Goal: Transaction & Acquisition: Purchase product/service

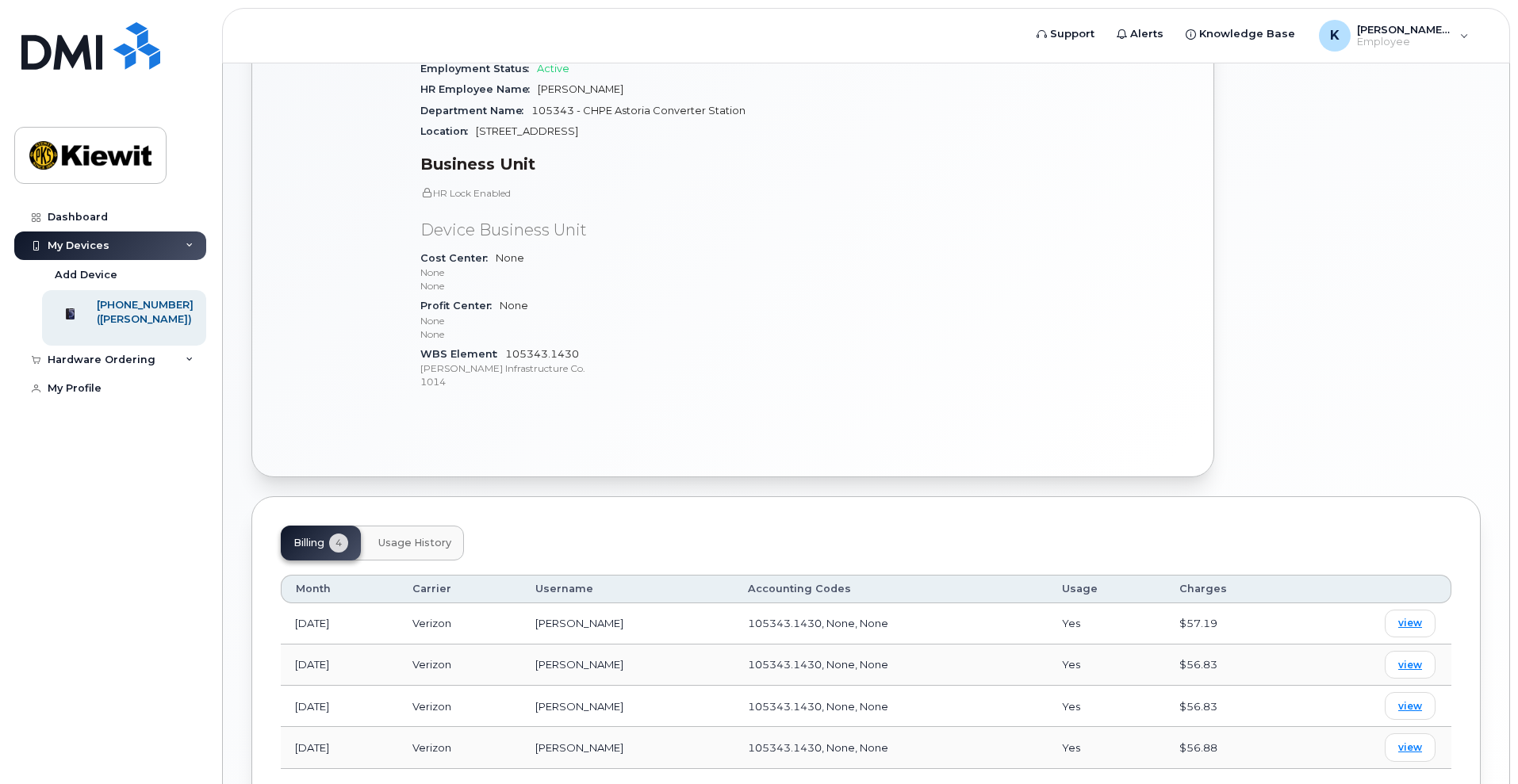
scroll to position [481, 0]
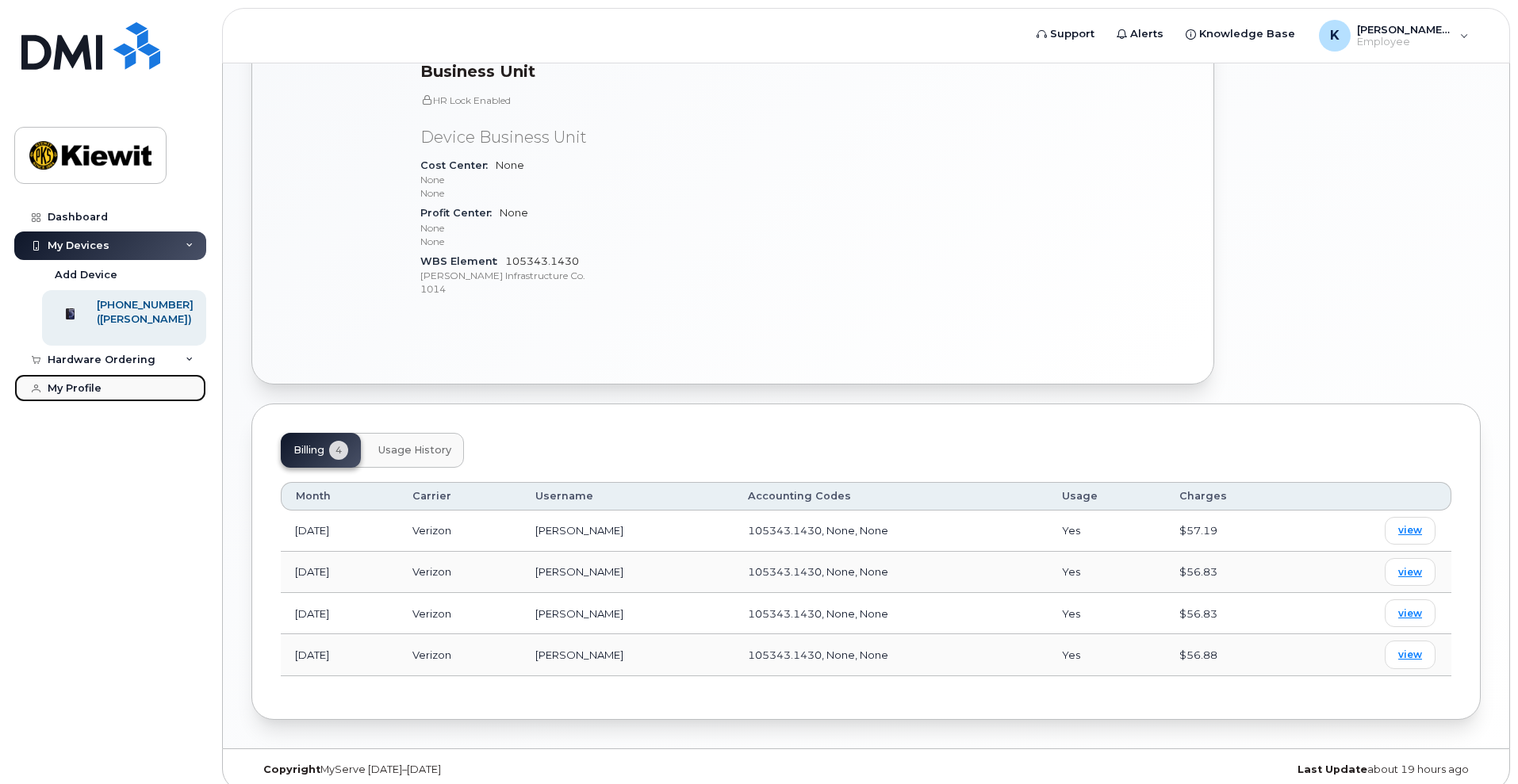
click at [152, 381] on link "My Profile" at bounding box center [109, 388] width 192 height 29
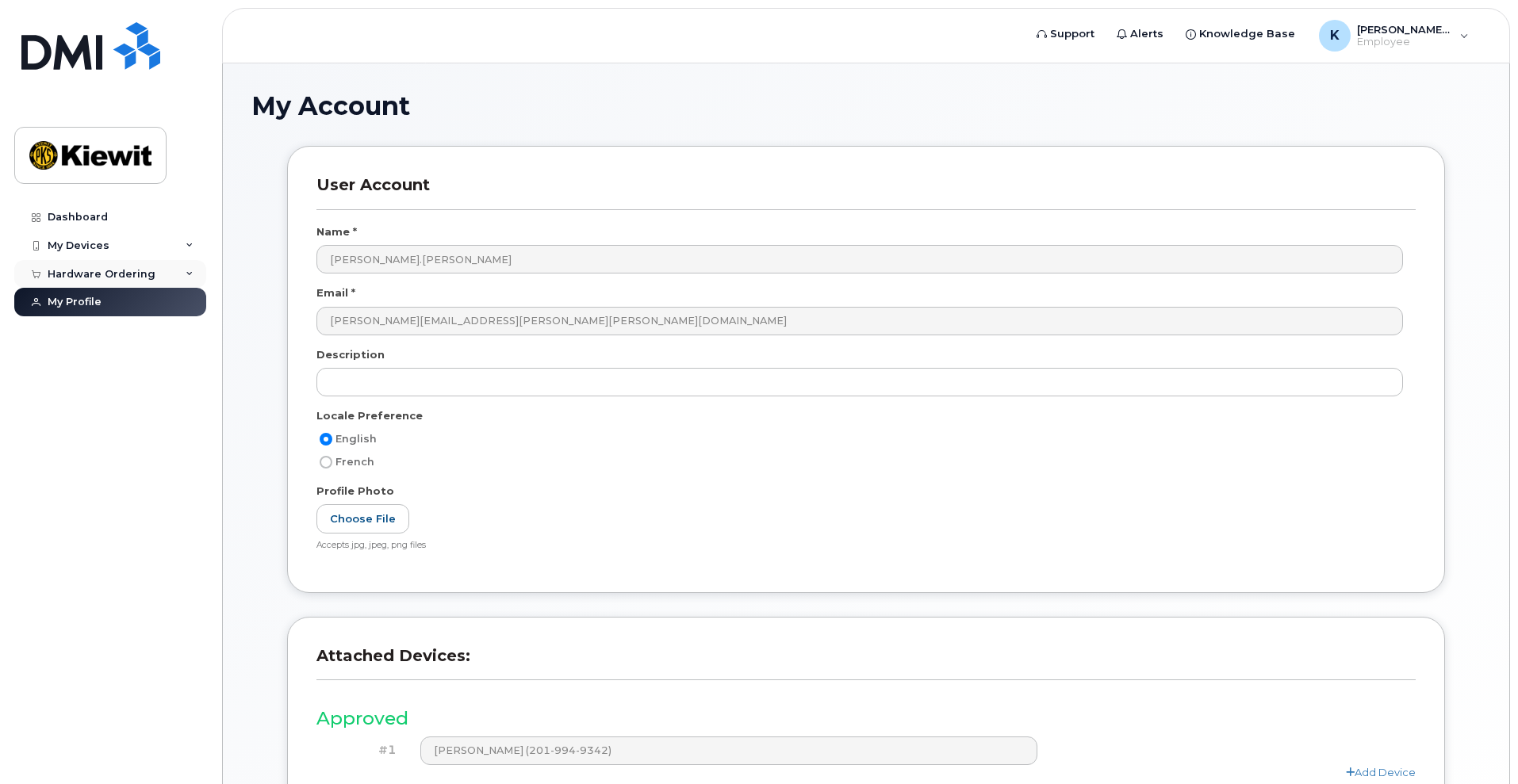
click at [119, 277] on div "Hardware Ordering" at bounding box center [101, 274] width 107 height 13
click at [116, 301] on link "New Order" at bounding box center [123, 303] width 164 height 31
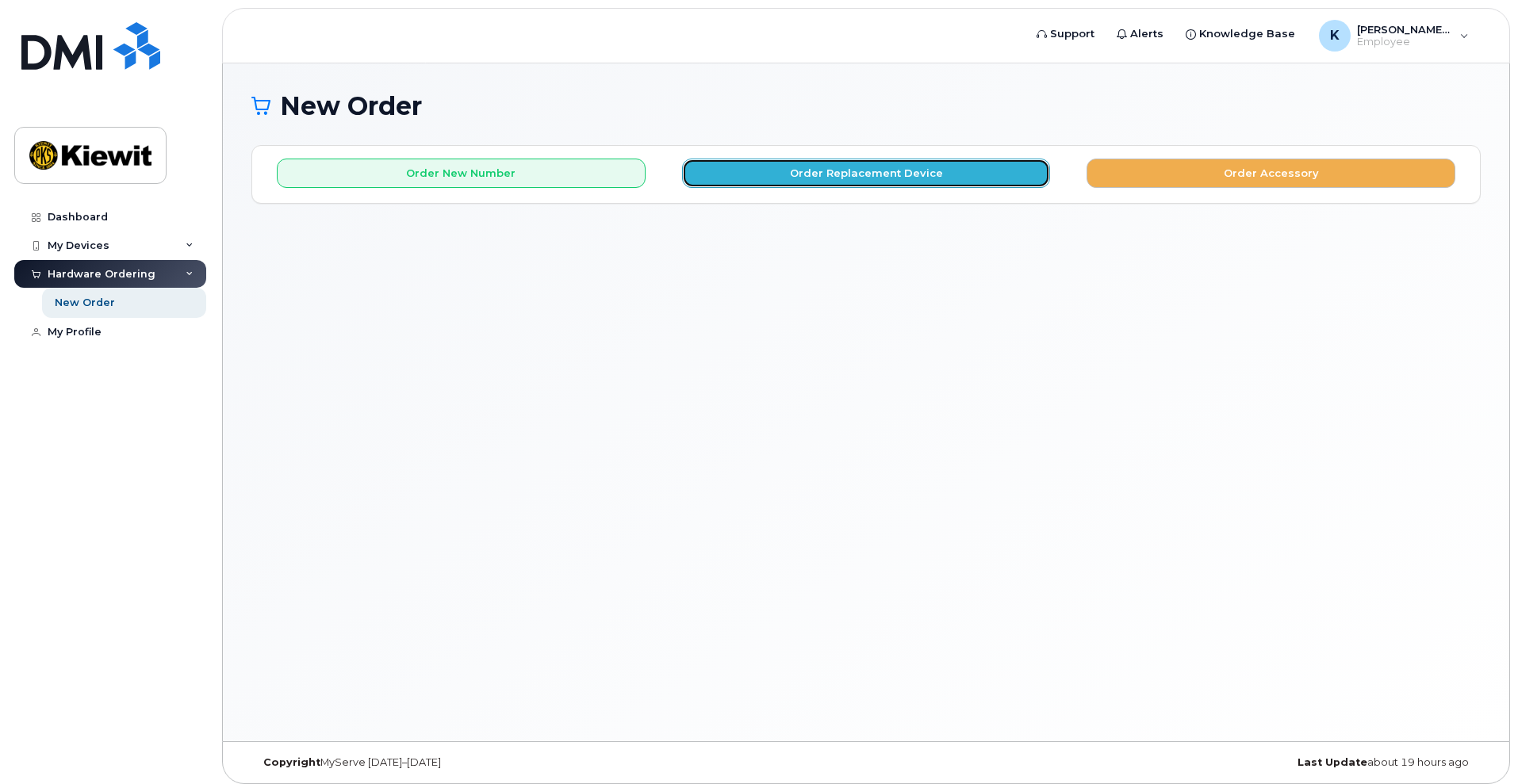
click at [822, 173] on button "Order Replacement Device" at bounding box center [867, 173] width 369 height 30
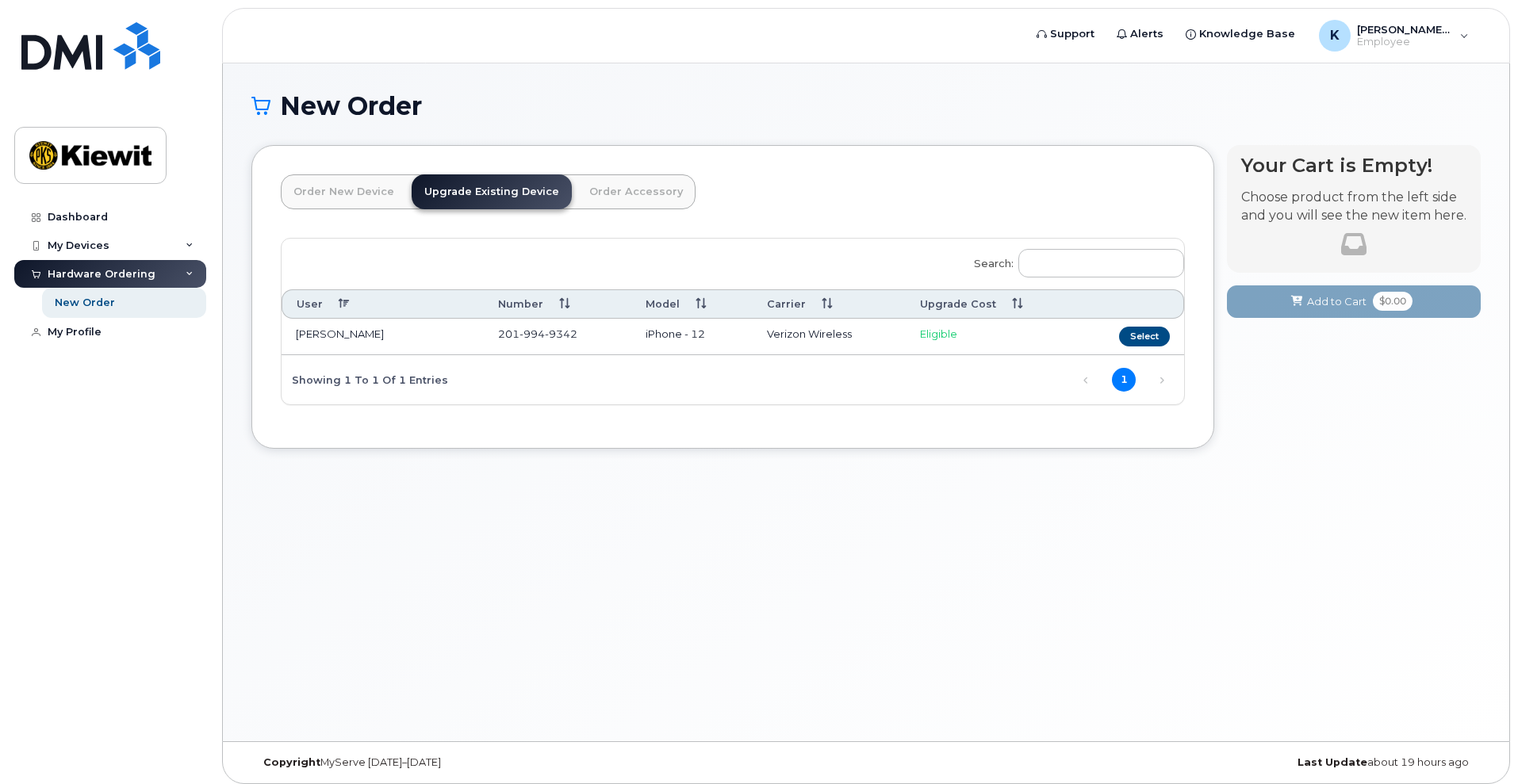
click at [499, 330] on span "201 994 9342" at bounding box center [538, 334] width 80 height 13
click at [1136, 330] on button "Select" at bounding box center [1144, 336] width 51 height 19
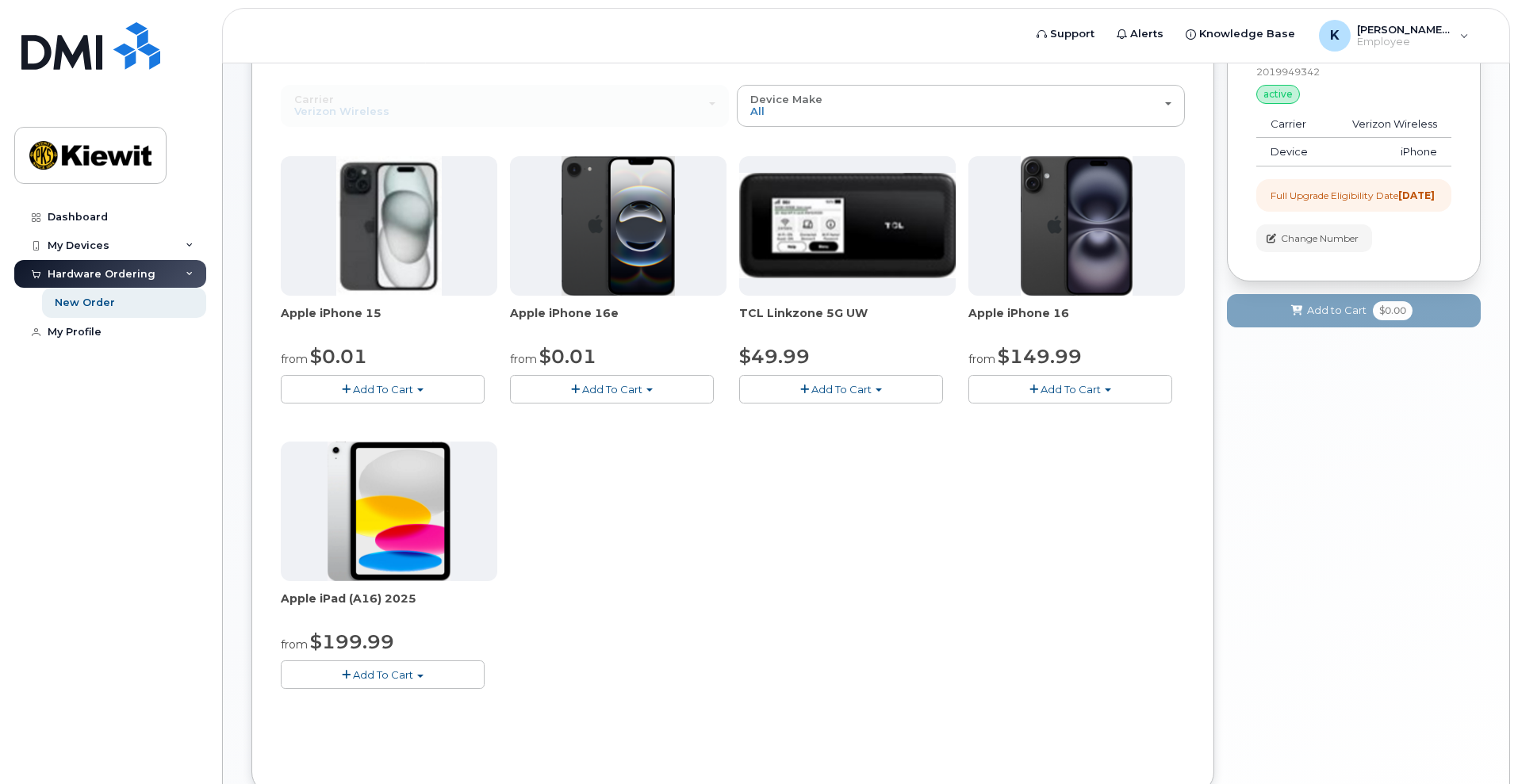
scroll to position [157, 0]
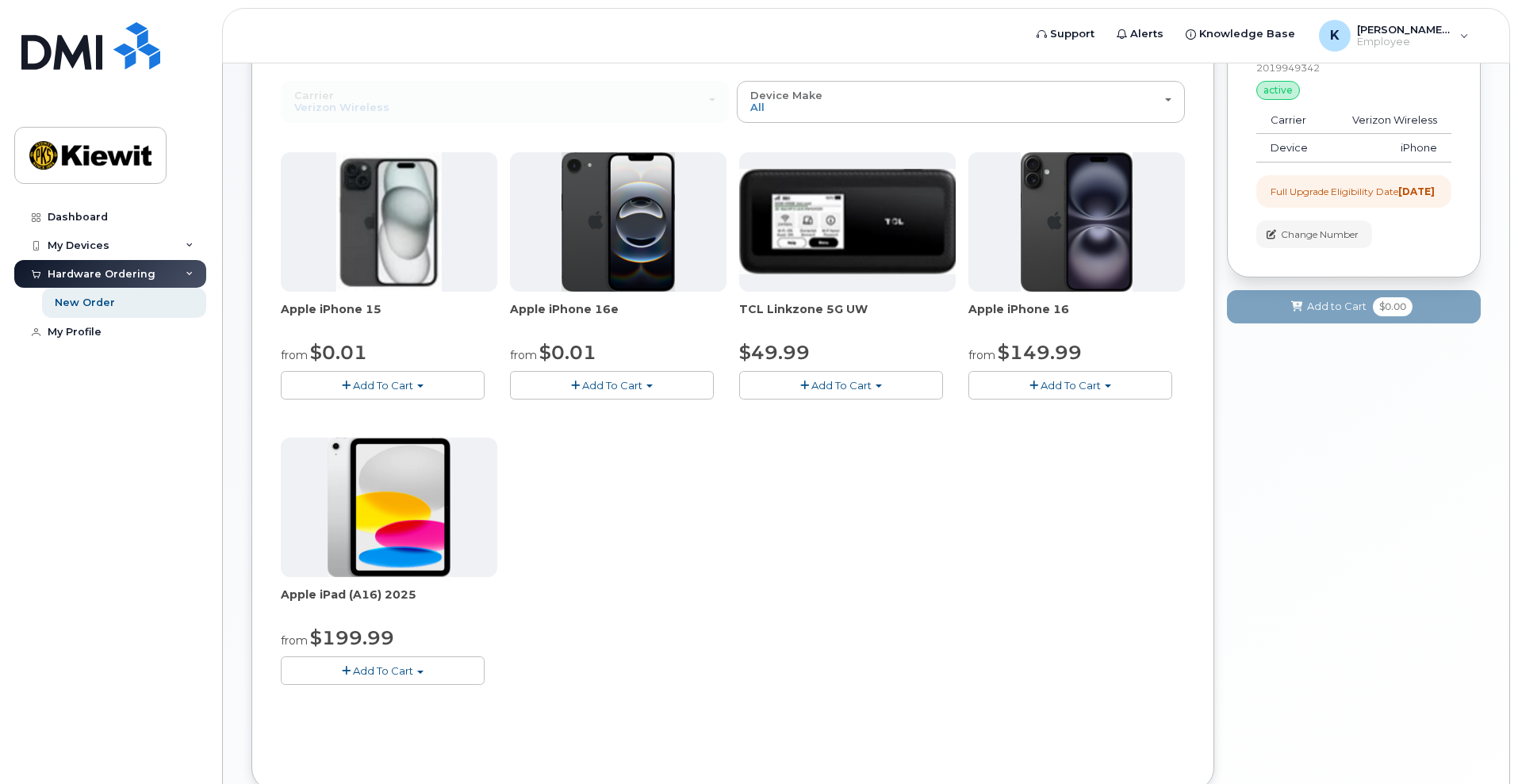
click at [399, 379] on span "Add To Cart" at bounding box center [383, 385] width 60 height 13
click at [407, 419] on link "$0.01 - 2 Year Upgrade (128GB)" at bounding box center [383, 415] width 199 height 19
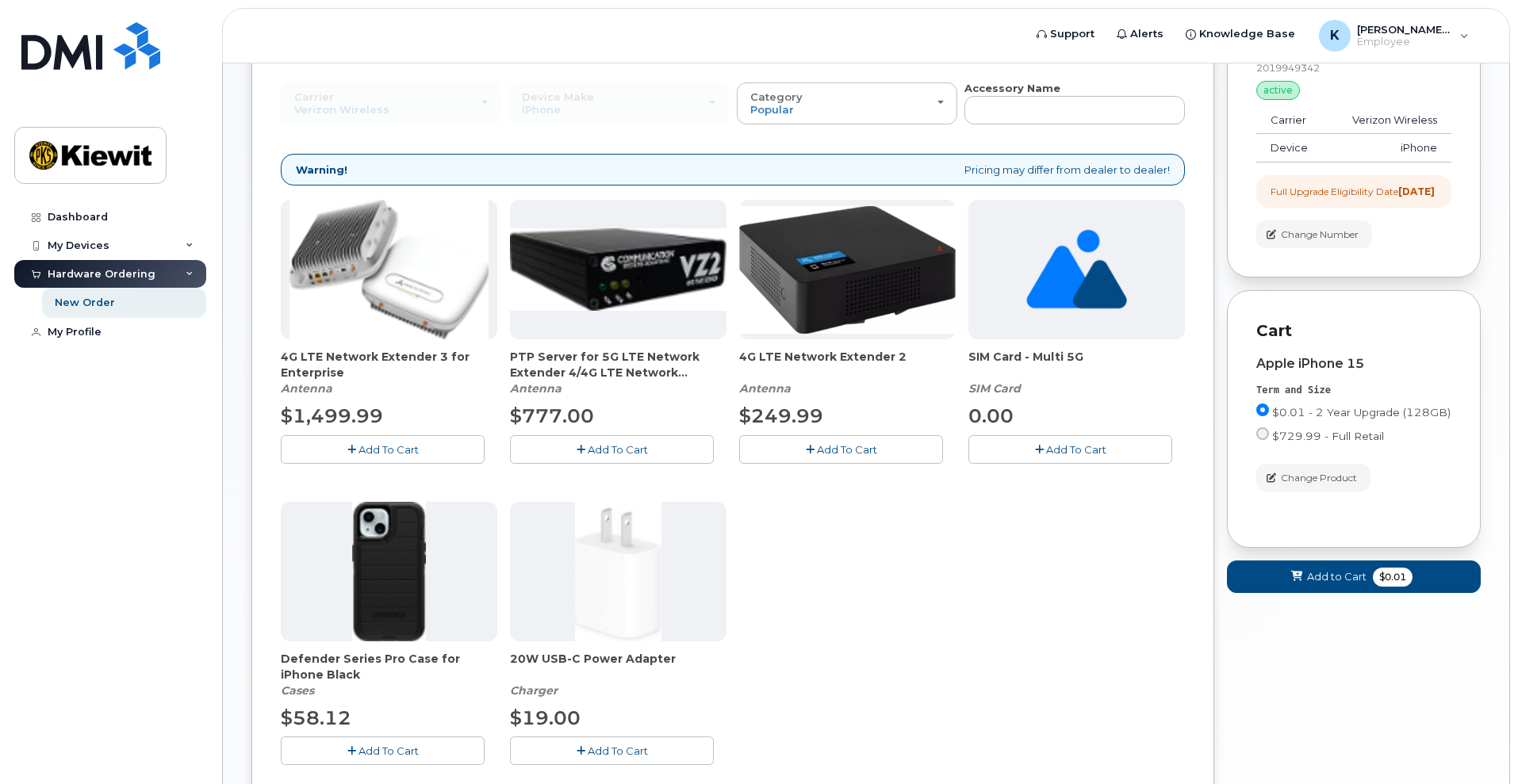
scroll to position [0, 0]
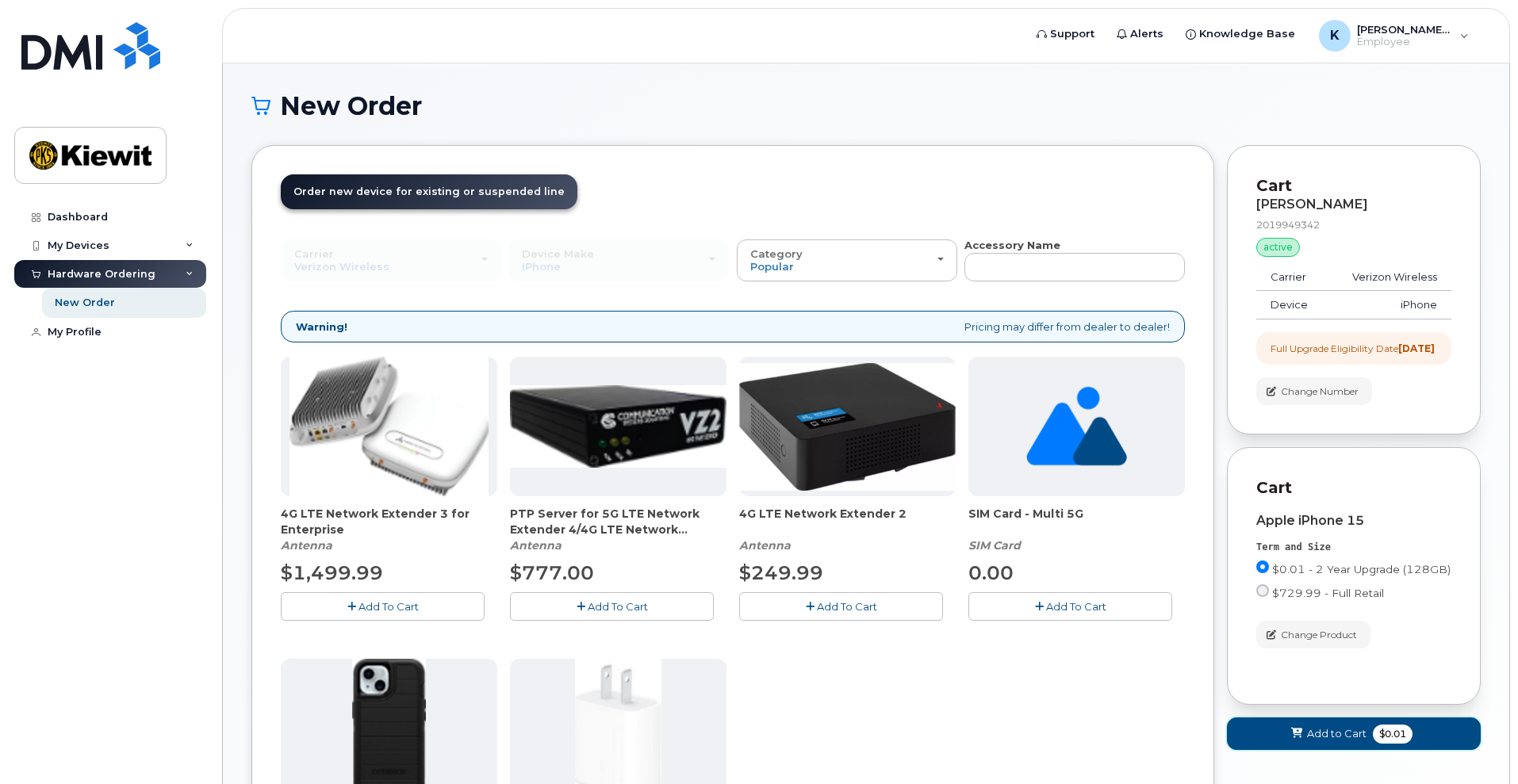
click at [1349, 741] on span "Add to Cart" at bounding box center [1336, 734] width 59 height 15
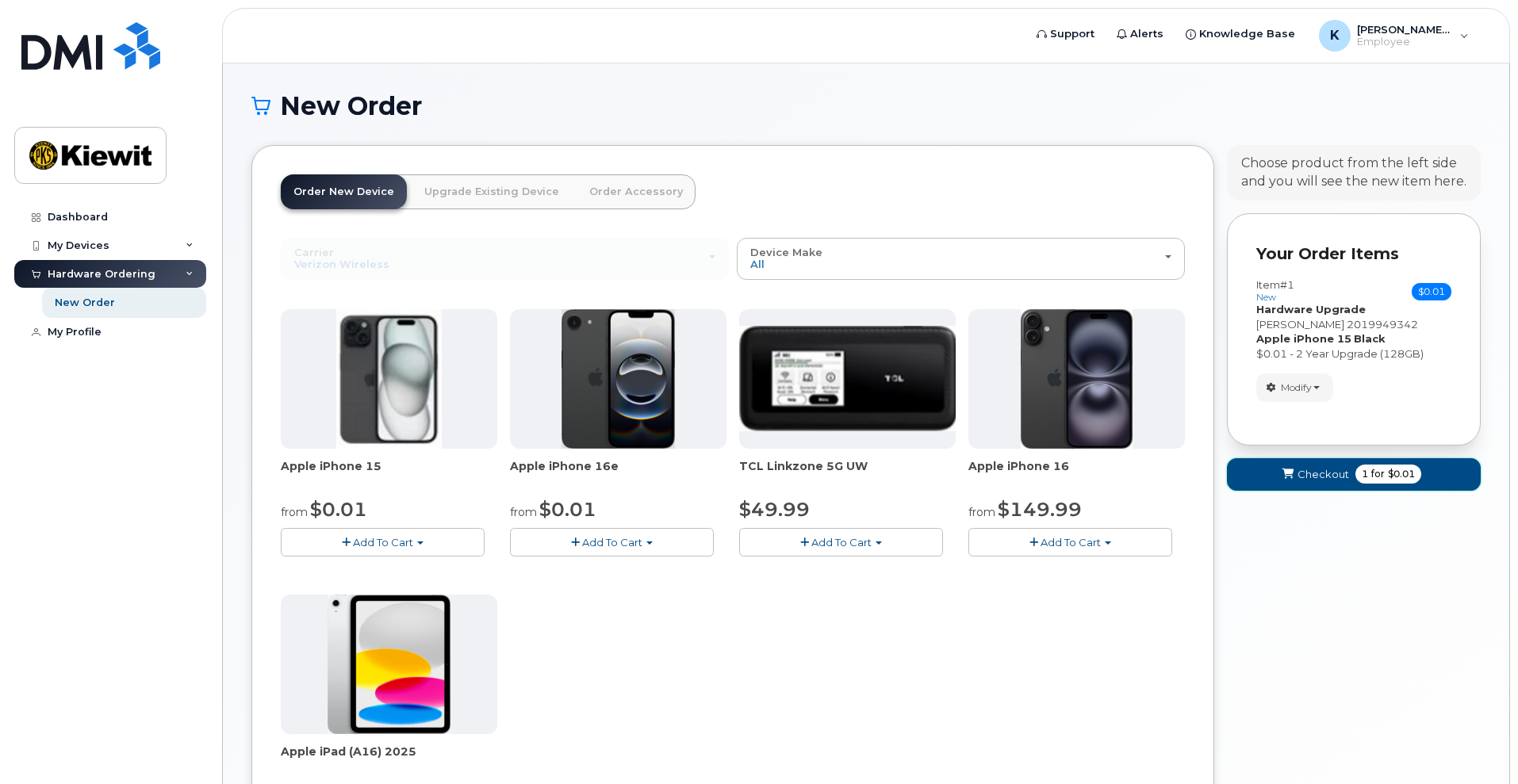
click at [1399, 474] on span "$0.01" at bounding box center [1401, 473] width 27 height 14
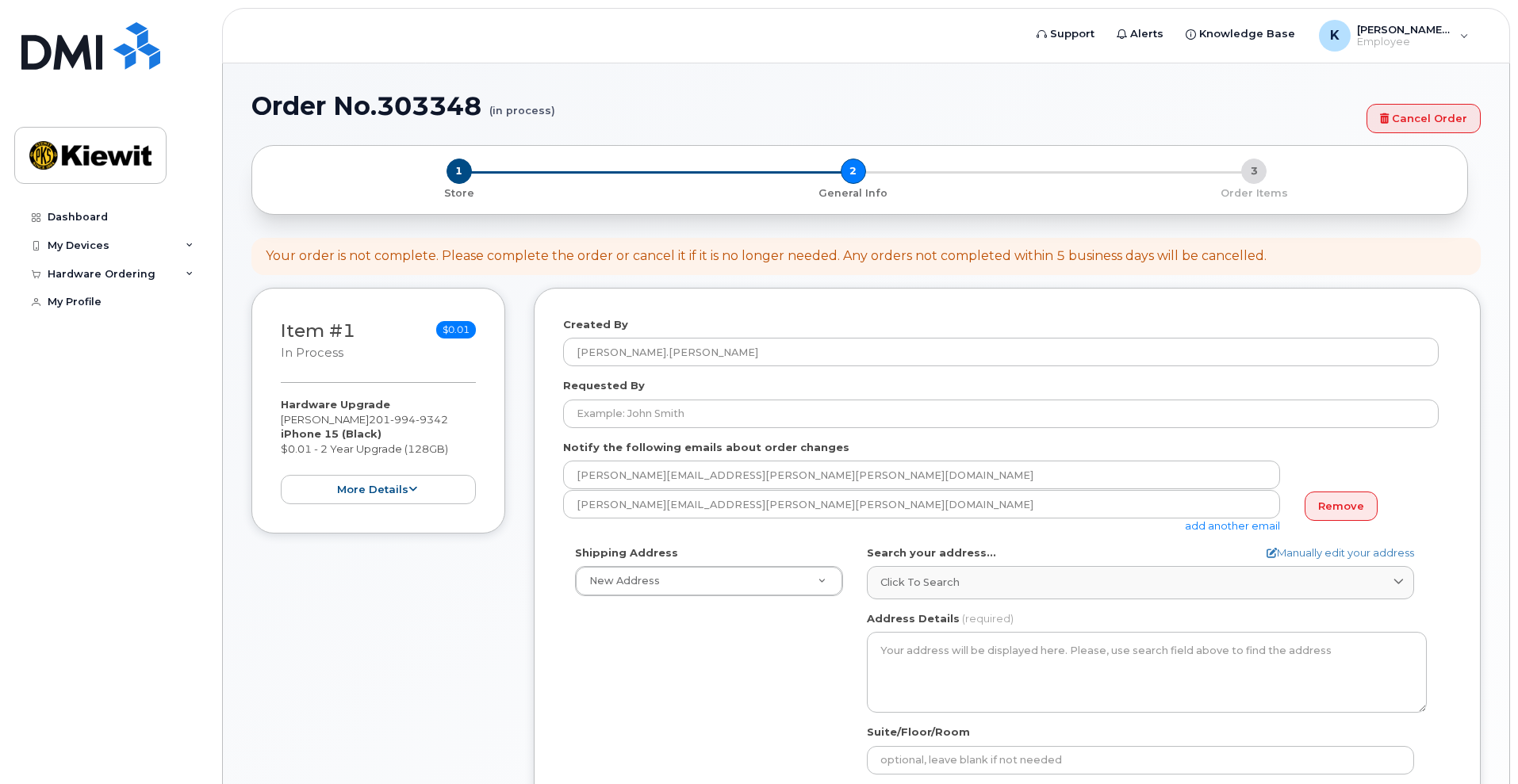
select select
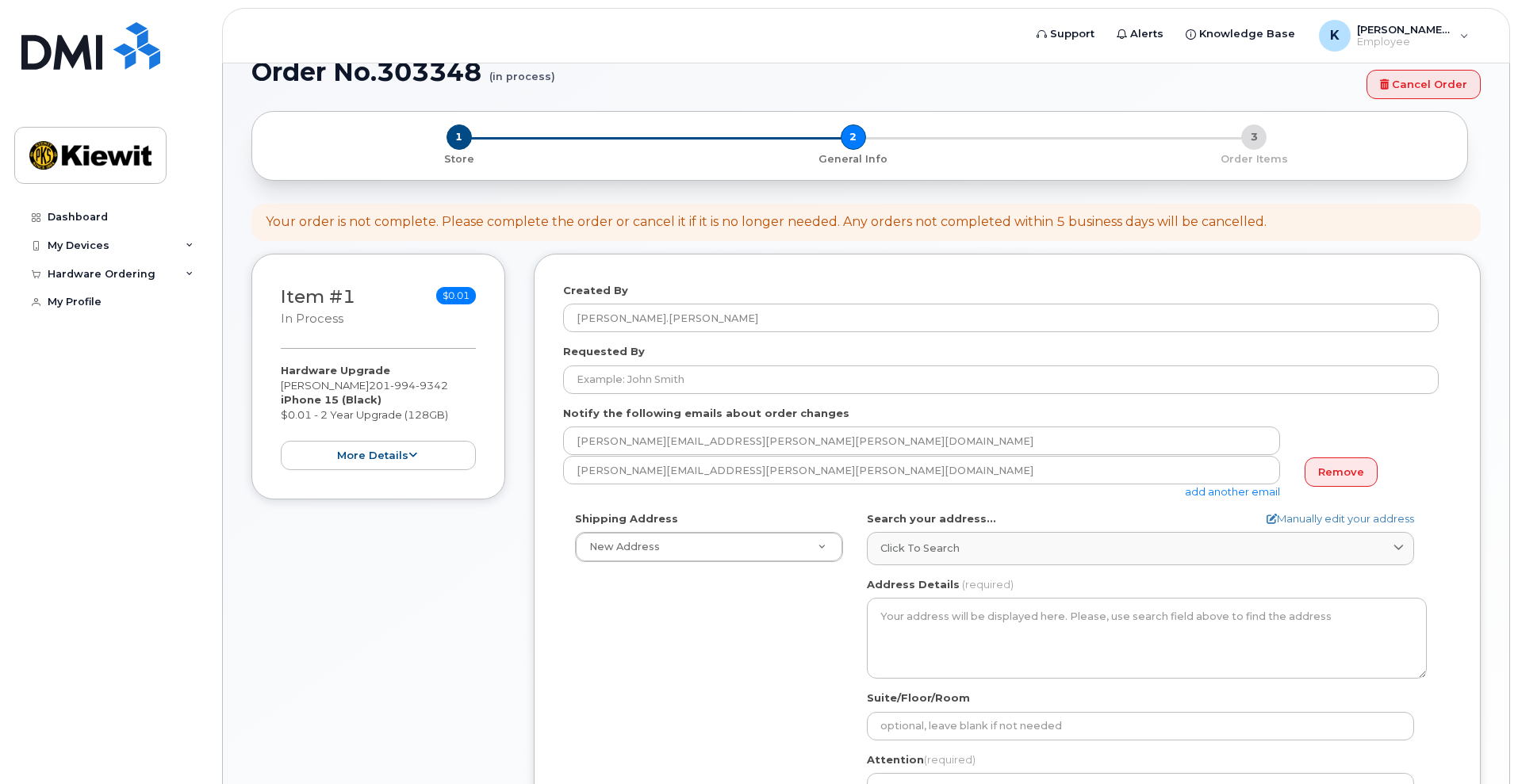
scroll to position [35, 0]
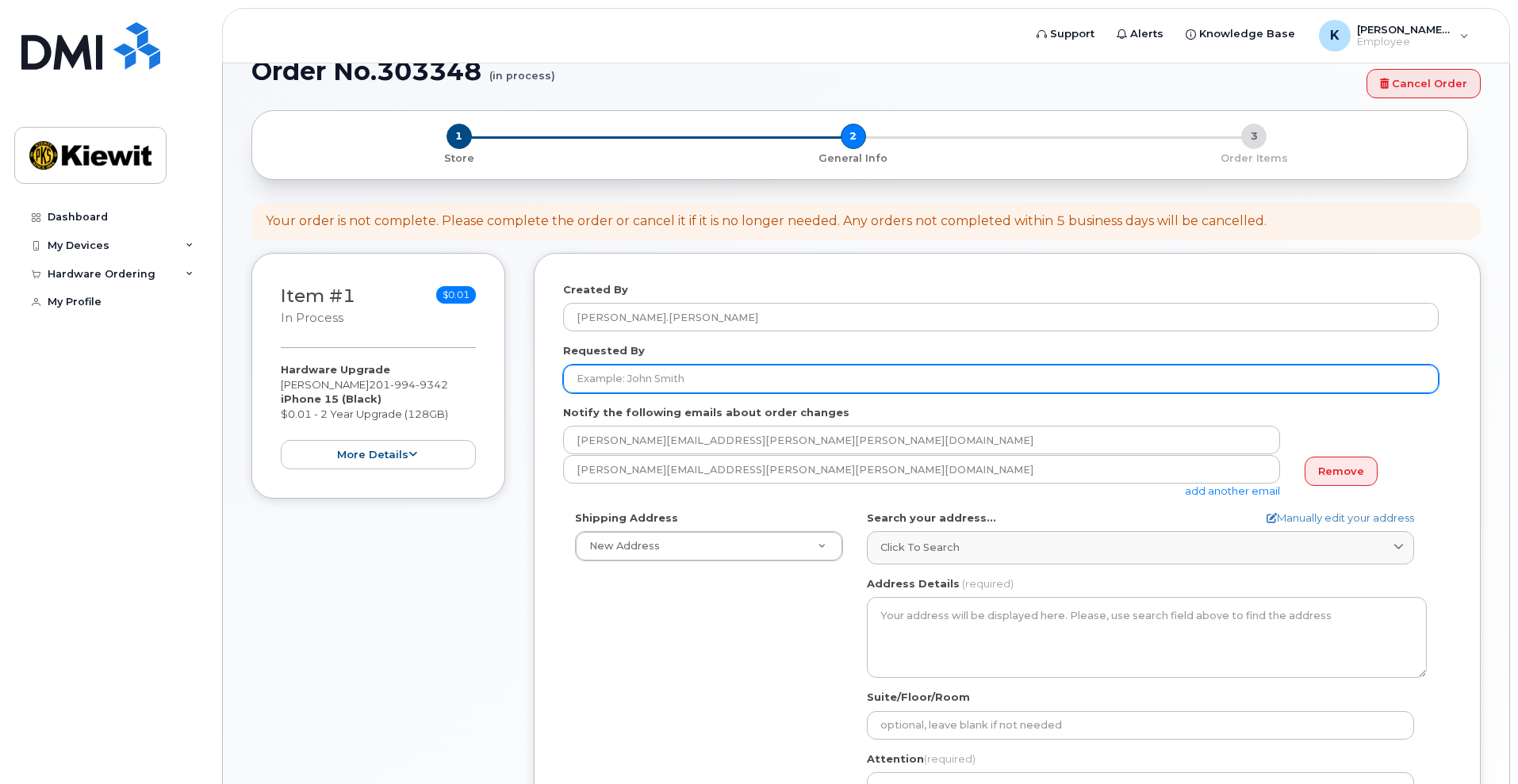
click at [723, 370] on input "Requested By" at bounding box center [1001, 379] width 876 height 29
click at [652, 380] on input "Requested By" at bounding box center [1001, 379] width 876 height 29
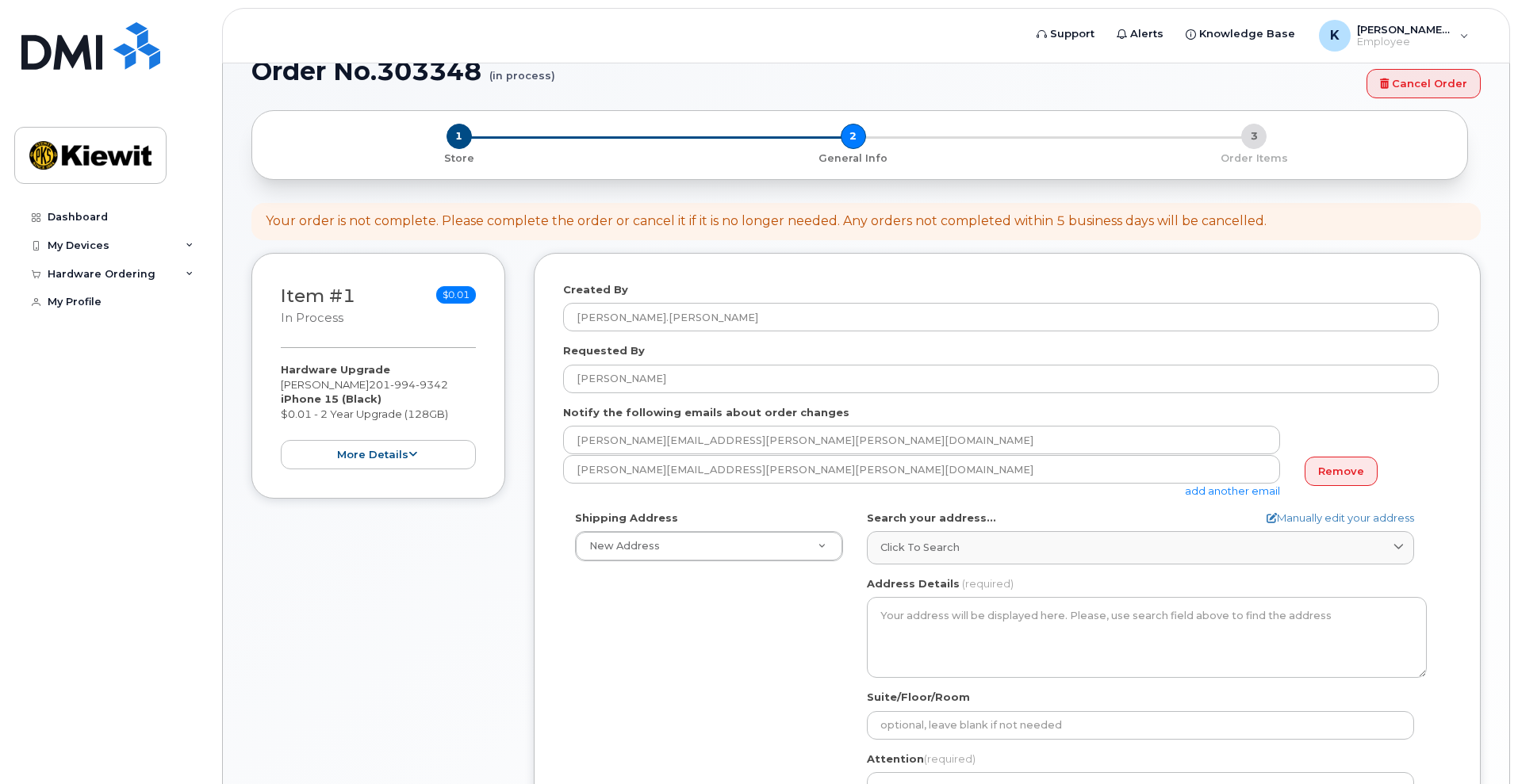
click at [662, 509] on form "Created By Katharine.Costello Requested By Brandon Douglas Notify the following…" at bounding box center [1007, 599] width 888 height 633
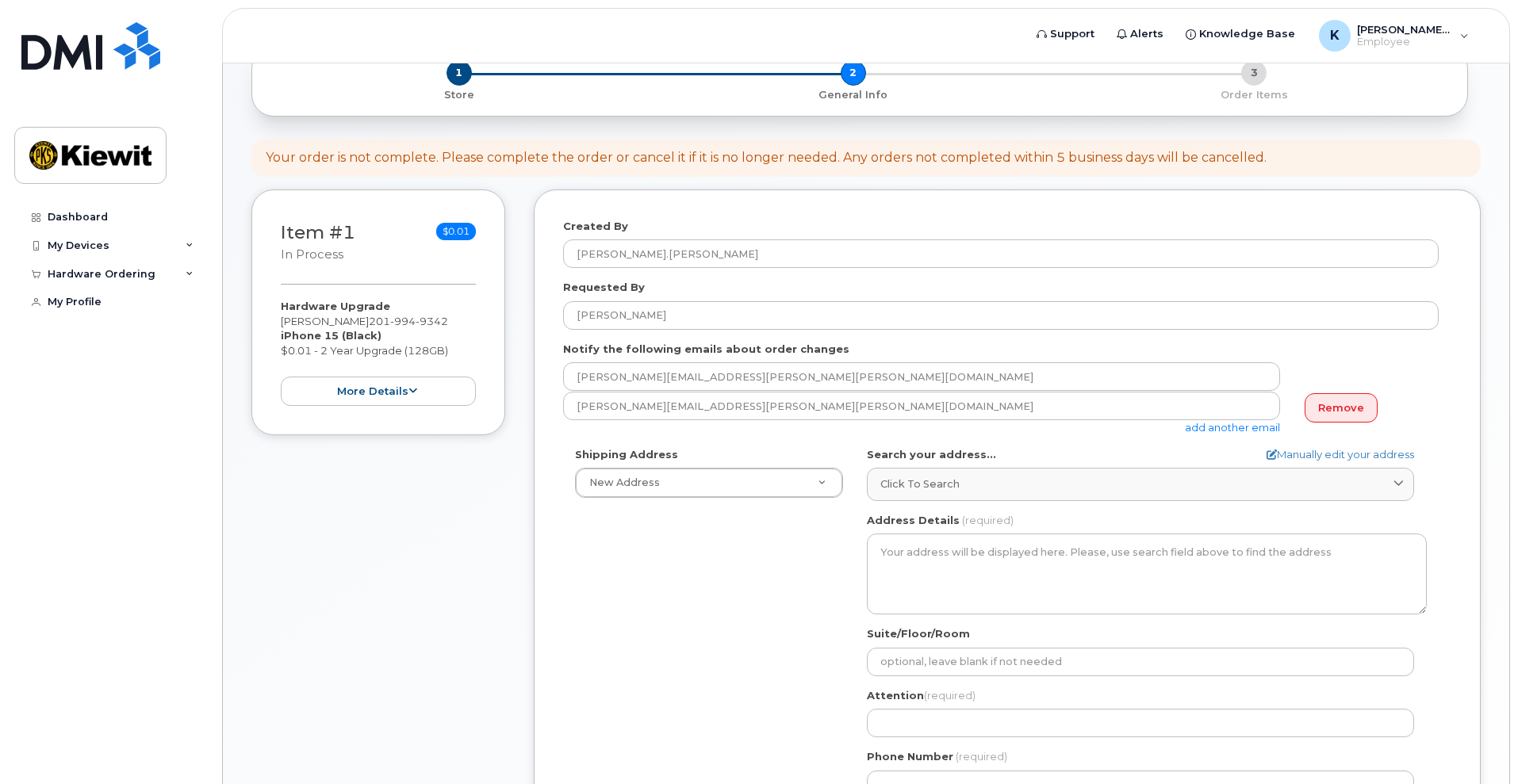
scroll to position [102, 0]
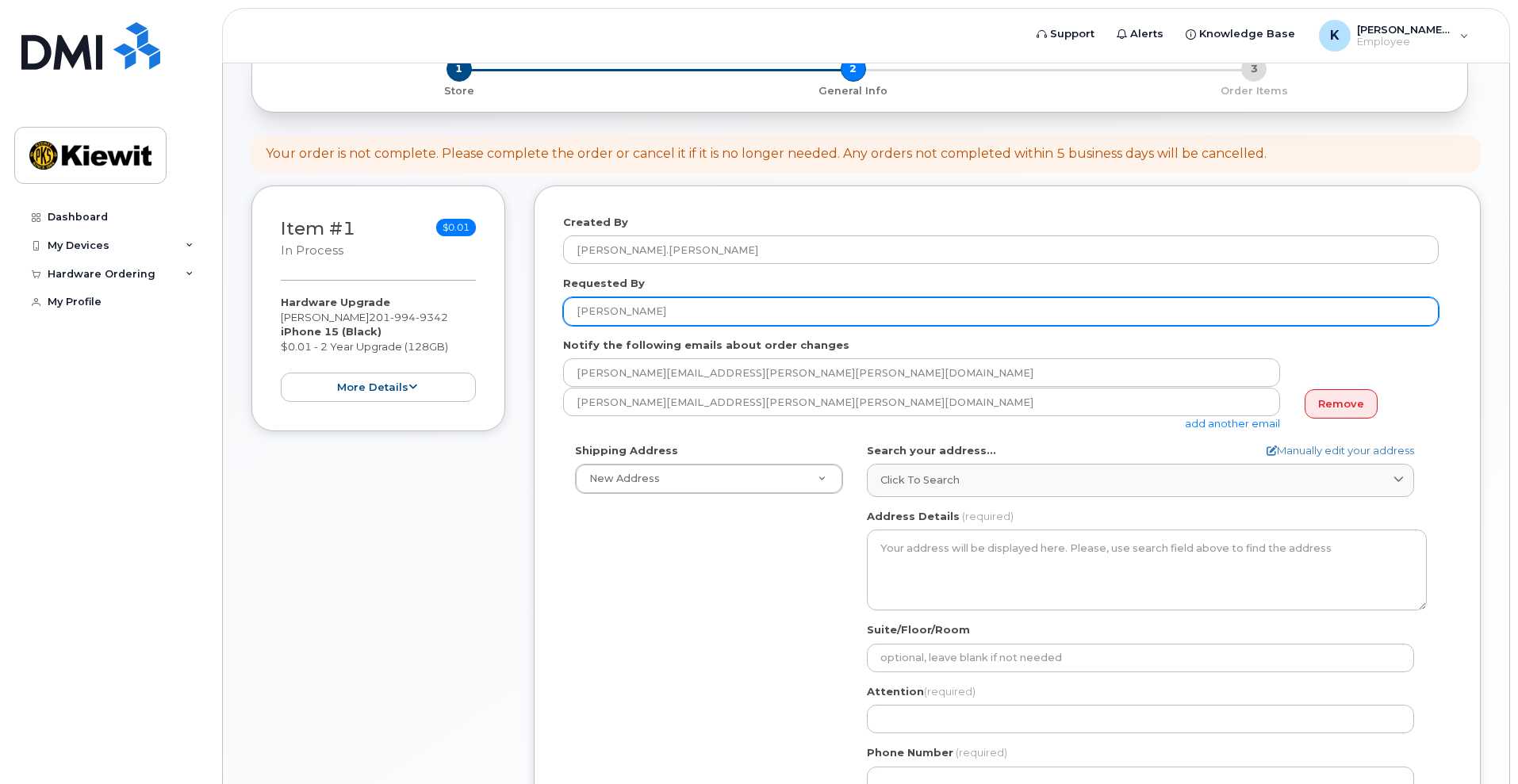
click at [687, 312] on input "Brandon Douglas" at bounding box center [1001, 311] width 876 height 29
click at [578, 316] on input "Brandon Douglas" at bounding box center [1001, 311] width 876 height 29
click at [727, 301] on input "Brandon Douglas" at bounding box center [1001, 311] width 876 height 29
click at [688, 316] on input "Brandon Douglas" at bounding box center [1001, 311] width 876 height 29
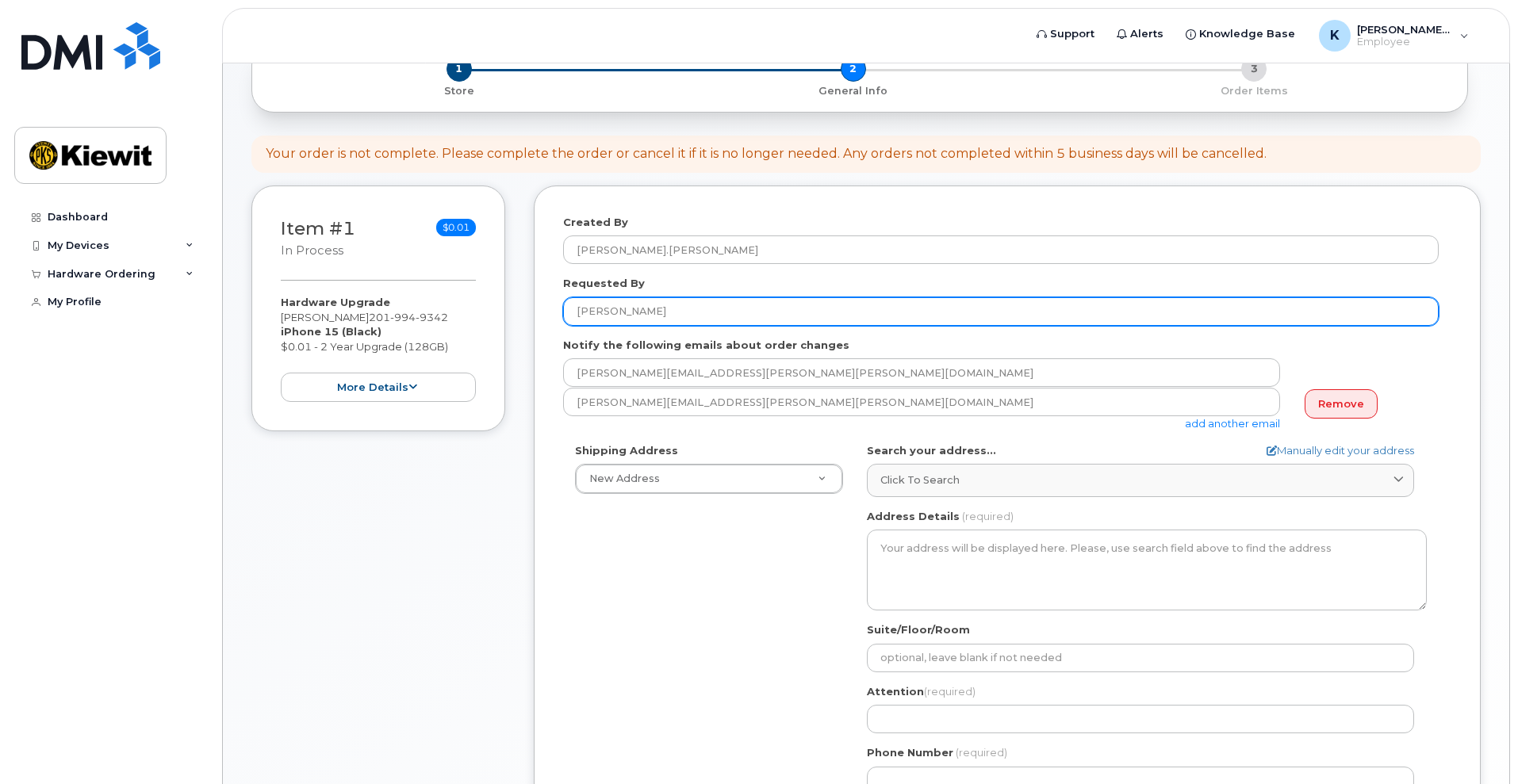
click at [688, 316] on input "Brandon Douglas" at bounding box center [1001, 311] width 876 height 29
click at [633, 319] on input "Brandon Douglas" at bounding box center [1001, 311] width 876 height 29
type input "[PERSON_NAME]"
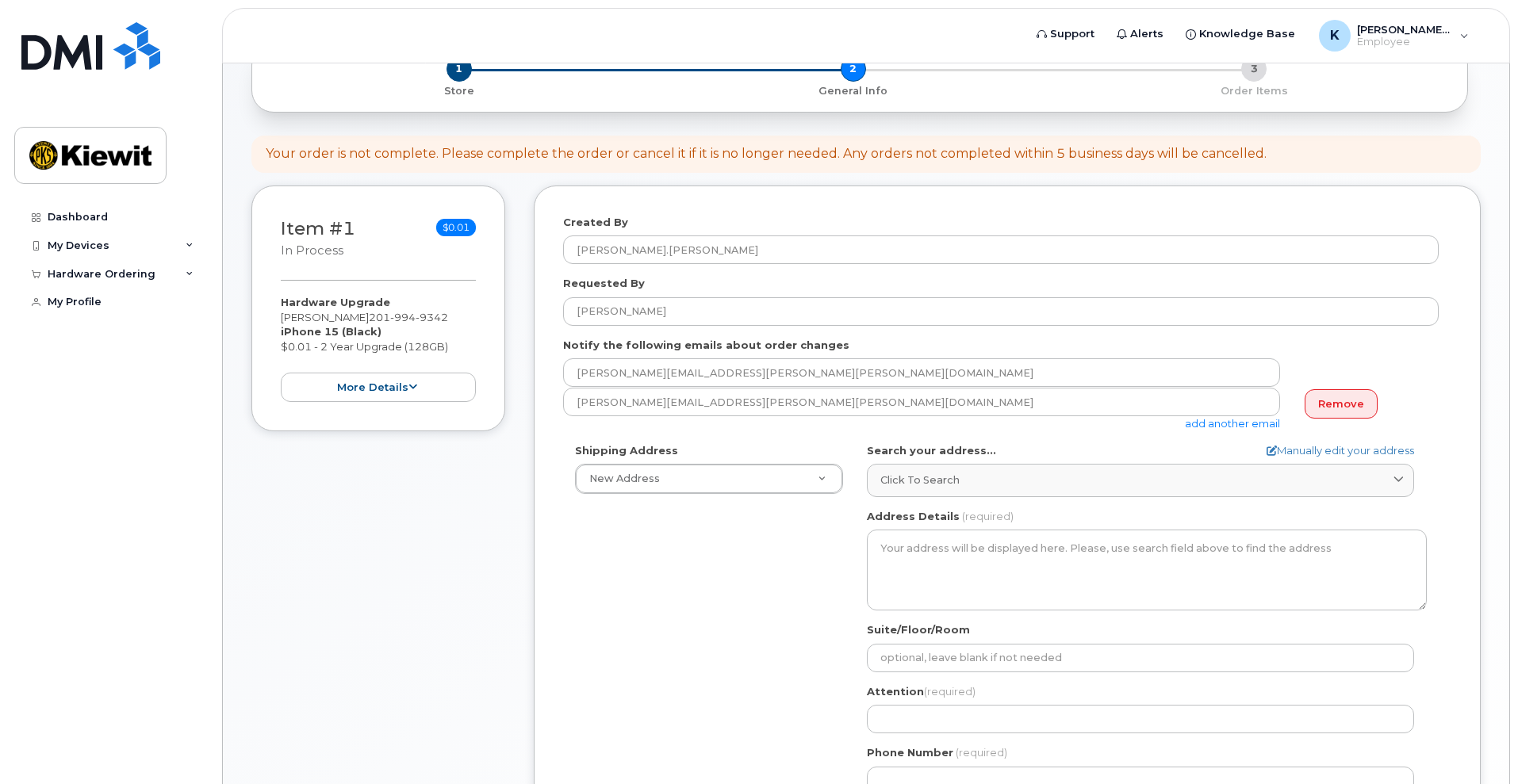
click at [653, 582] on div "Shipping Address New Address New Address AB Search your address... Manually edi…" at bounding box center [1001, 625] width 876 height 364
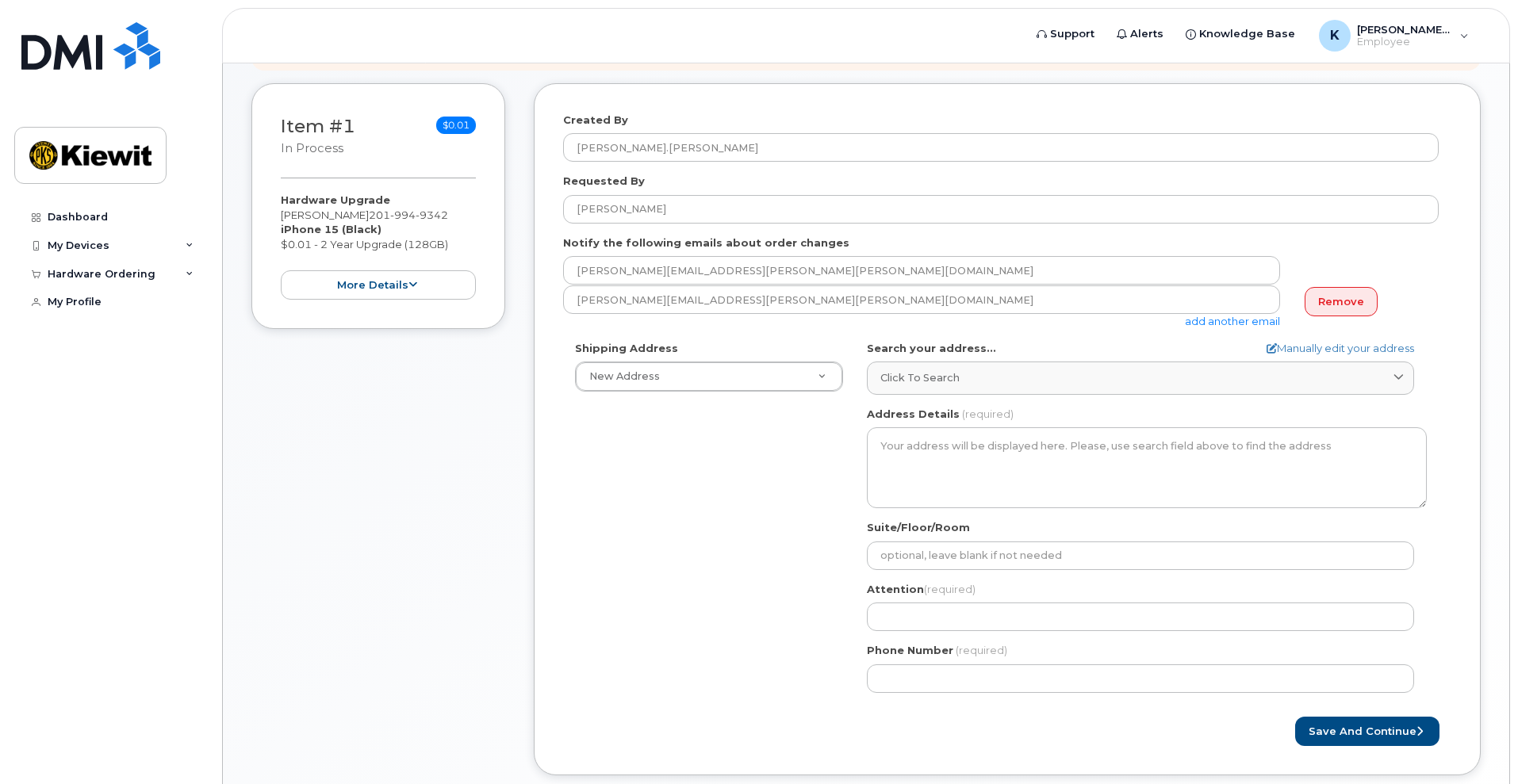
scroll to position [210, 0]
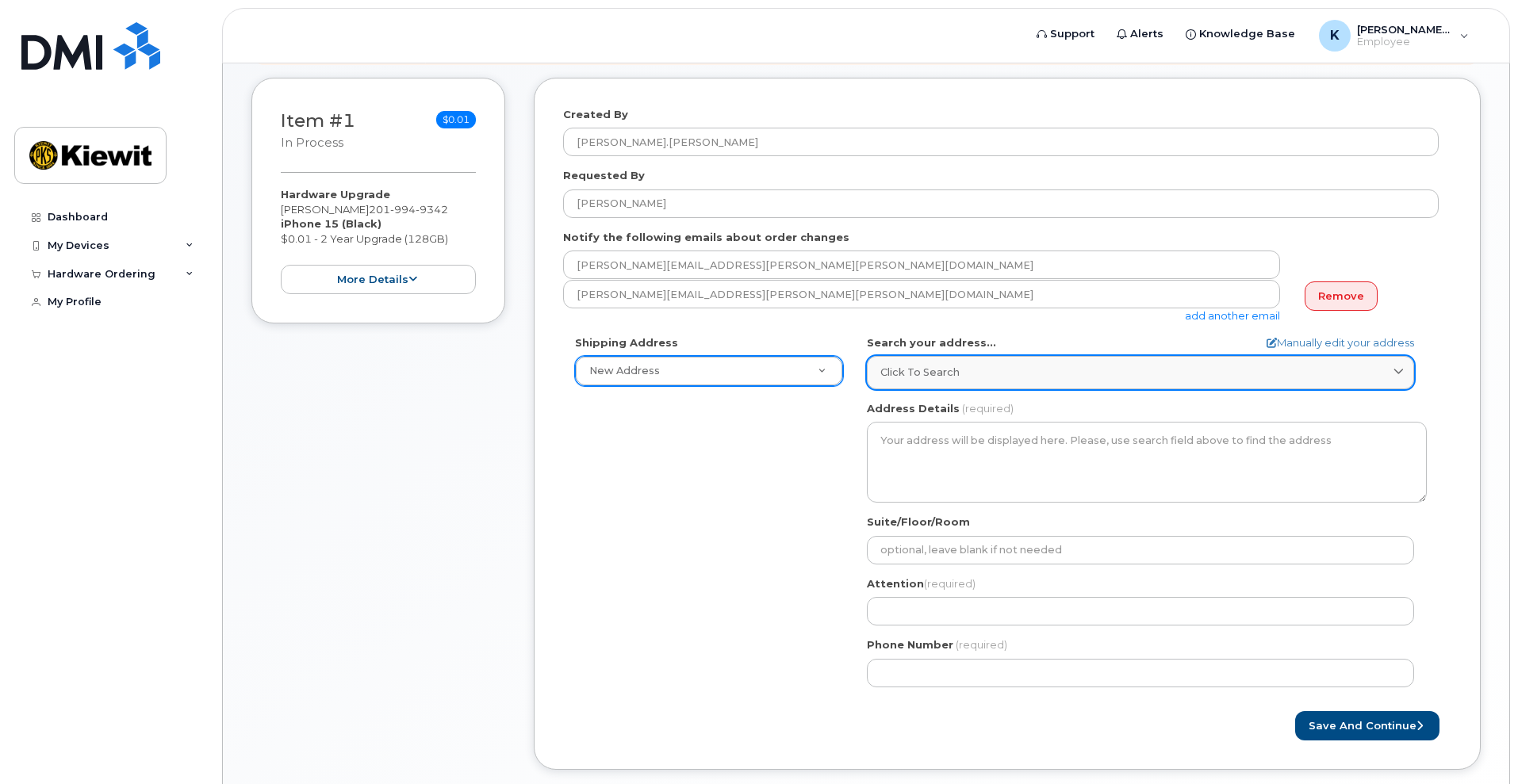
click at [917, 372] on span "Click to search" at bounding box center [921, 372] width 80 height 15
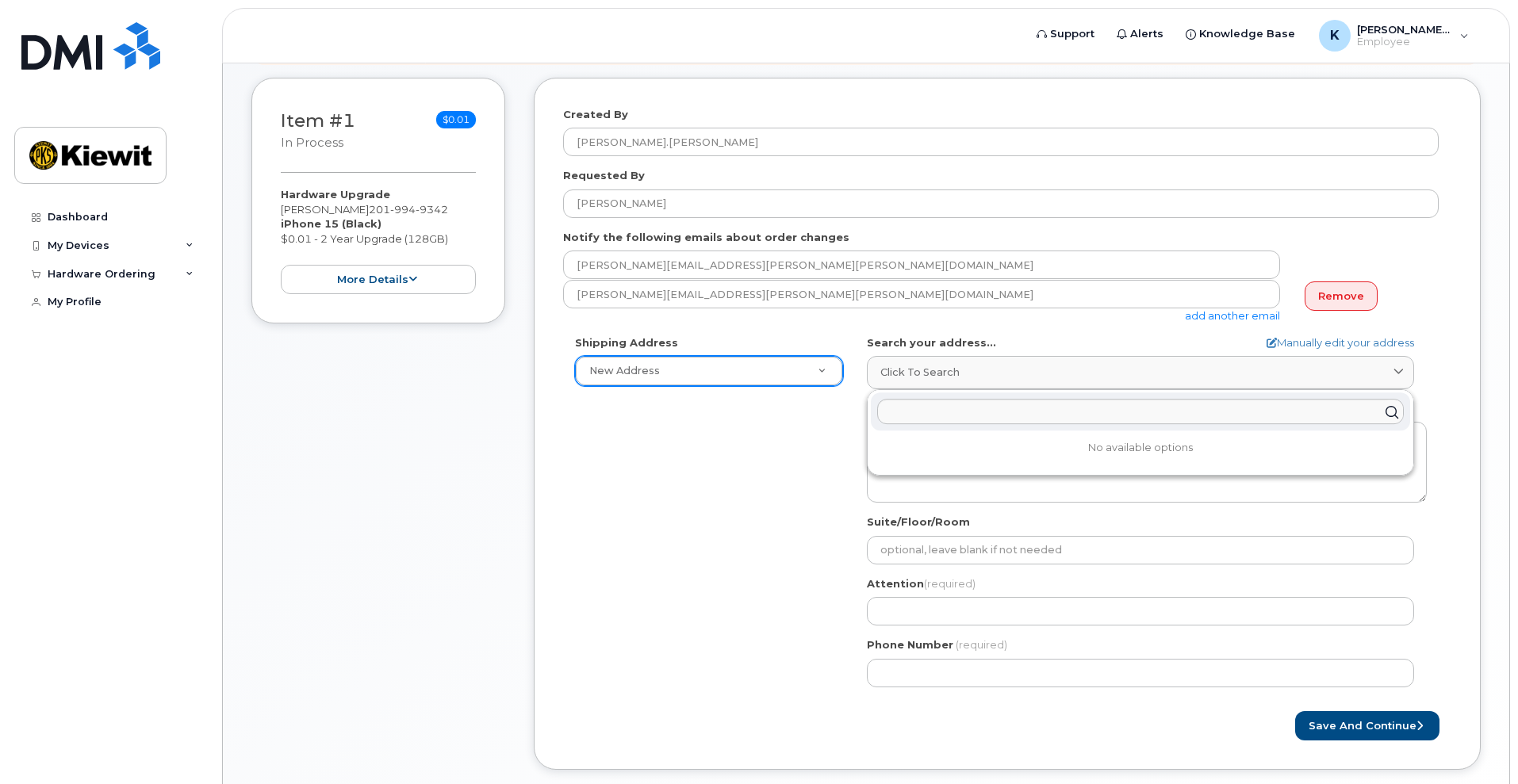
click at [810, 496] on div "Shipping Address New Address New Address AB Search your address... Manually edi…" at bounding box center [1001, 516] width 876 height 364
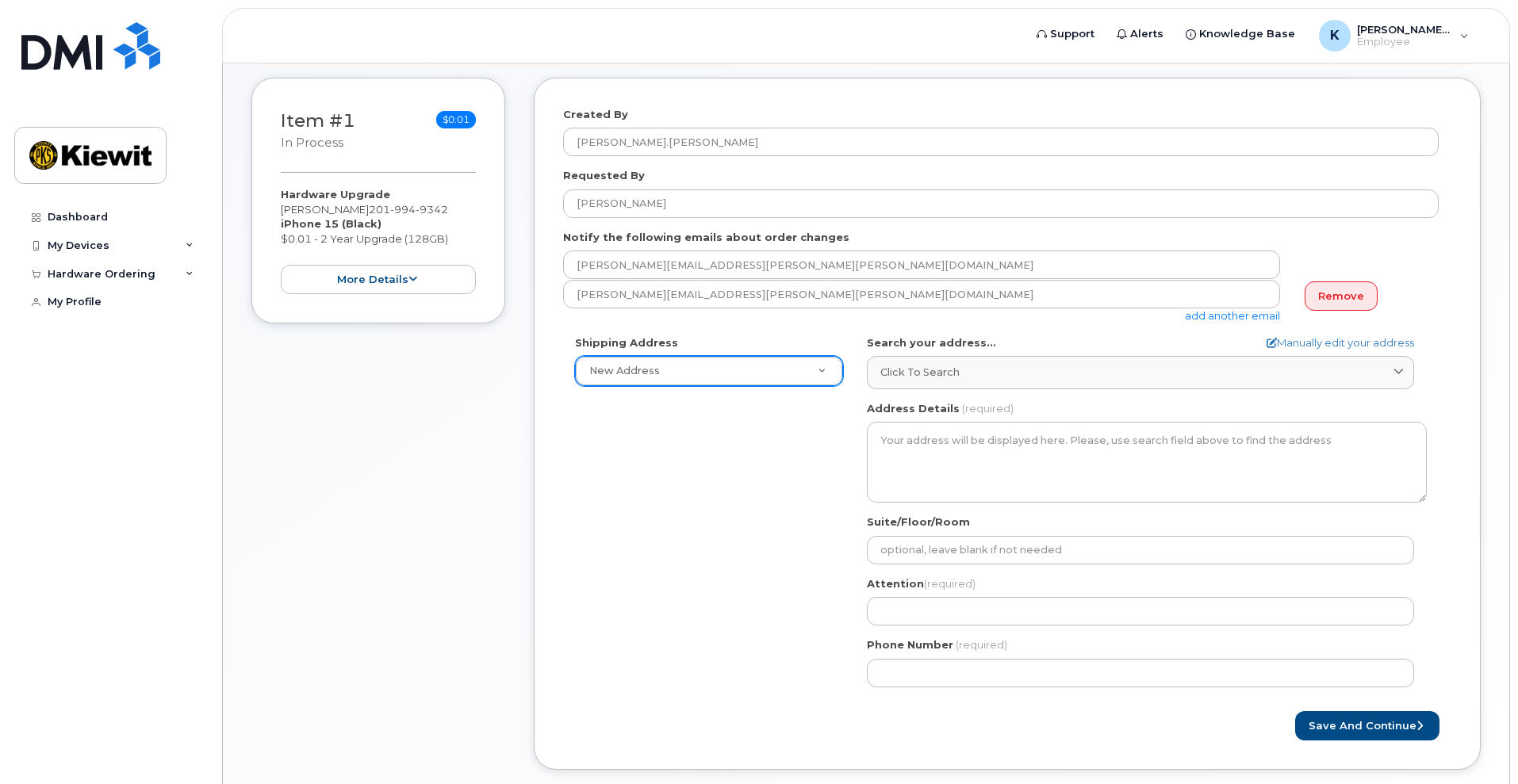
click at [1311, 334] on form "Created By Katharine.Costello Requested By Katharine Costello Notify the follow…" at bounding box center [1007, 424] width 888 height 633
click at [1307, 340] on link "Manually edit your address" at bounding box center [1340, 342] width 147 height 15
select select
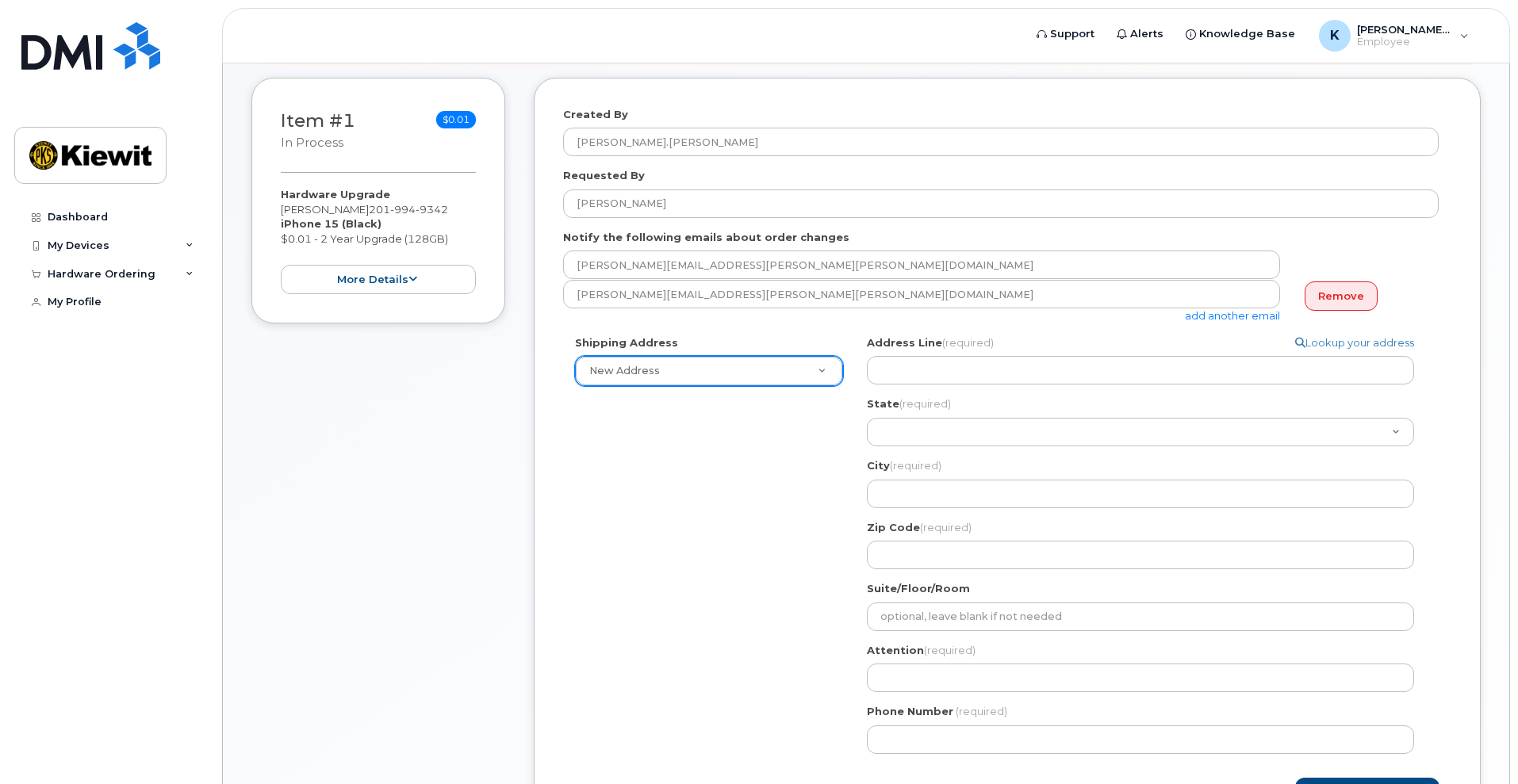
click at [1054, 351] on div "Address Line (required) Lookup your address" at bounding box center [1147, 360] width 560 height 50
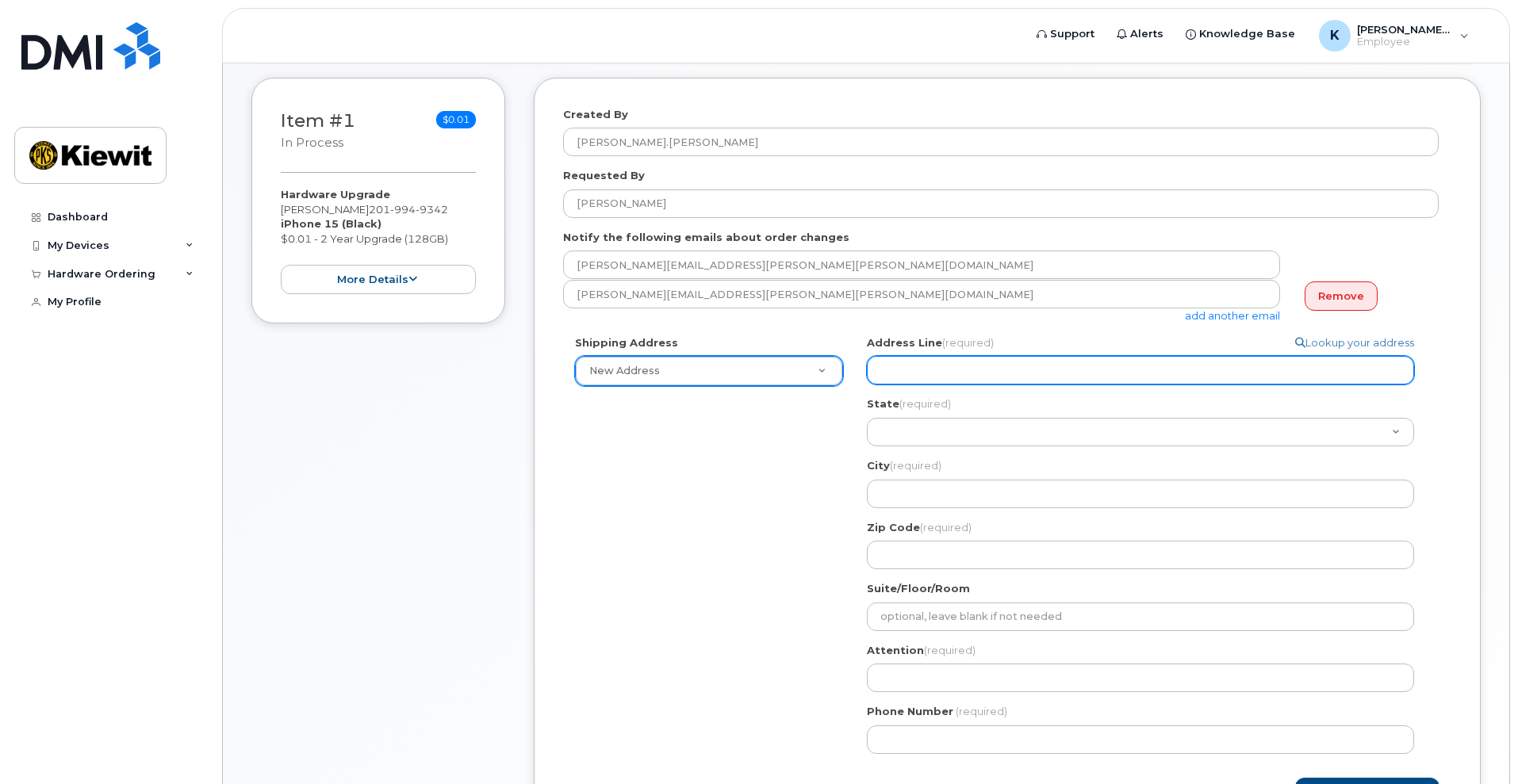
click at [1032, 364] on input "Address Line (required)" at bounding box center [1140, 370] width 547 height 29
type input "3101 20th Avenue"
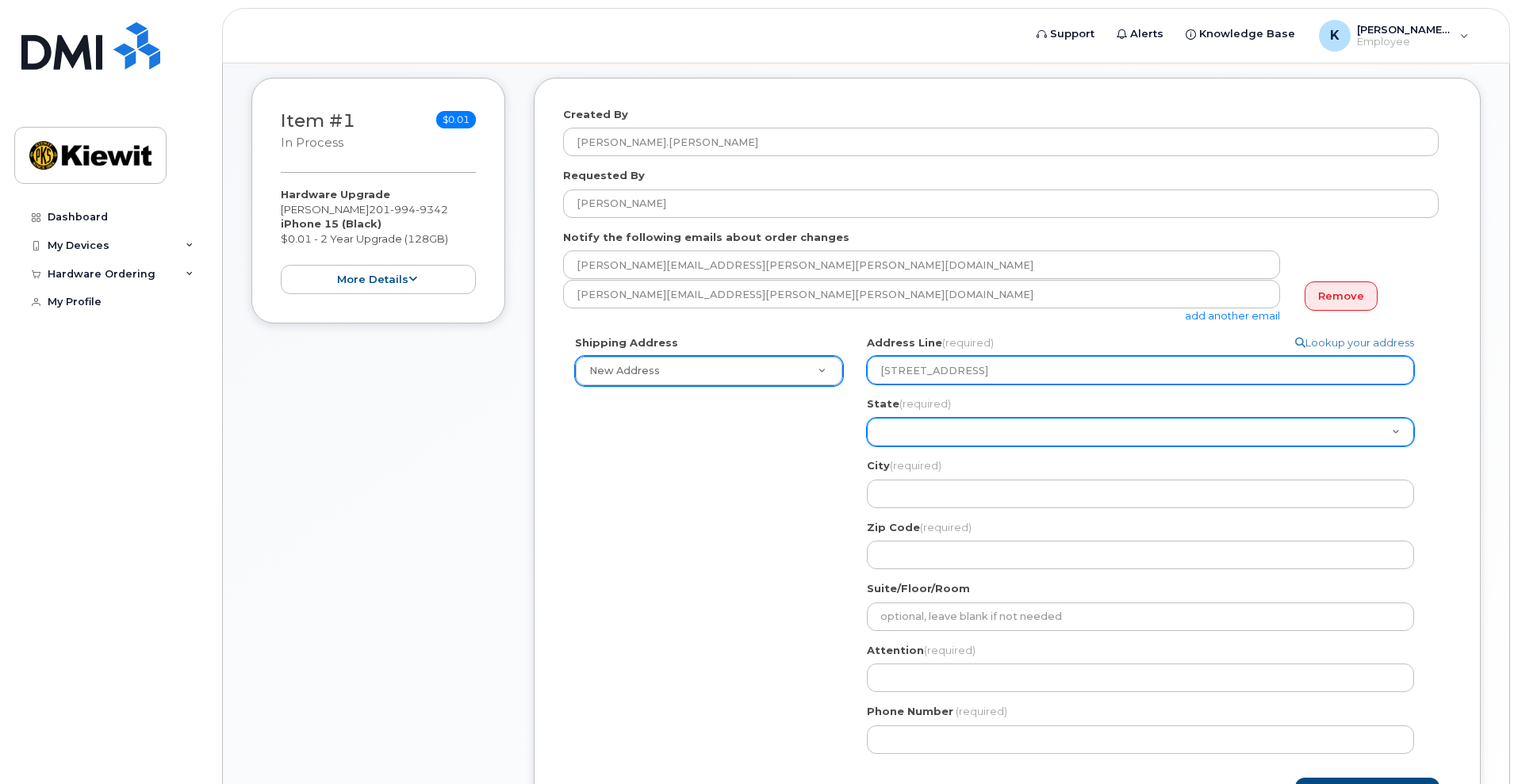
select select "NY"
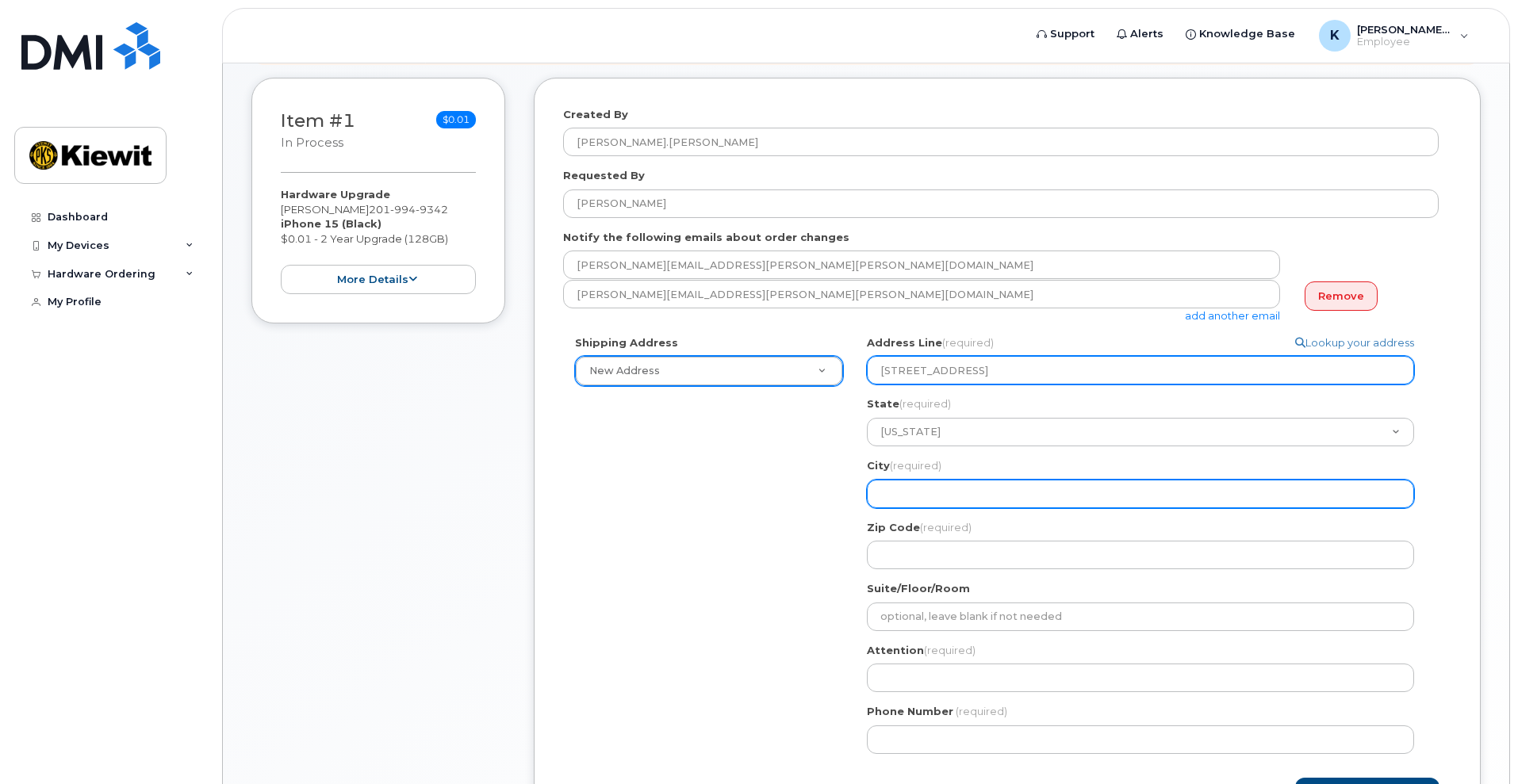
type input "Astoria"
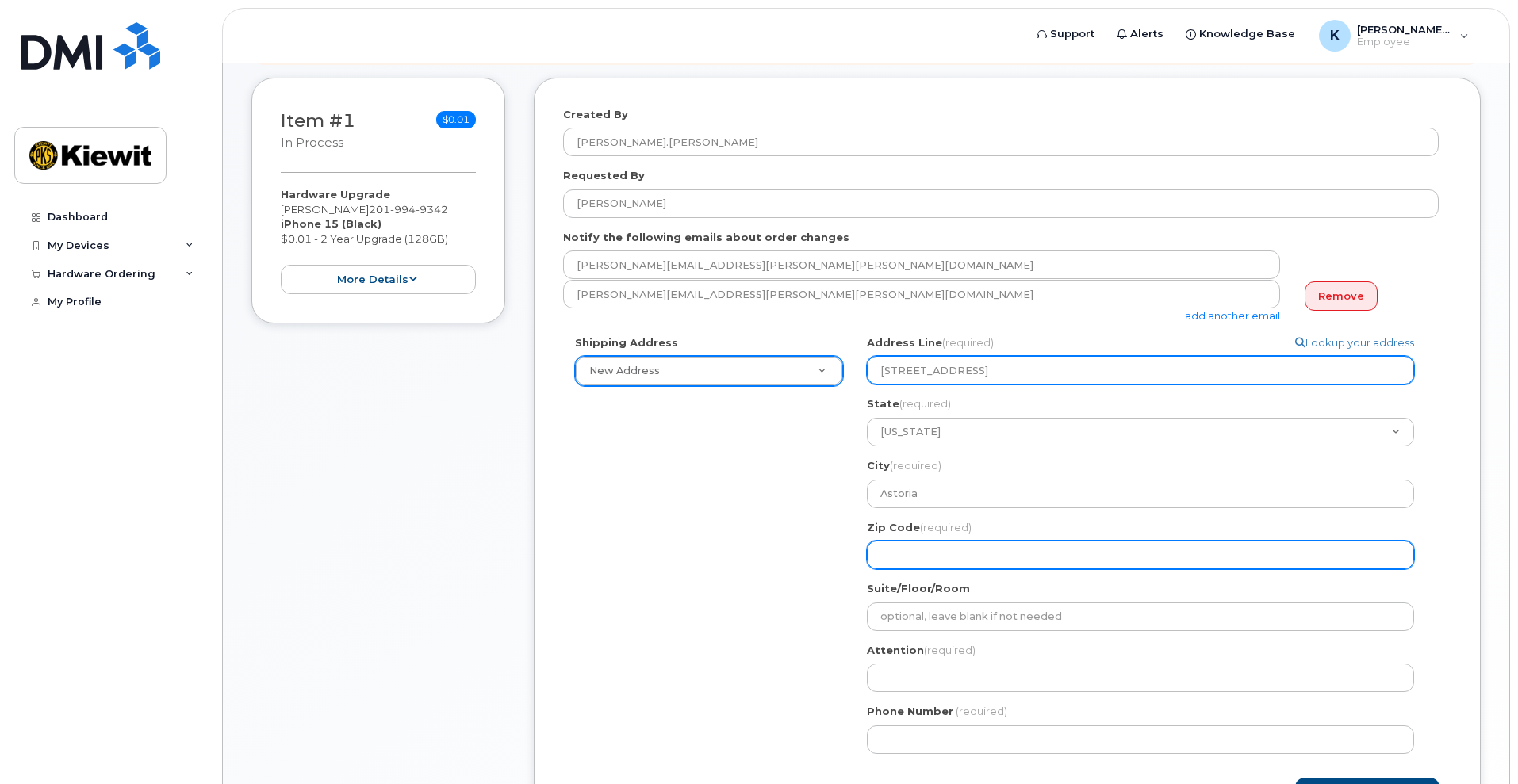
type input "11105"
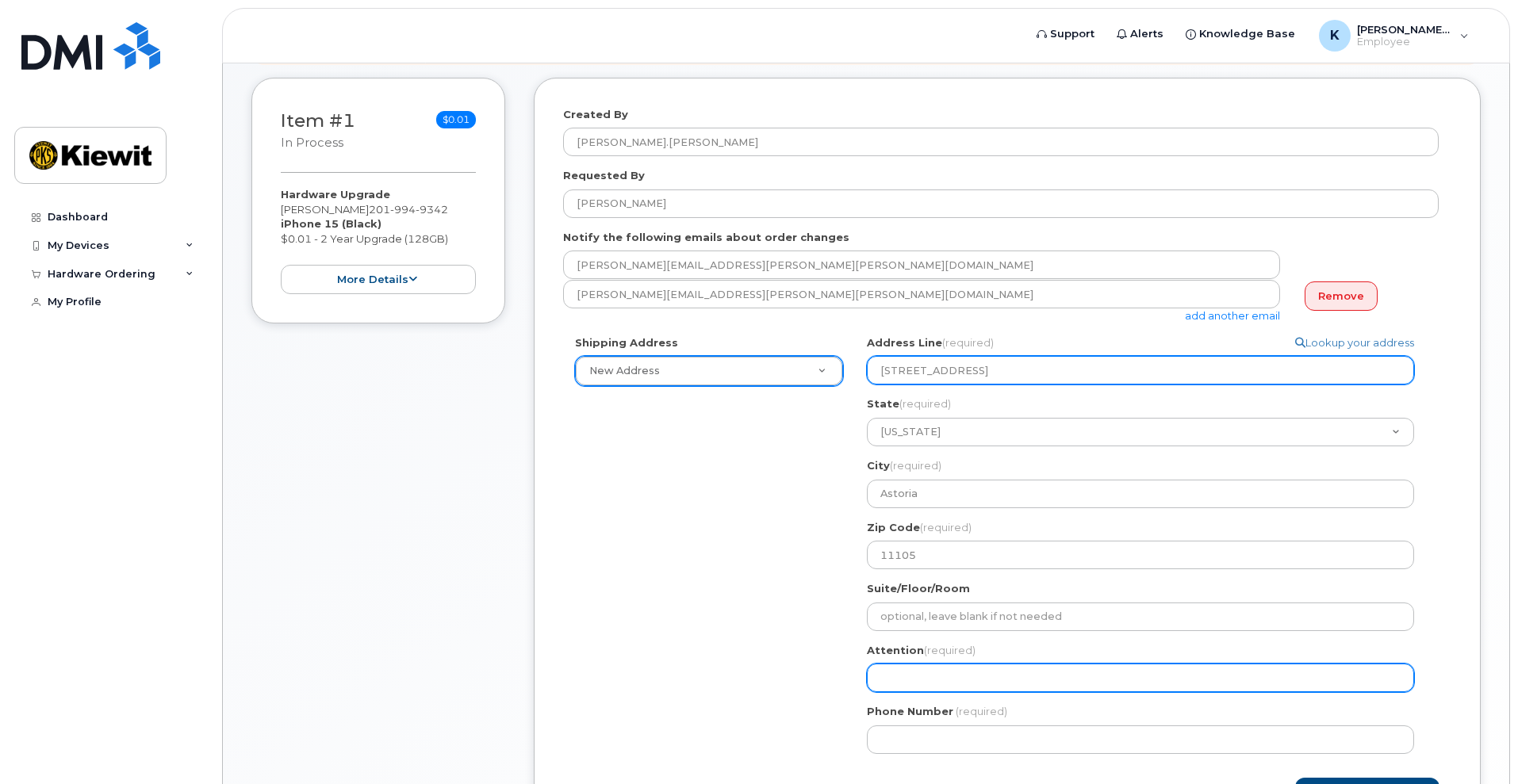
type input "[PERSON_NAME]"
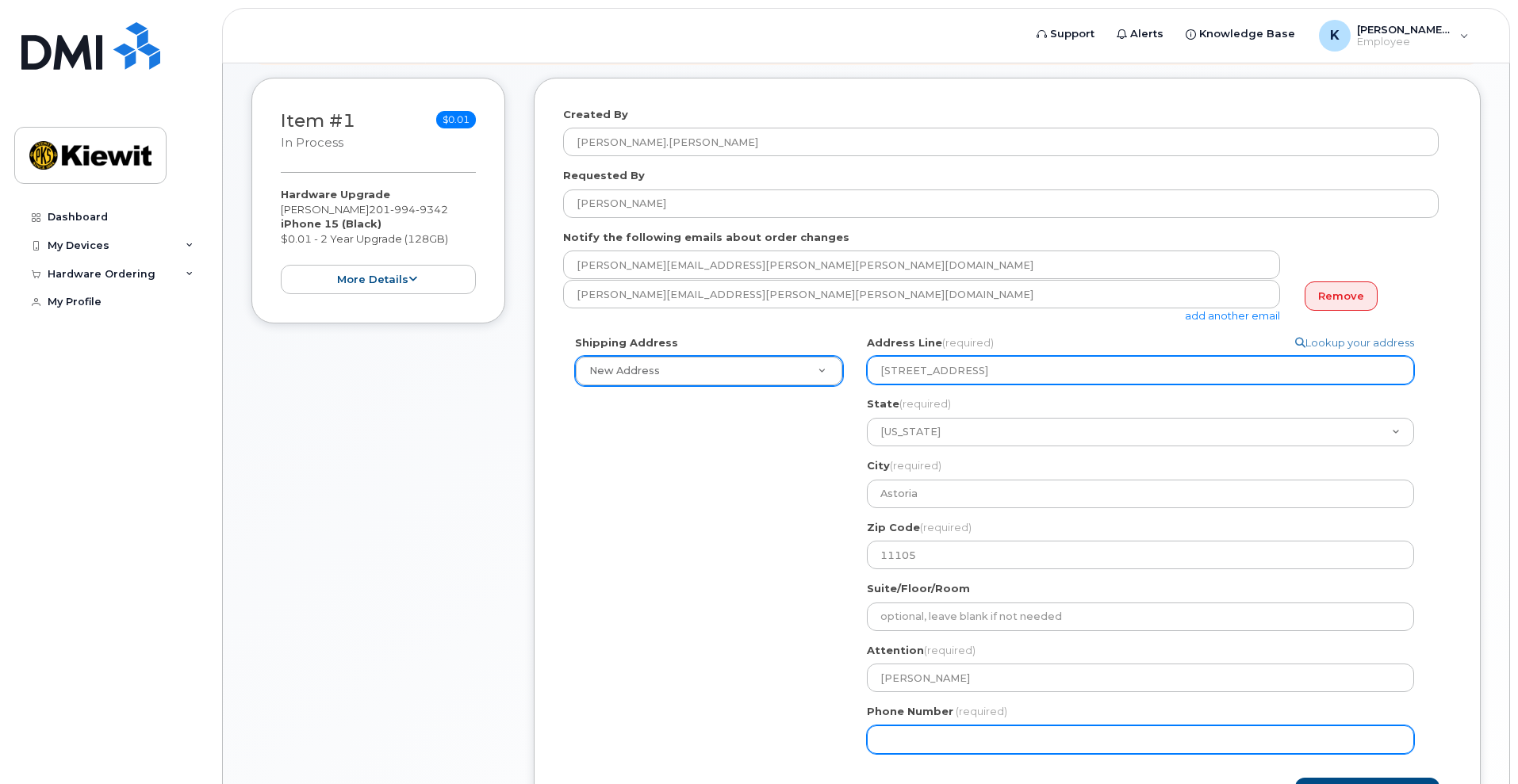
type input "2019949342"
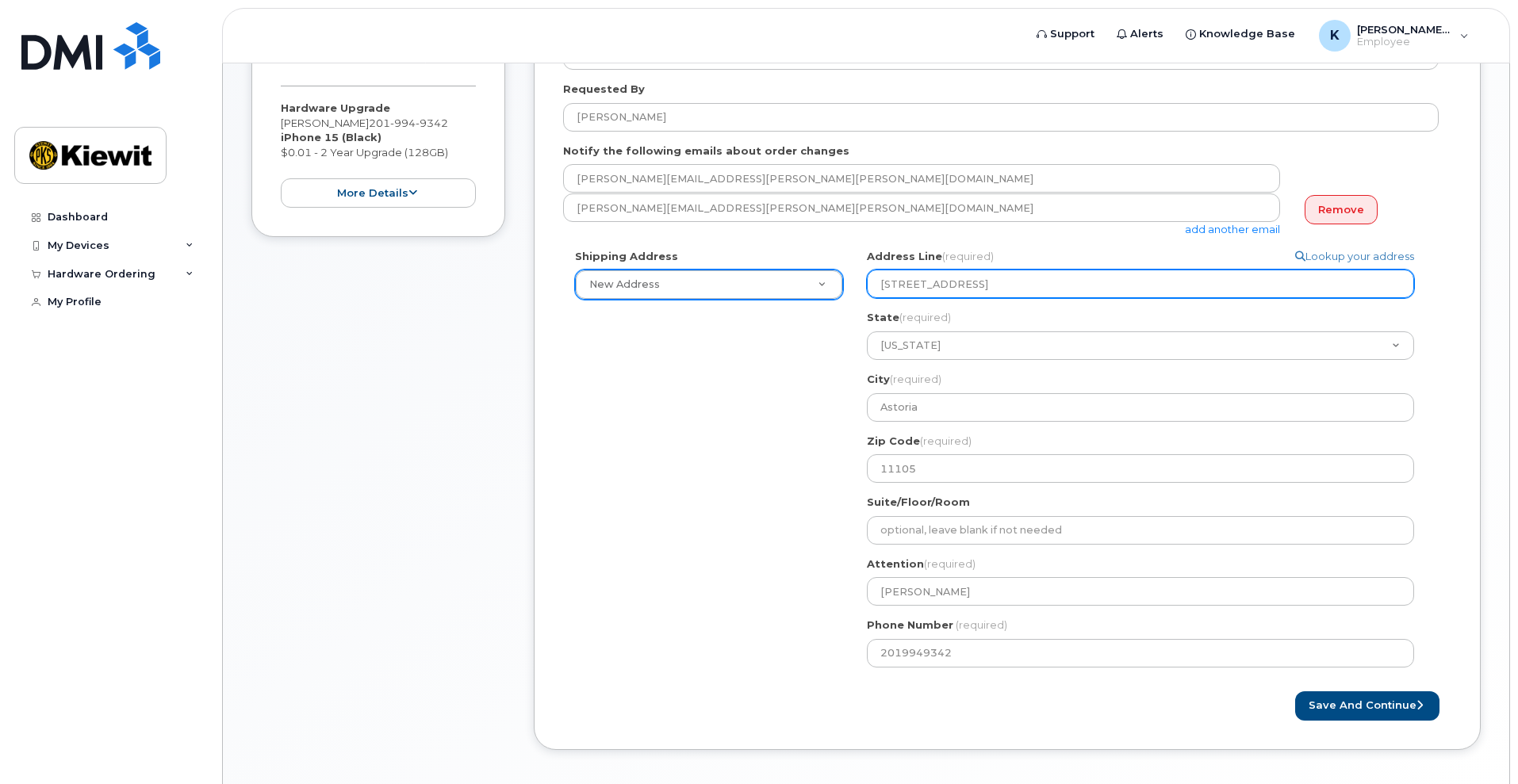
scroll to position [297, 0]
click at [965, 280] on input "3101 20th Avenue" at bounding box center [1140, 282] width 547 height 29
select select
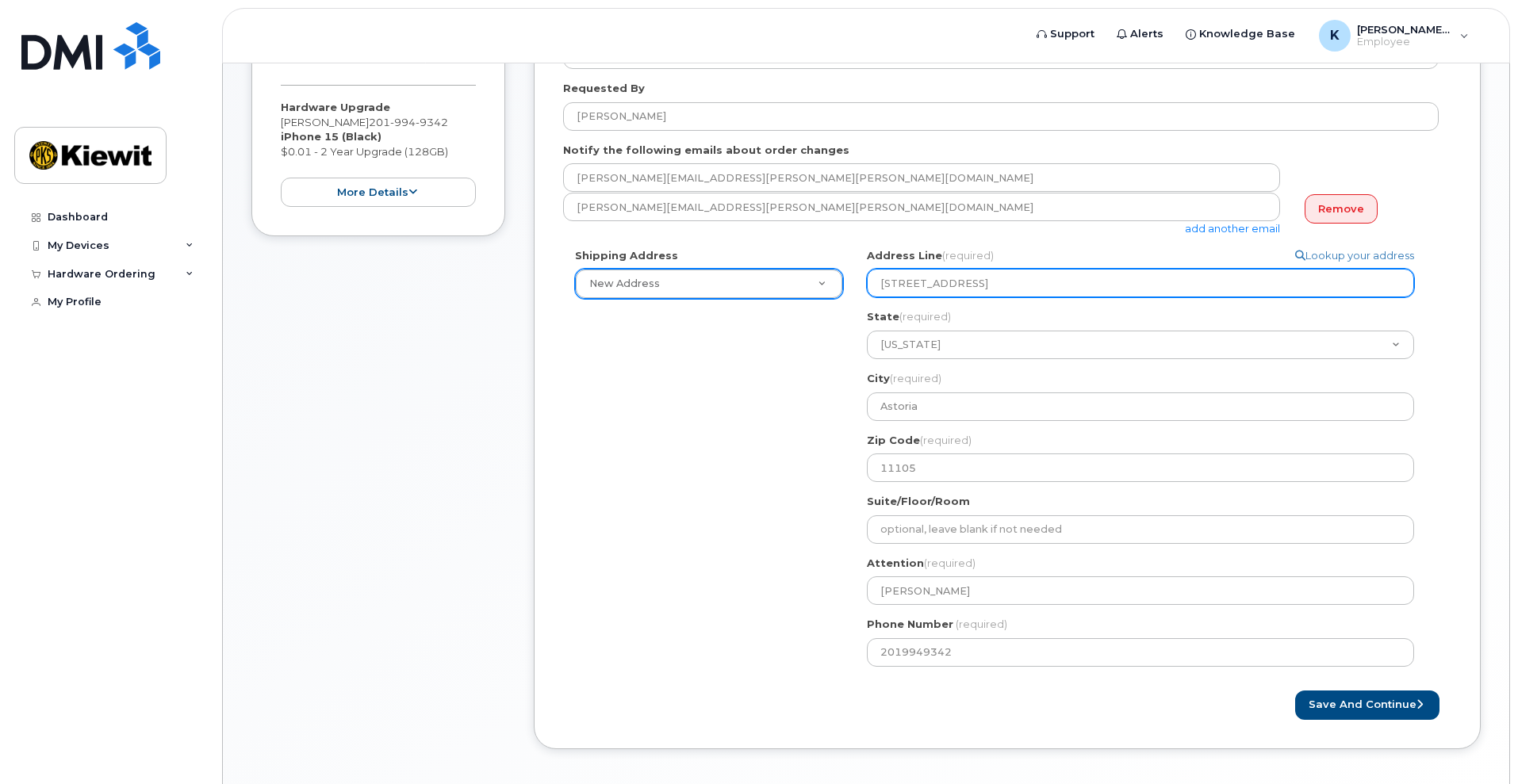
type input "2"
select select
type input "25"
select select
type input "255"
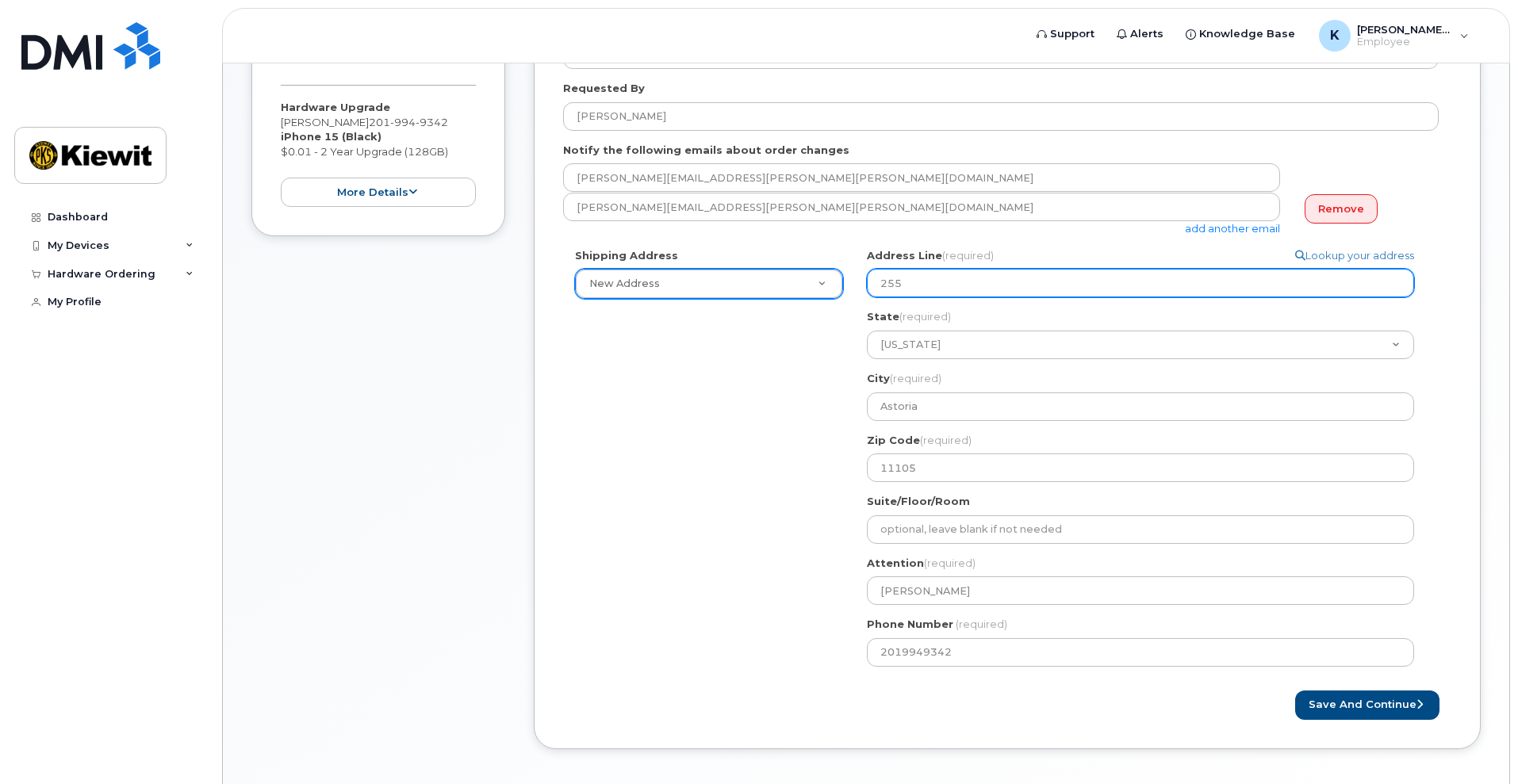
select select
type input "2551"
select select
type input "2551 1"
select select
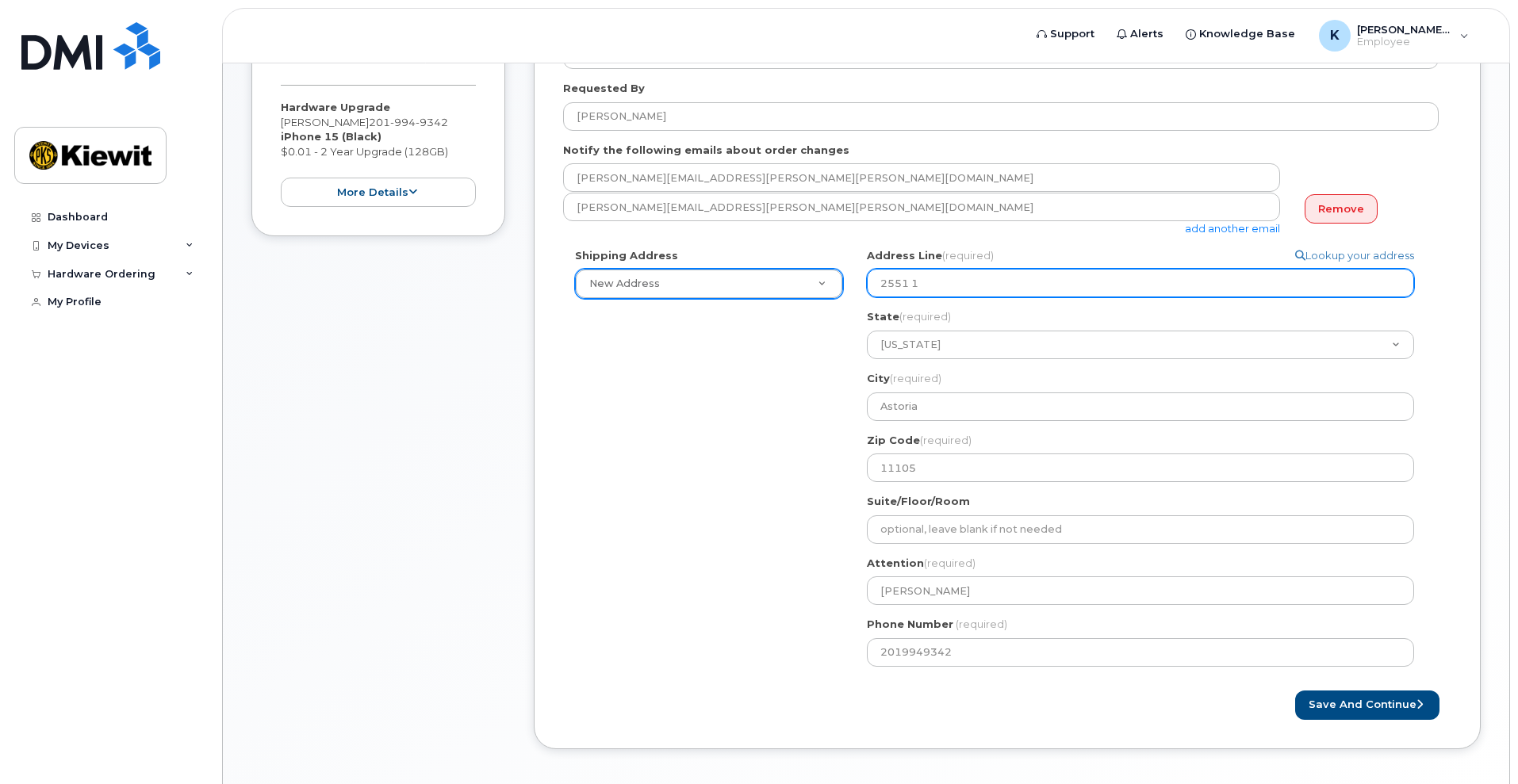
type input "2551 14"
select select
type input "2551 14t"
select select
type input "2551 14th"
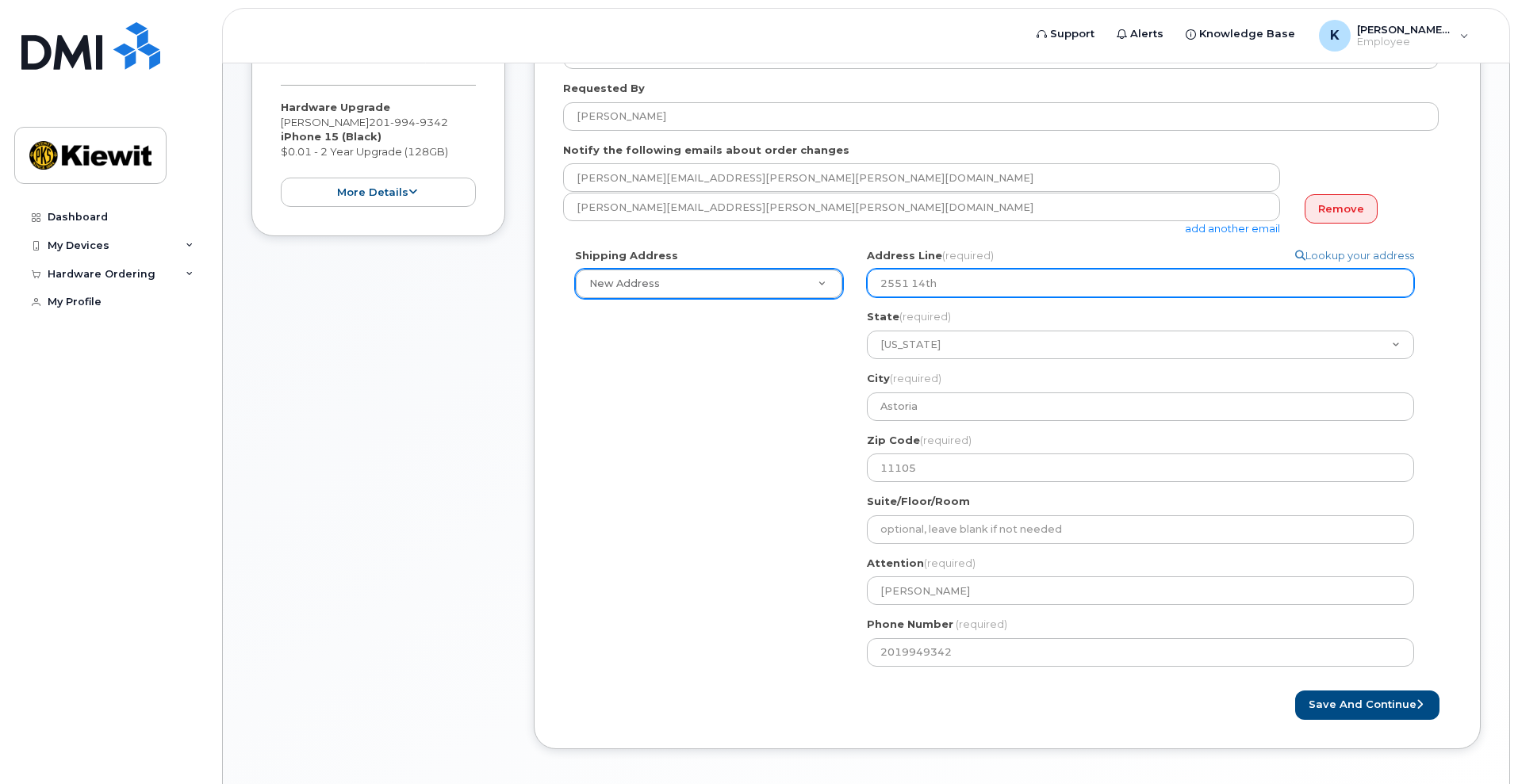
select select
type input "2551 14th S"
select select
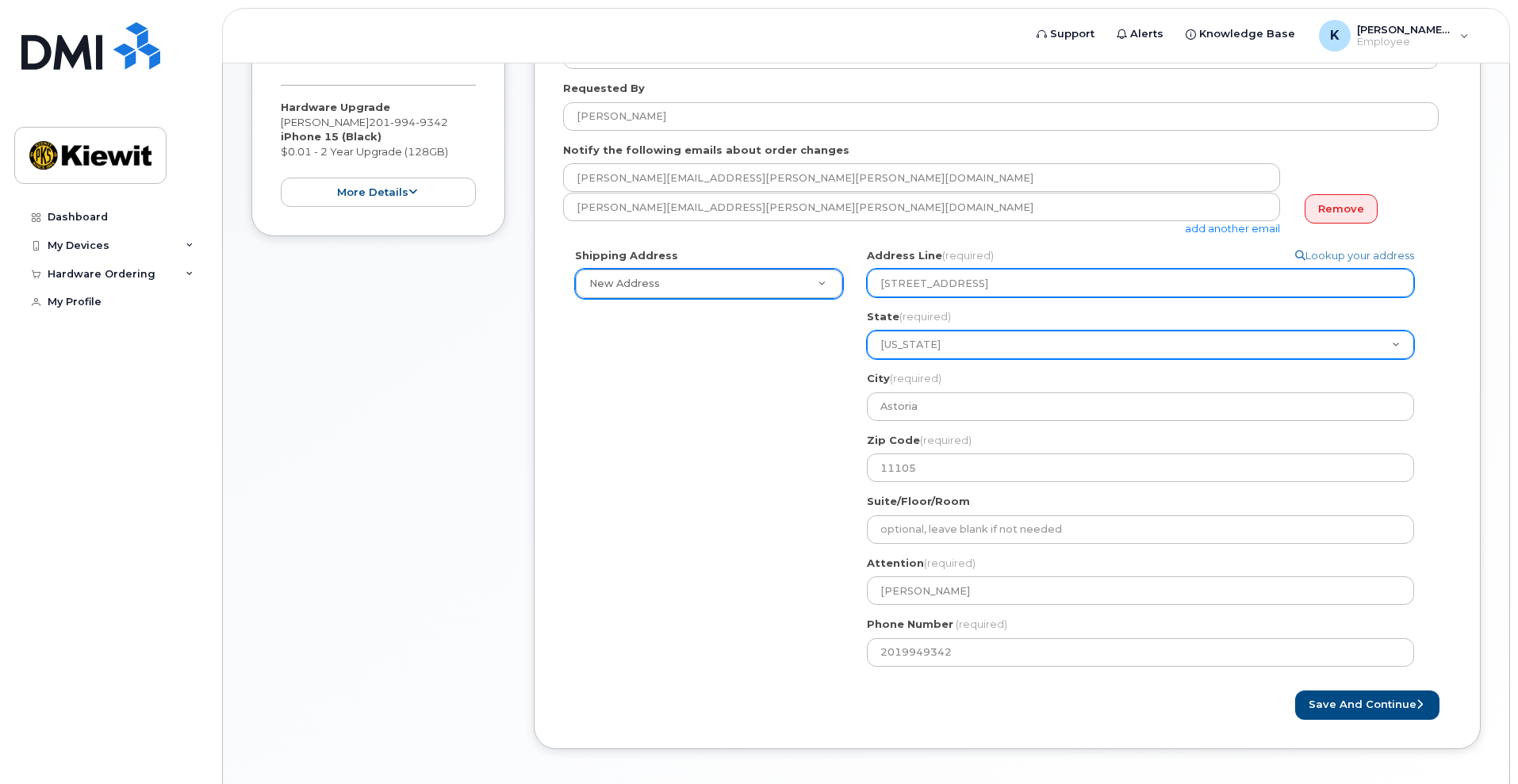
type input "2551 14th St"
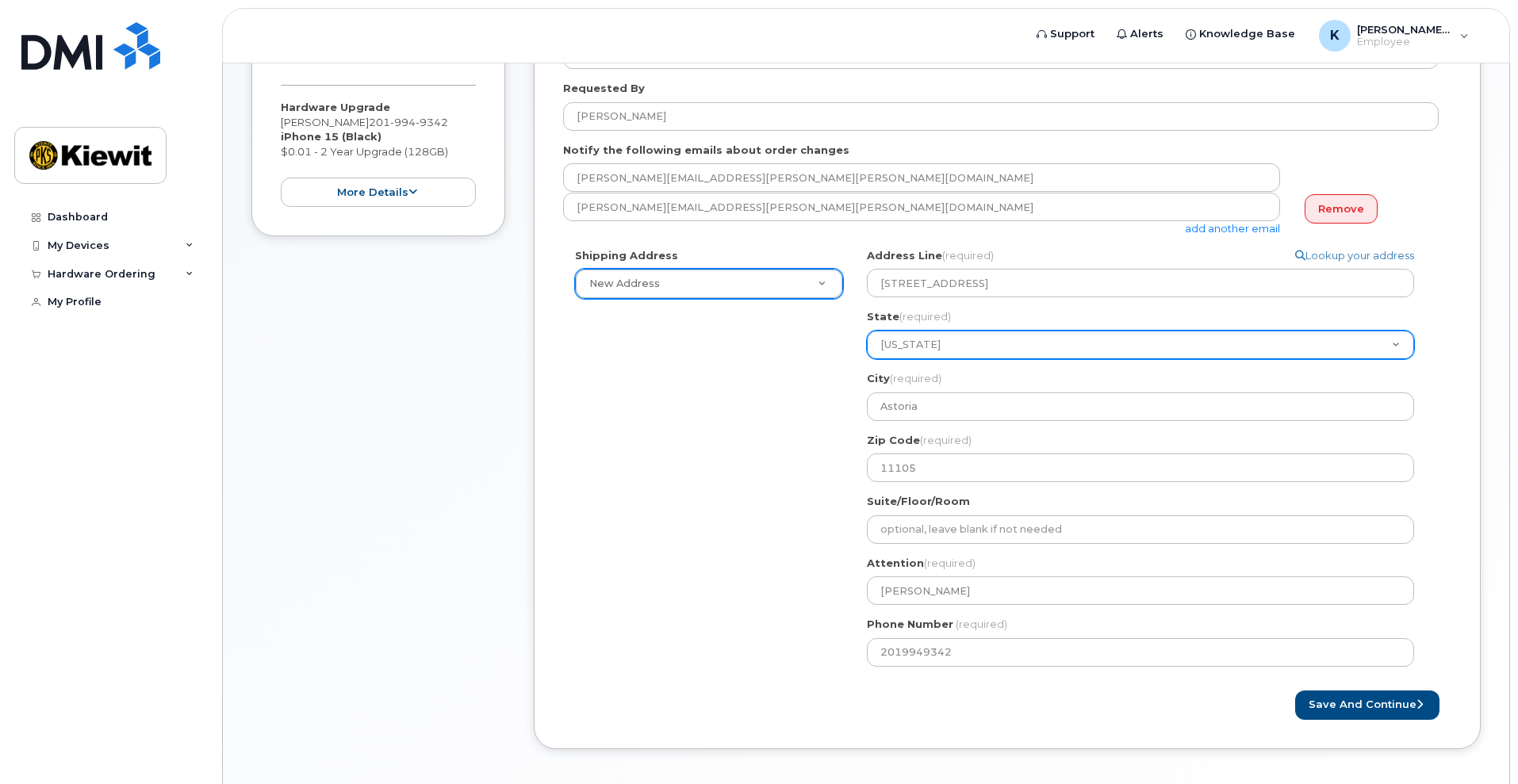
click at [953, 356] on select "Alabama Alaska American Samoa Arizona Arkansas California Colorado Connecticut …" at bounding box center [1140, 344] width 547 height 29
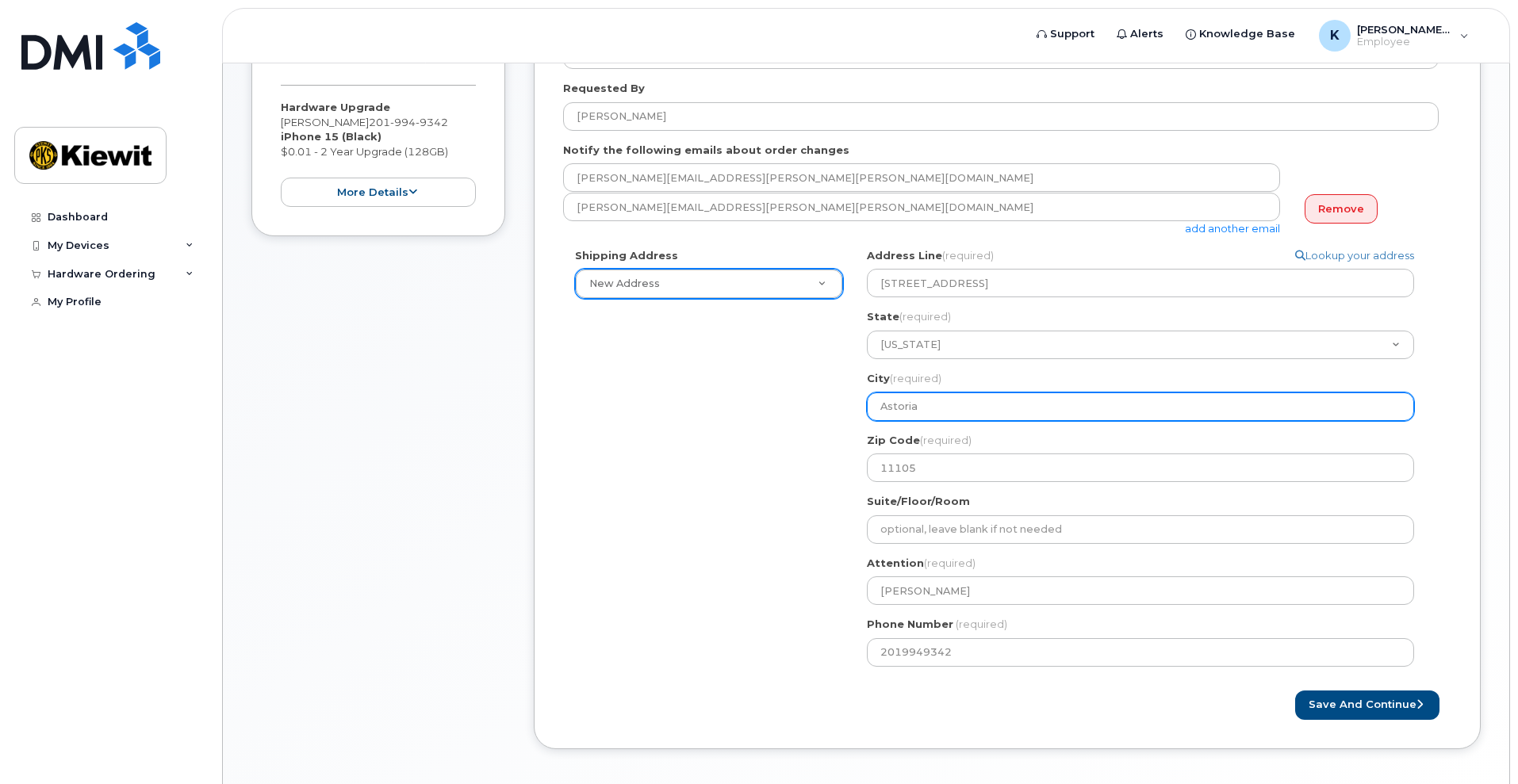
click at [937, 412] on input "Astoria" at bounding box center [1140, 406] width 547 height 29
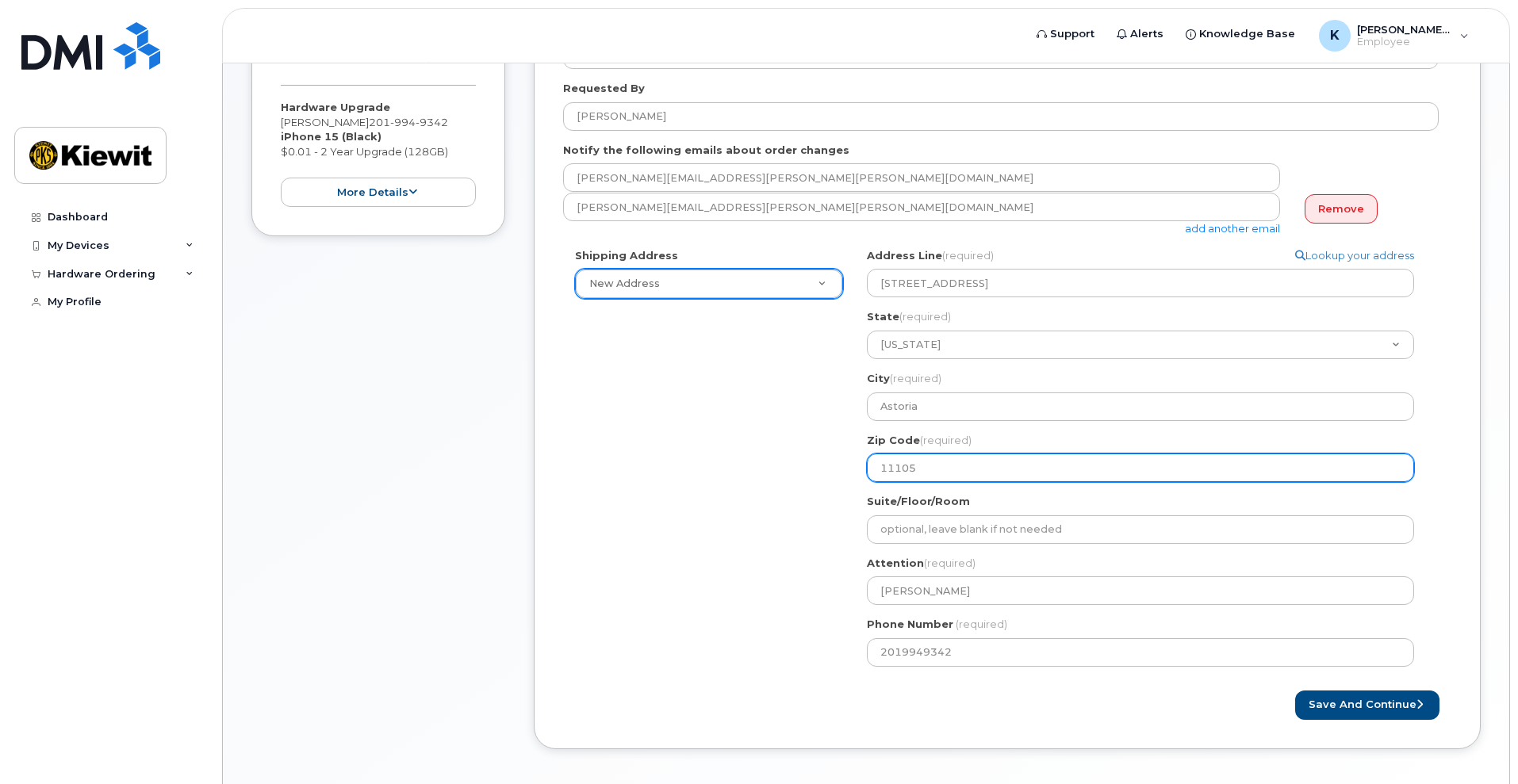
click at [920, 475] on input "11105" at bounding box center [1140, 467] width 547 height 29
select select
type input "1110"
select select
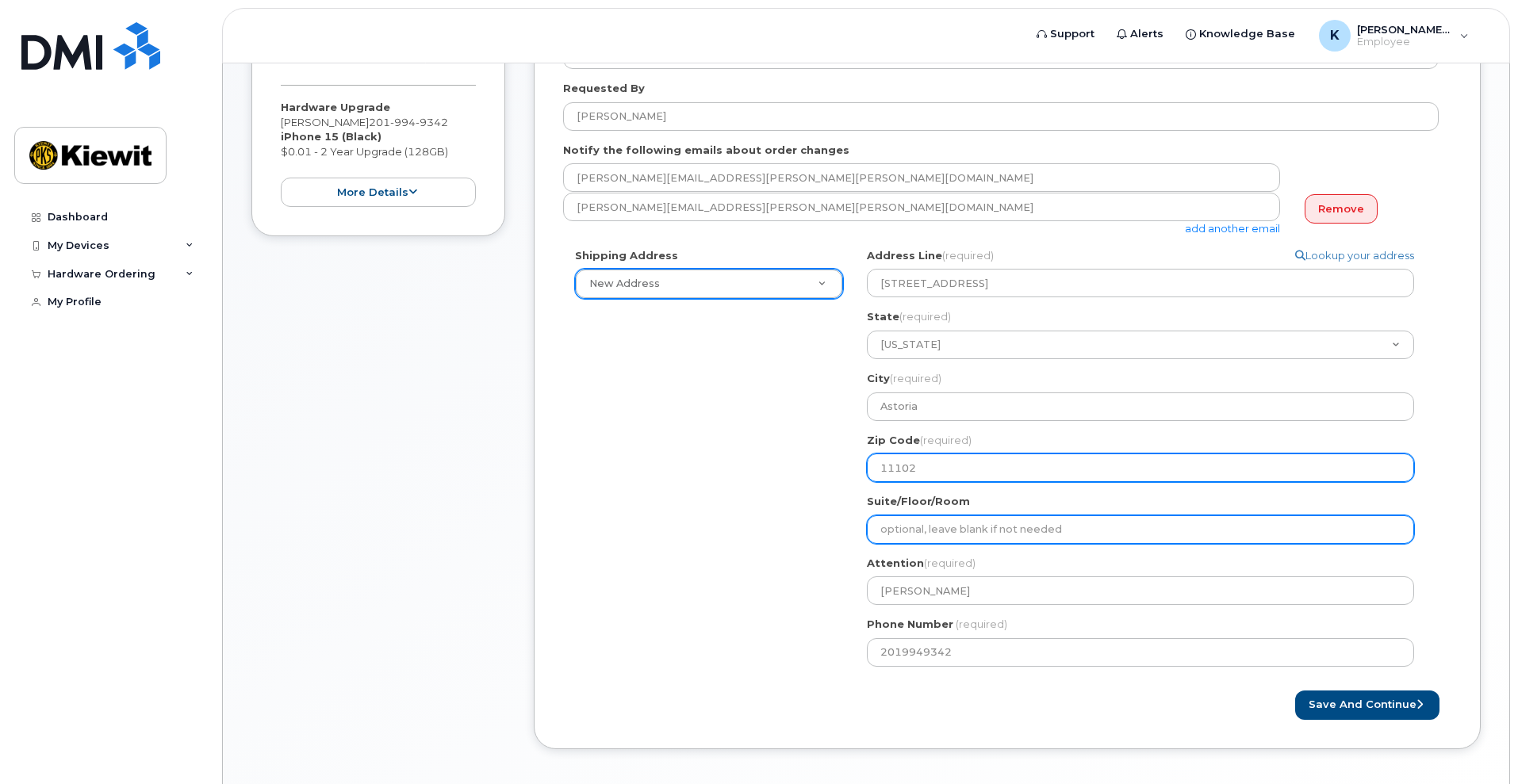
type input "11102"
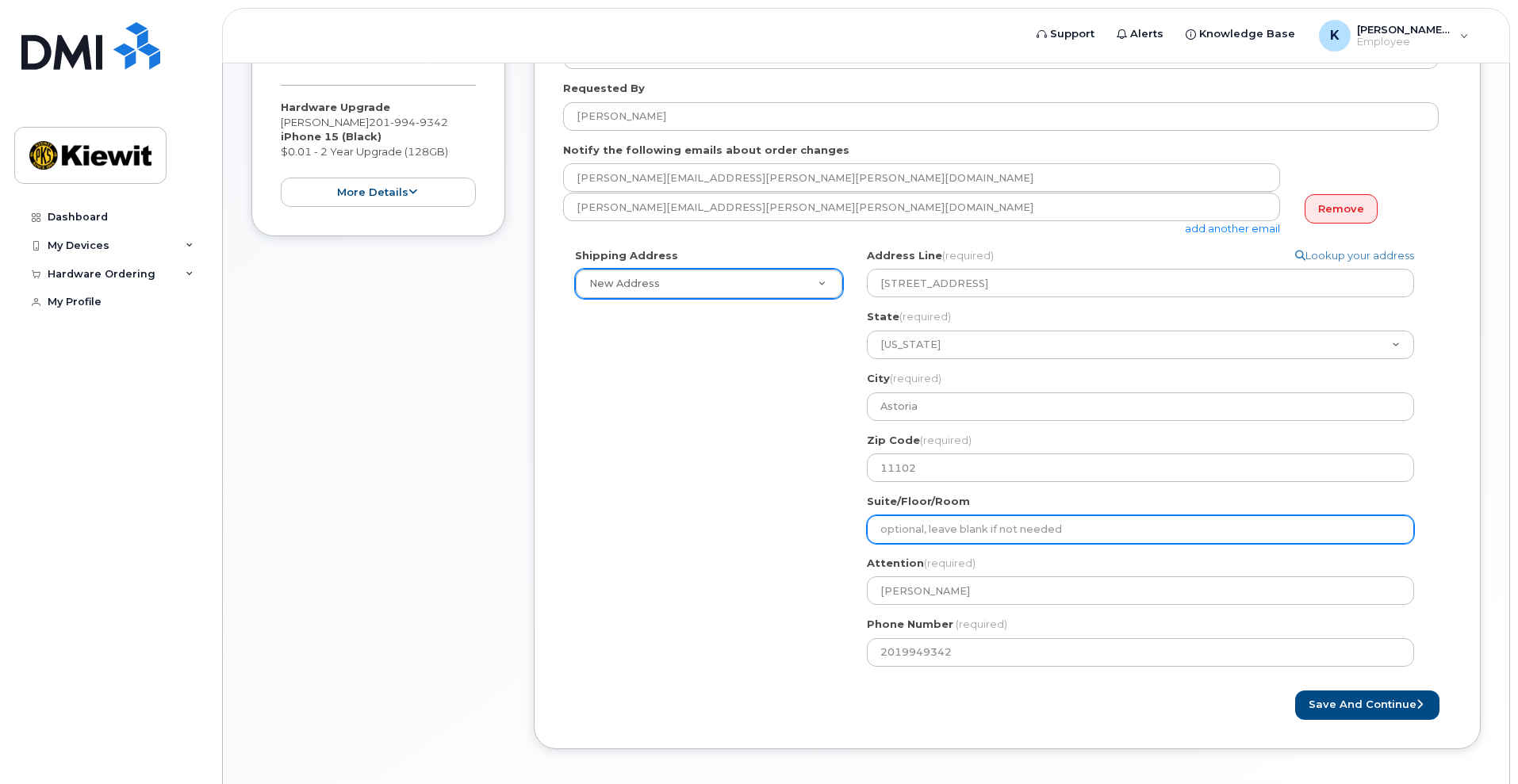
click at [899, 529] on input "Suite/Floor/Room" at bounding box center [1140, 529] width 547 height 29
select select
type input "2"
select select
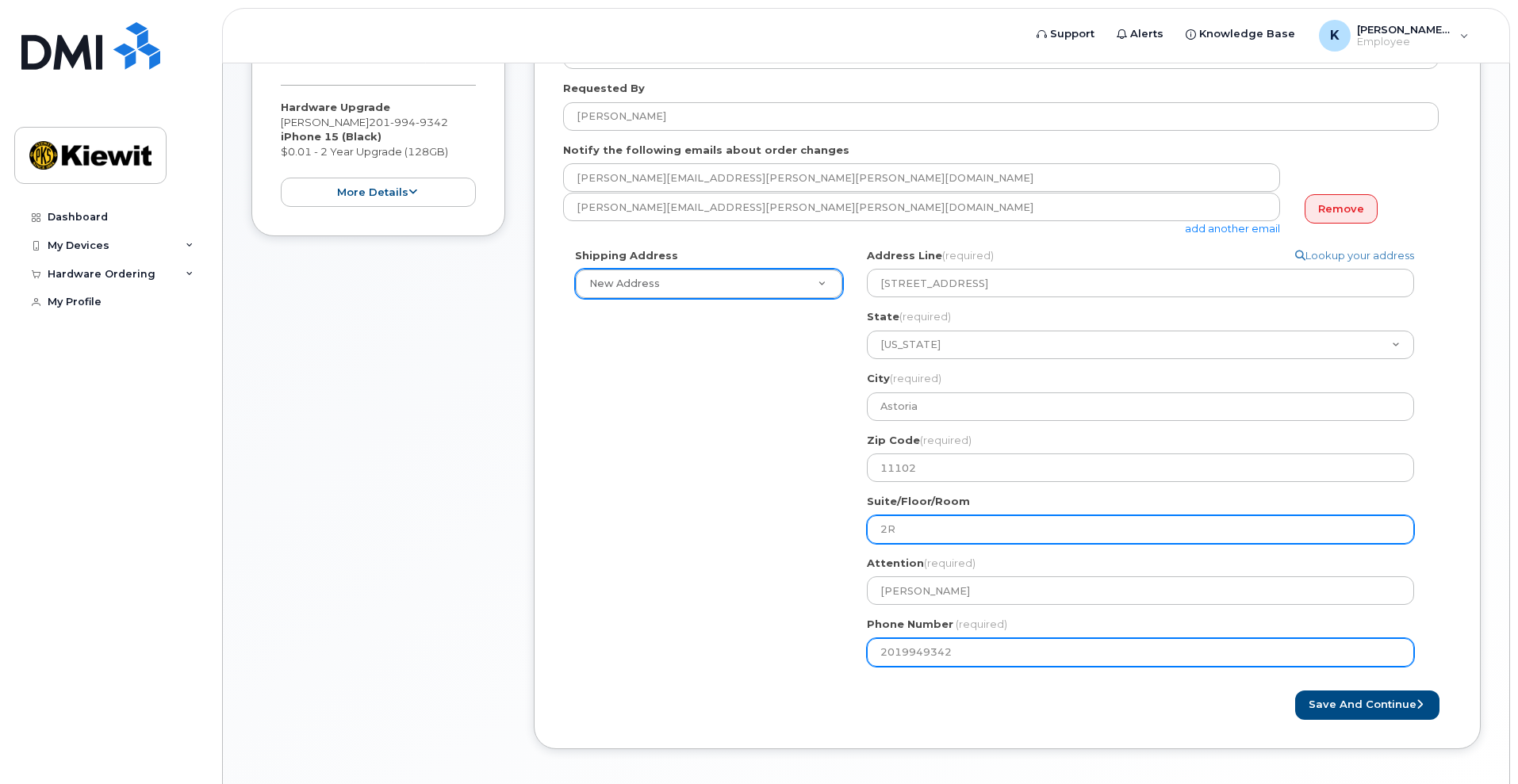
type input "2R"
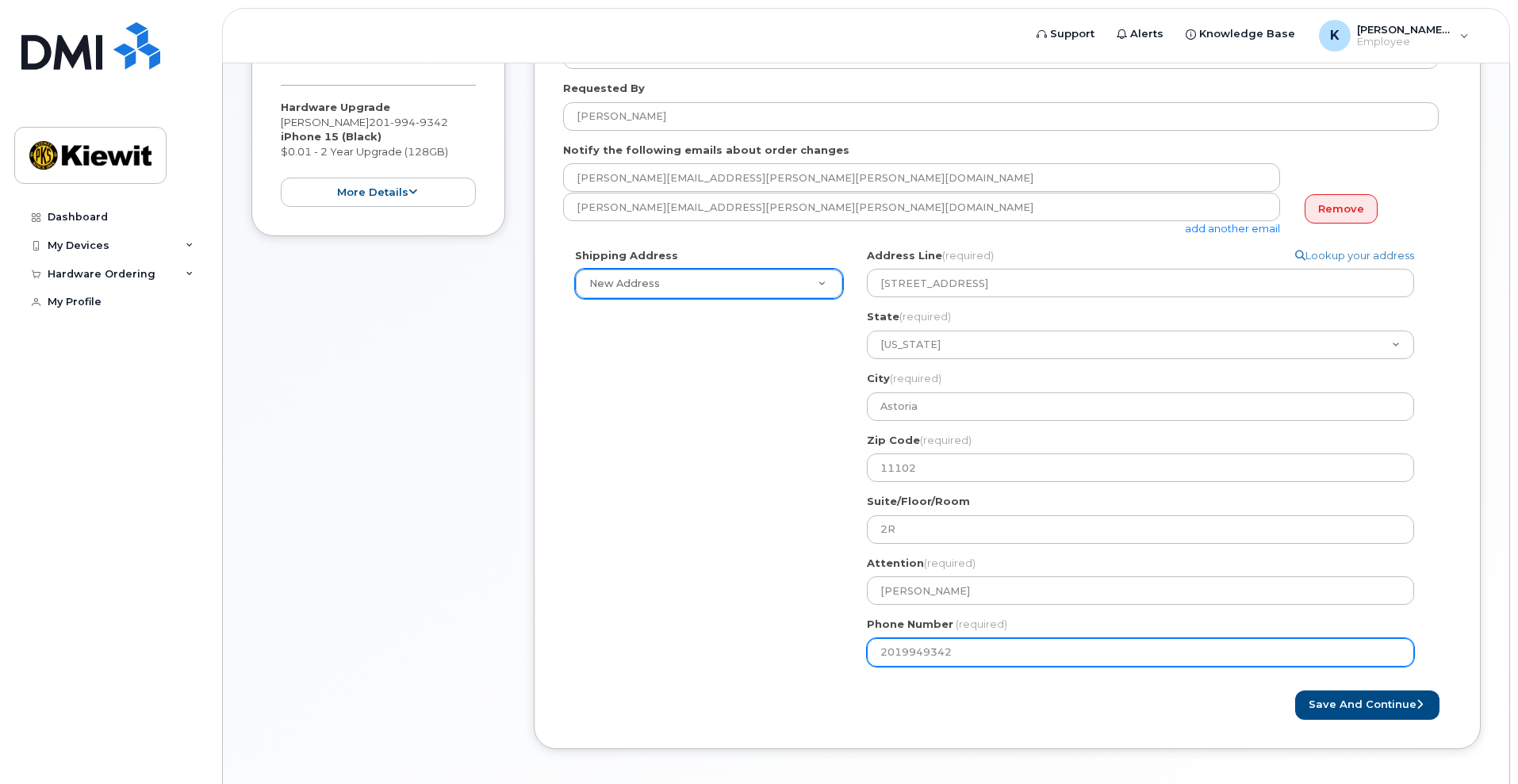
click at [946, 652] on input "2019949342" at bounding box center [1140, 652] width 547 height 29
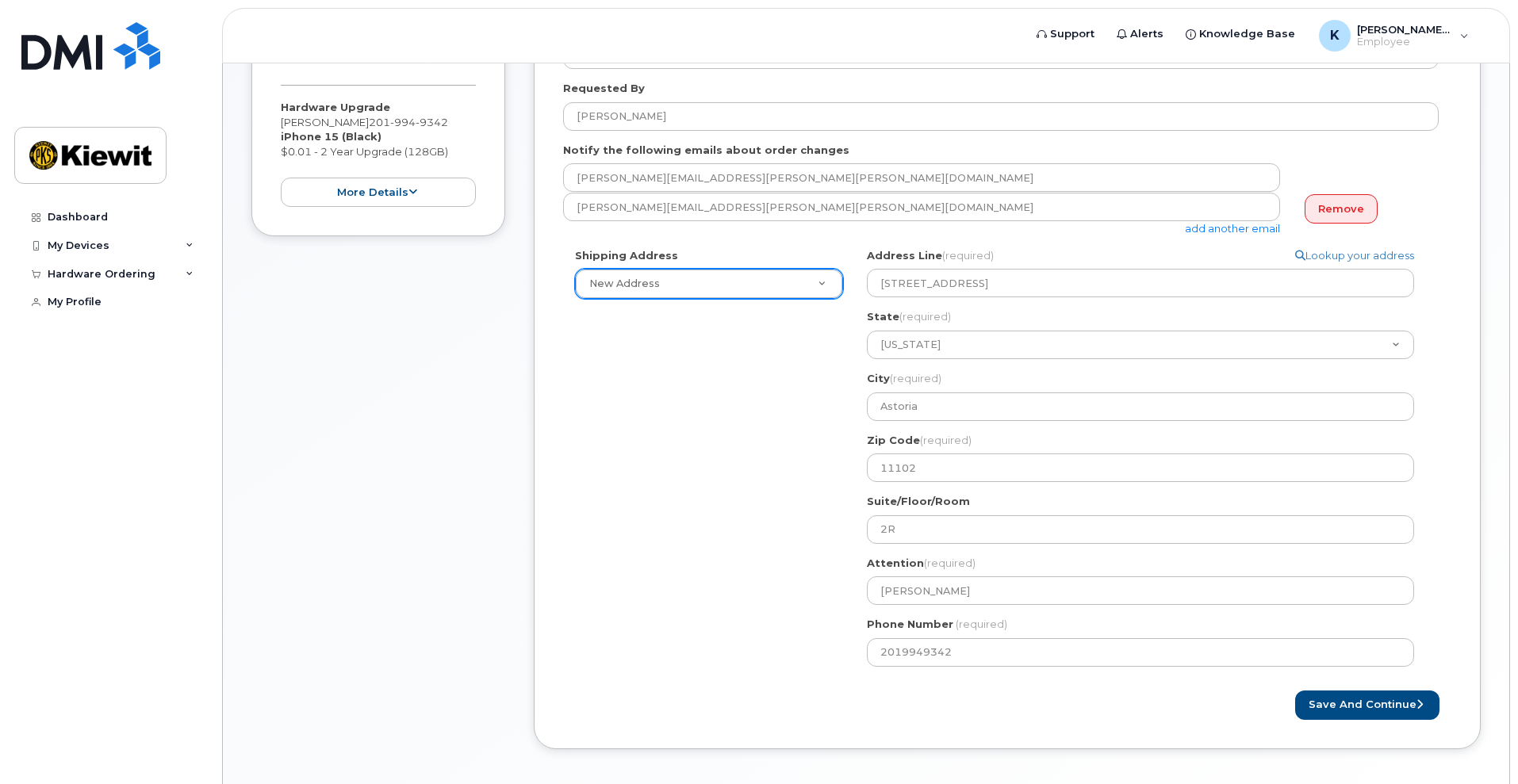
click at [1041, 704] on div "Save and Continue" at bounding box center [1230, 705] width 445 height 30
click at [1324, 707] on button "Save and Continue" at bounding box center [1368, 705] width 144 height 30
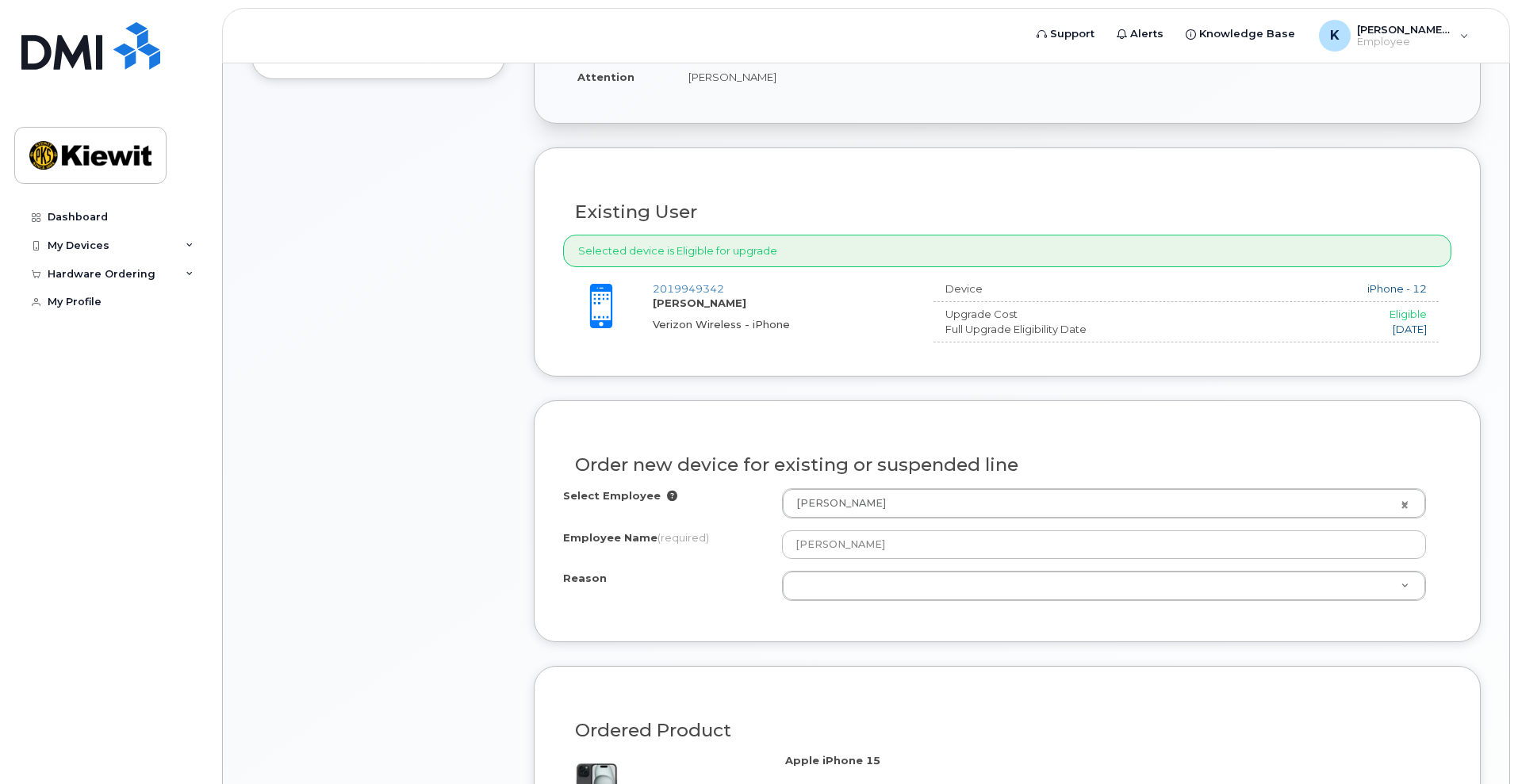
scroll to position [467, 0]
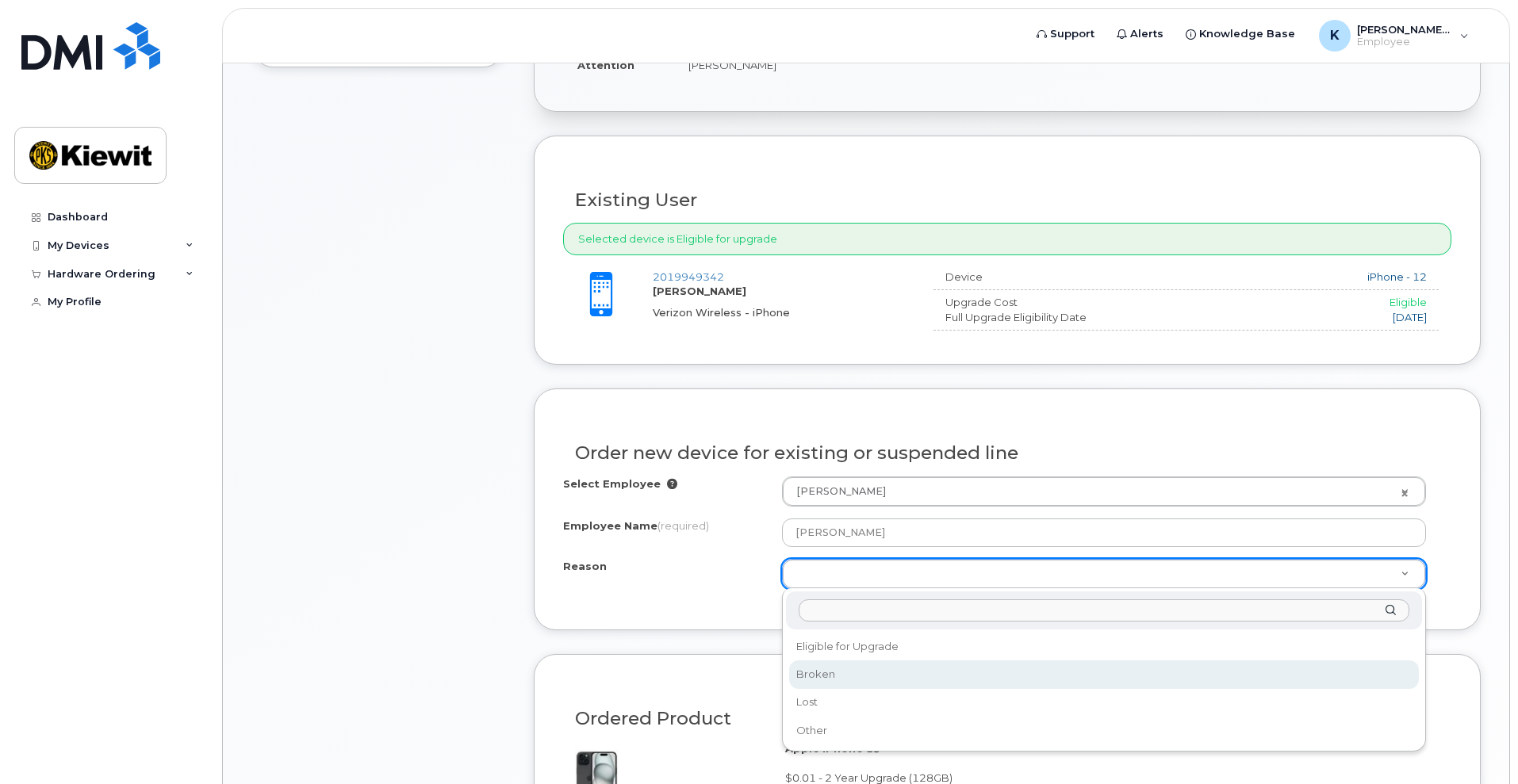
select select "broken"
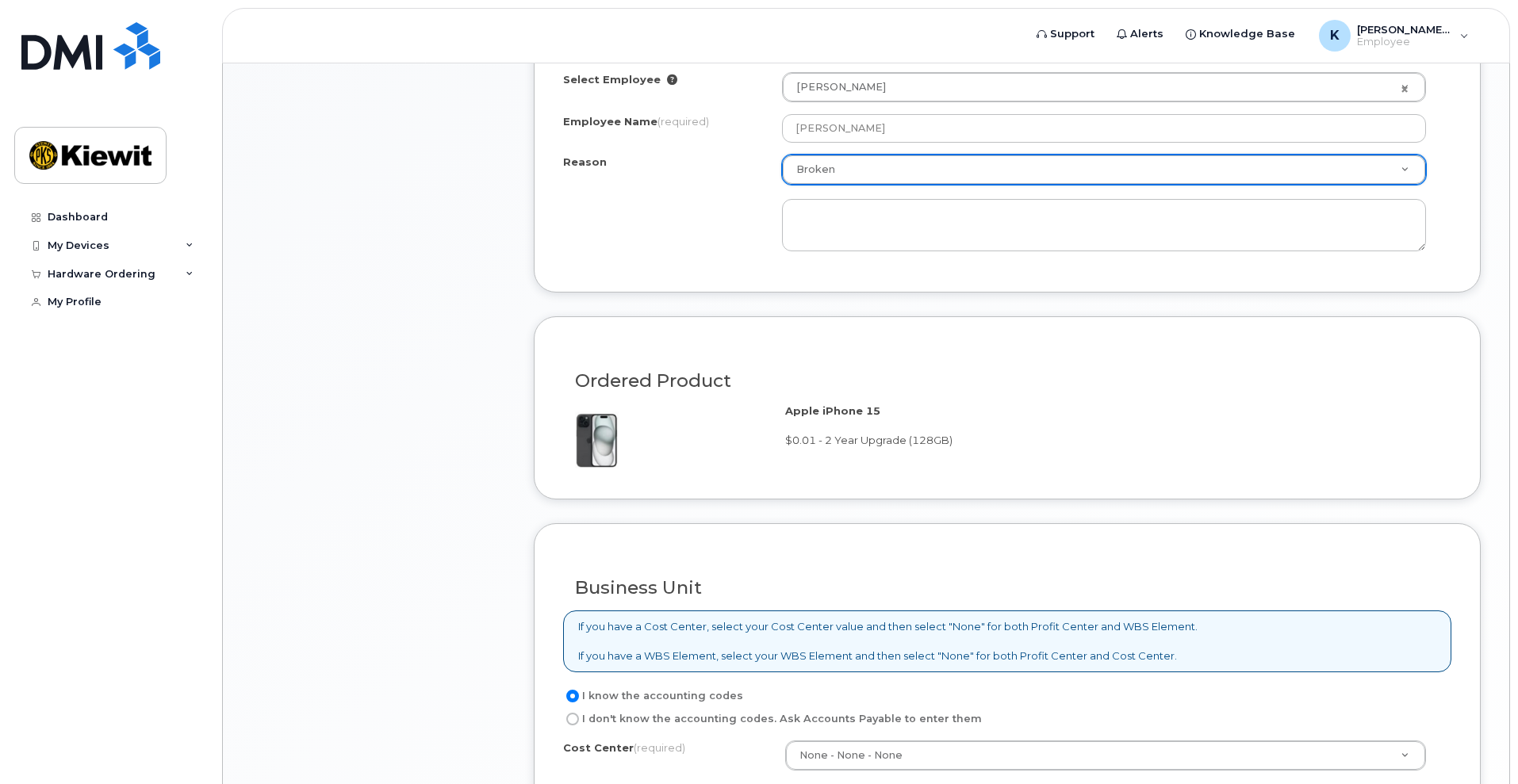
scroll to position [872, 0]
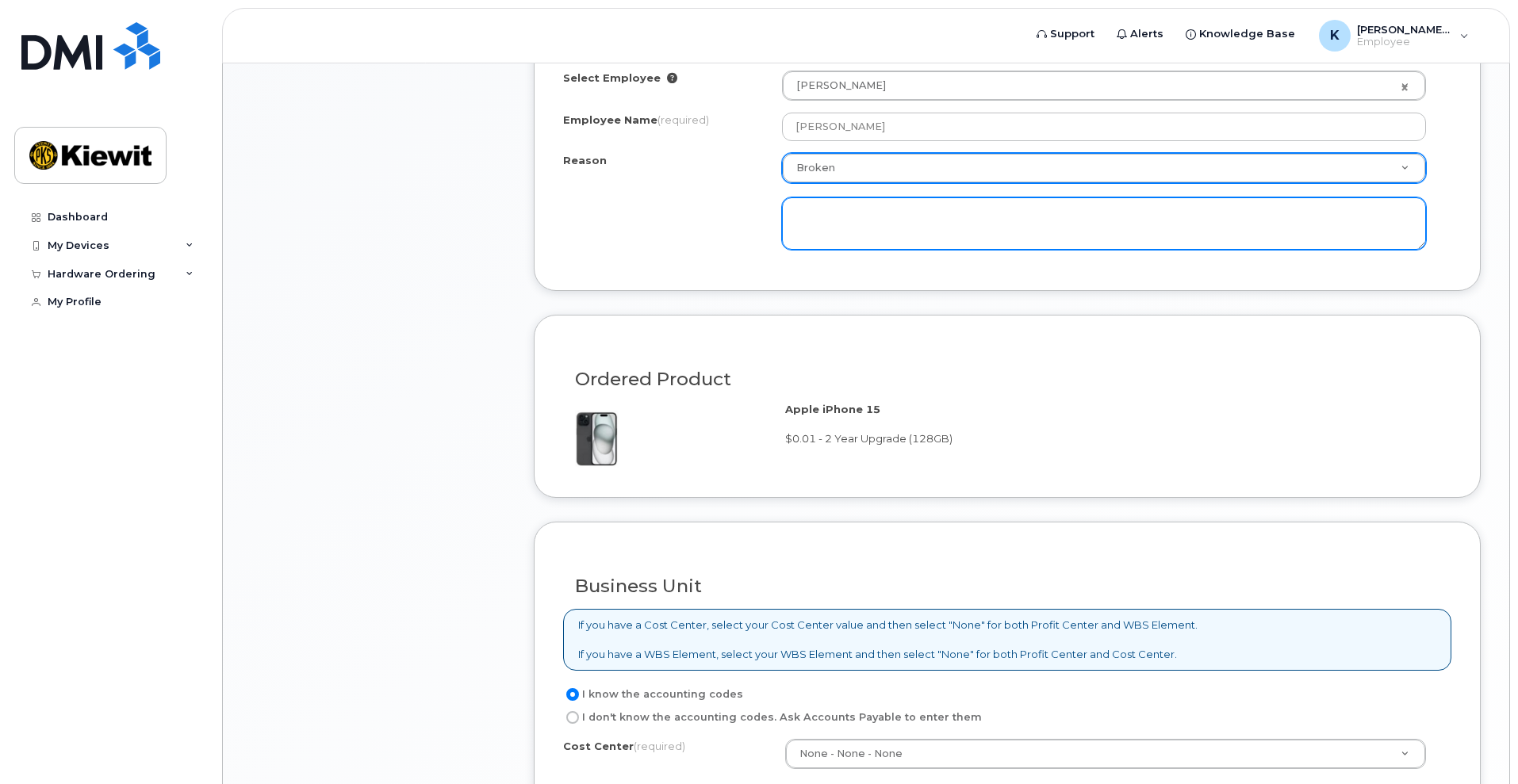
click at [809, 244] on textarea at bounding box center [1103, 223] width 644 height 53
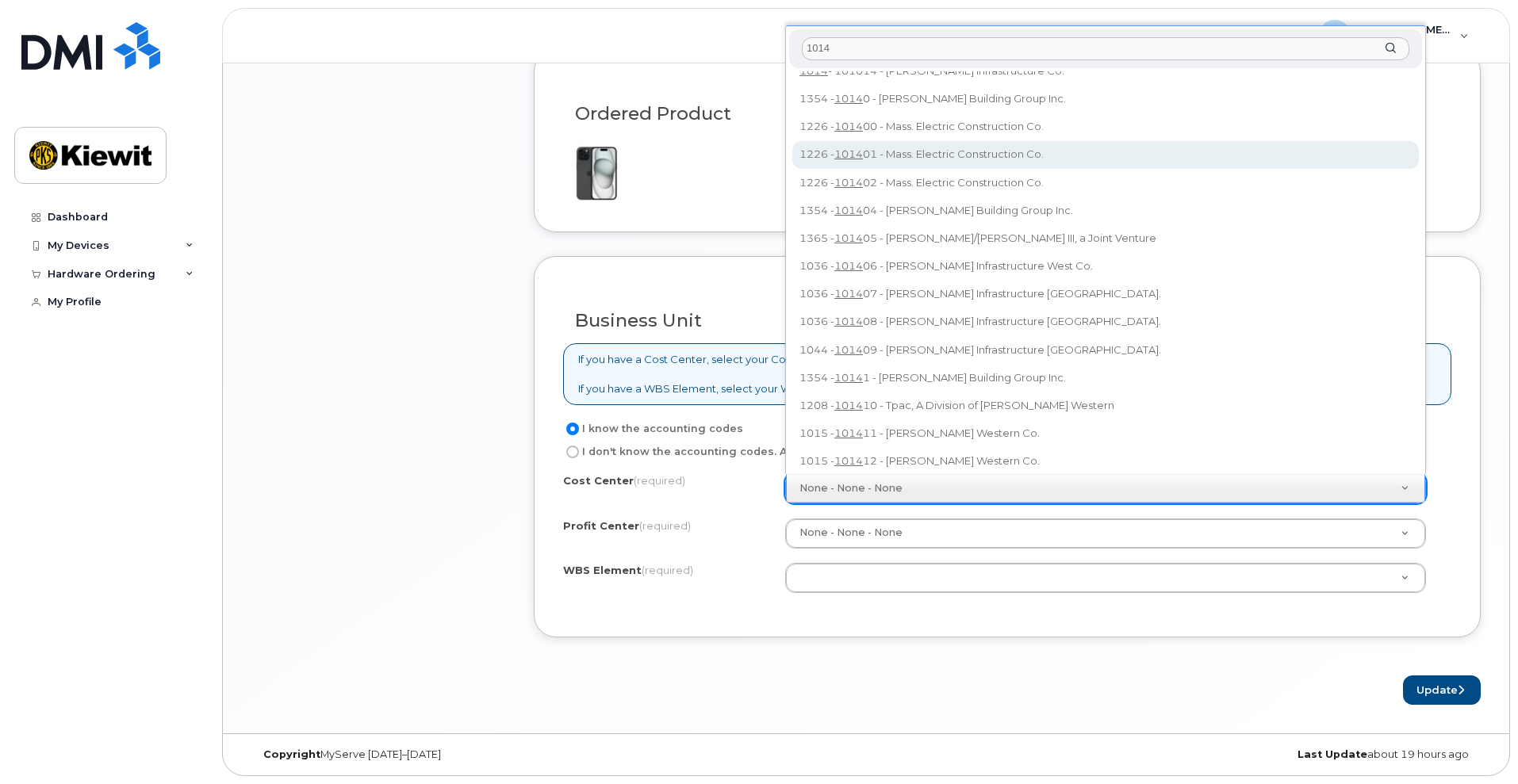
scroll to position [0, 0]
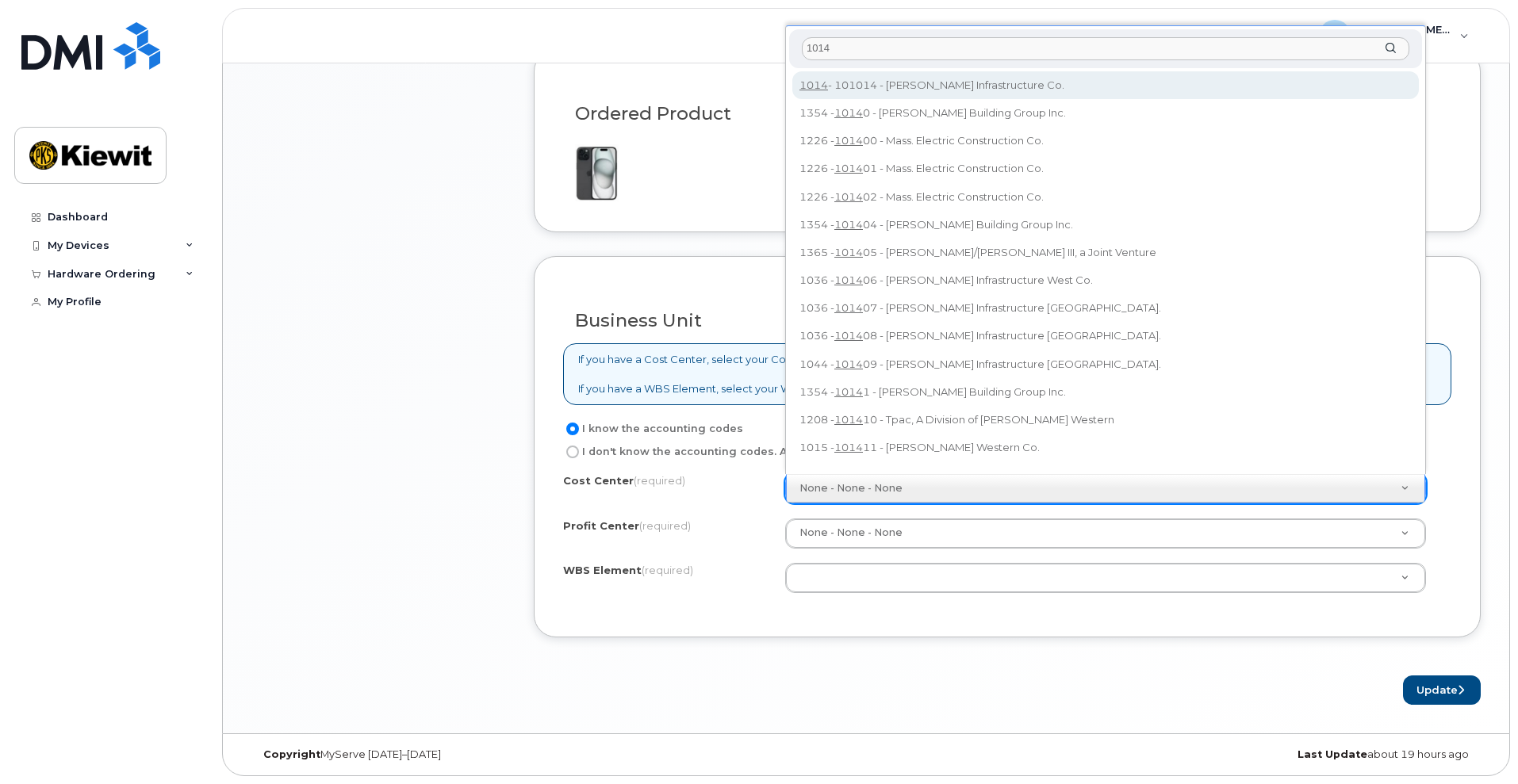
type input "1014"
type input "101014"
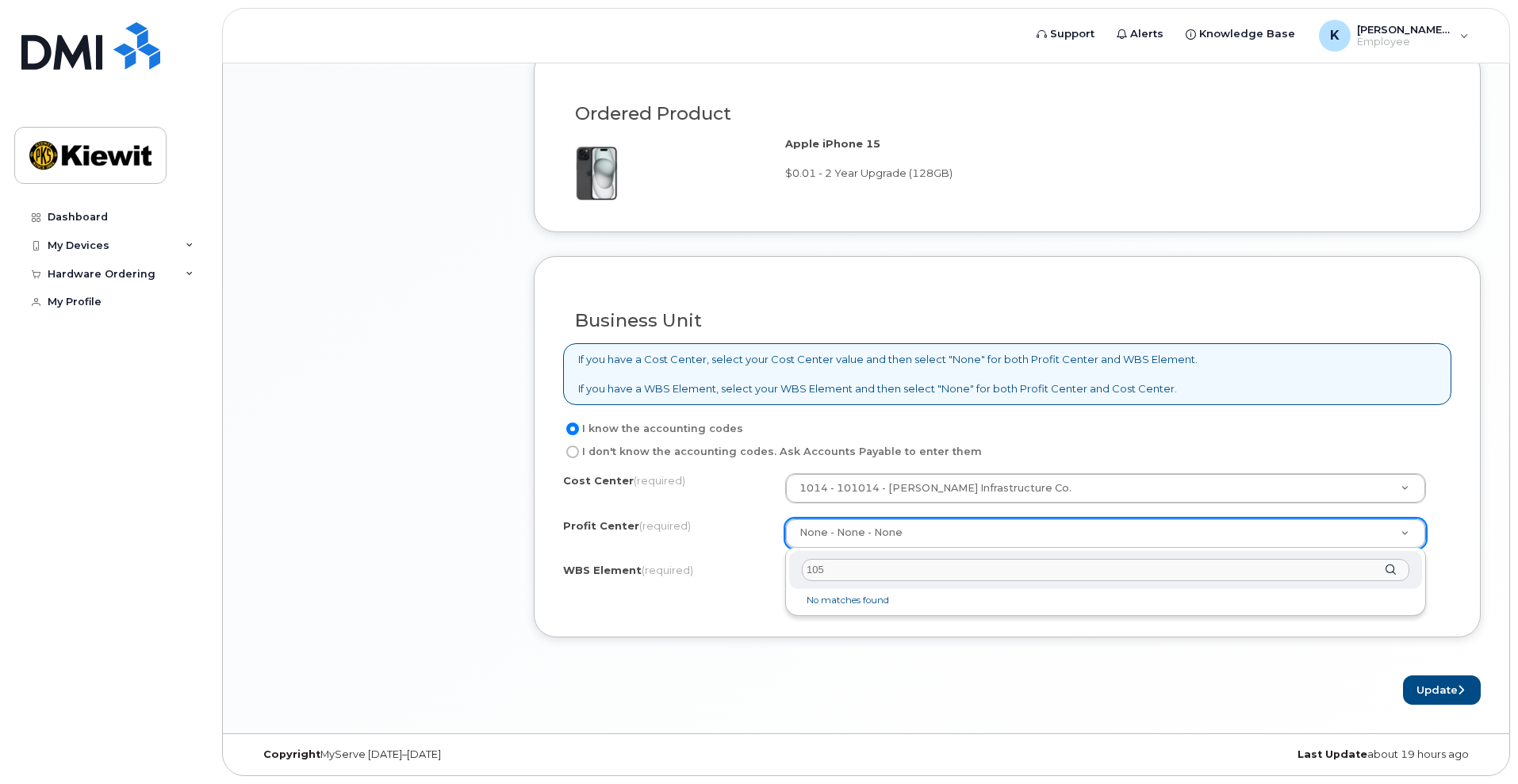
click at [1024, 585] on div "105" at bounding box center [1105, 570] width 633 height 39
type input "1"
type input "c"
type input "1"
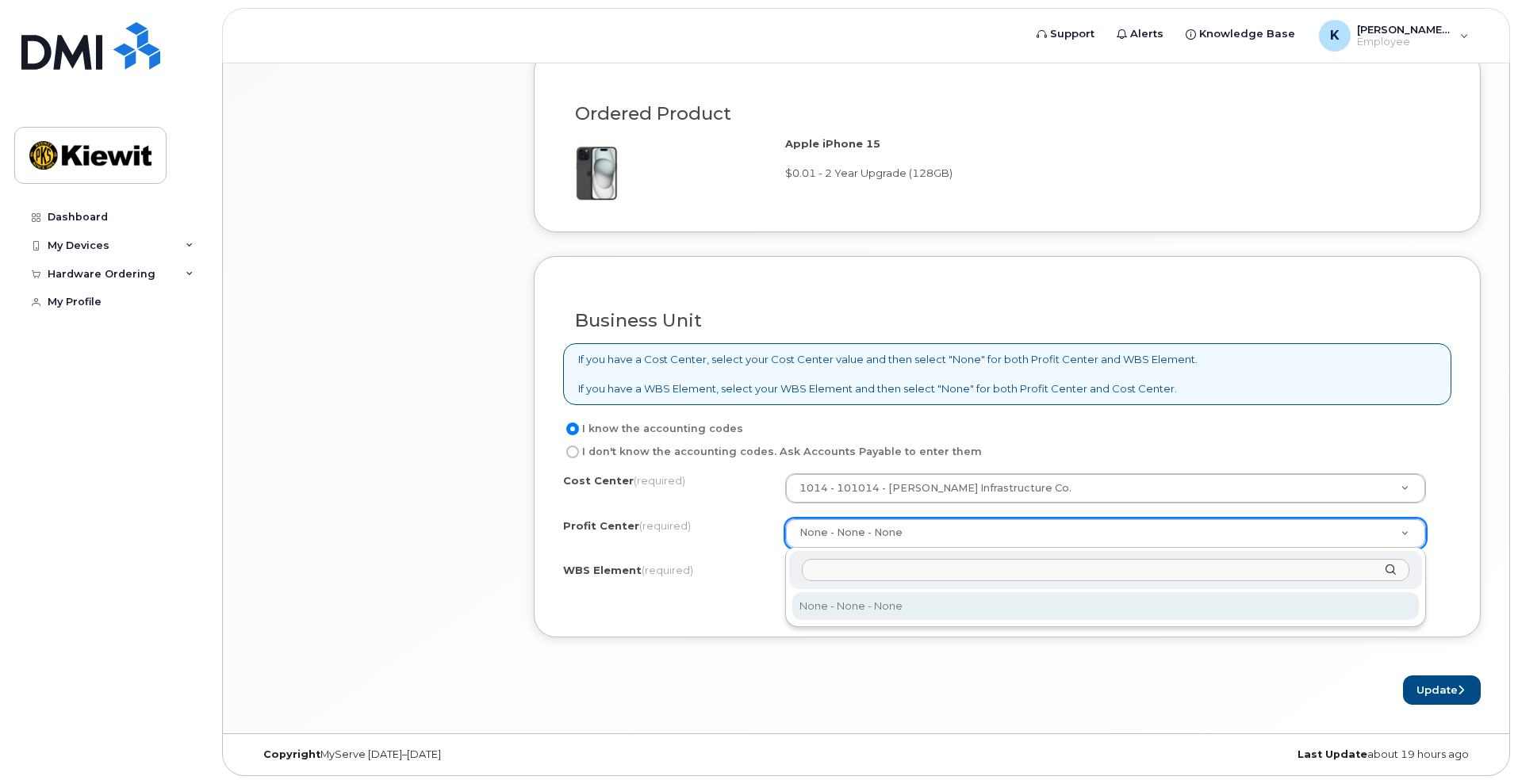
type input "s"
type input "d"
type input "a"
type input "105343"
click at [1388, 567] on div "105343" at bounding box center [1105, 570] width 633 height 39
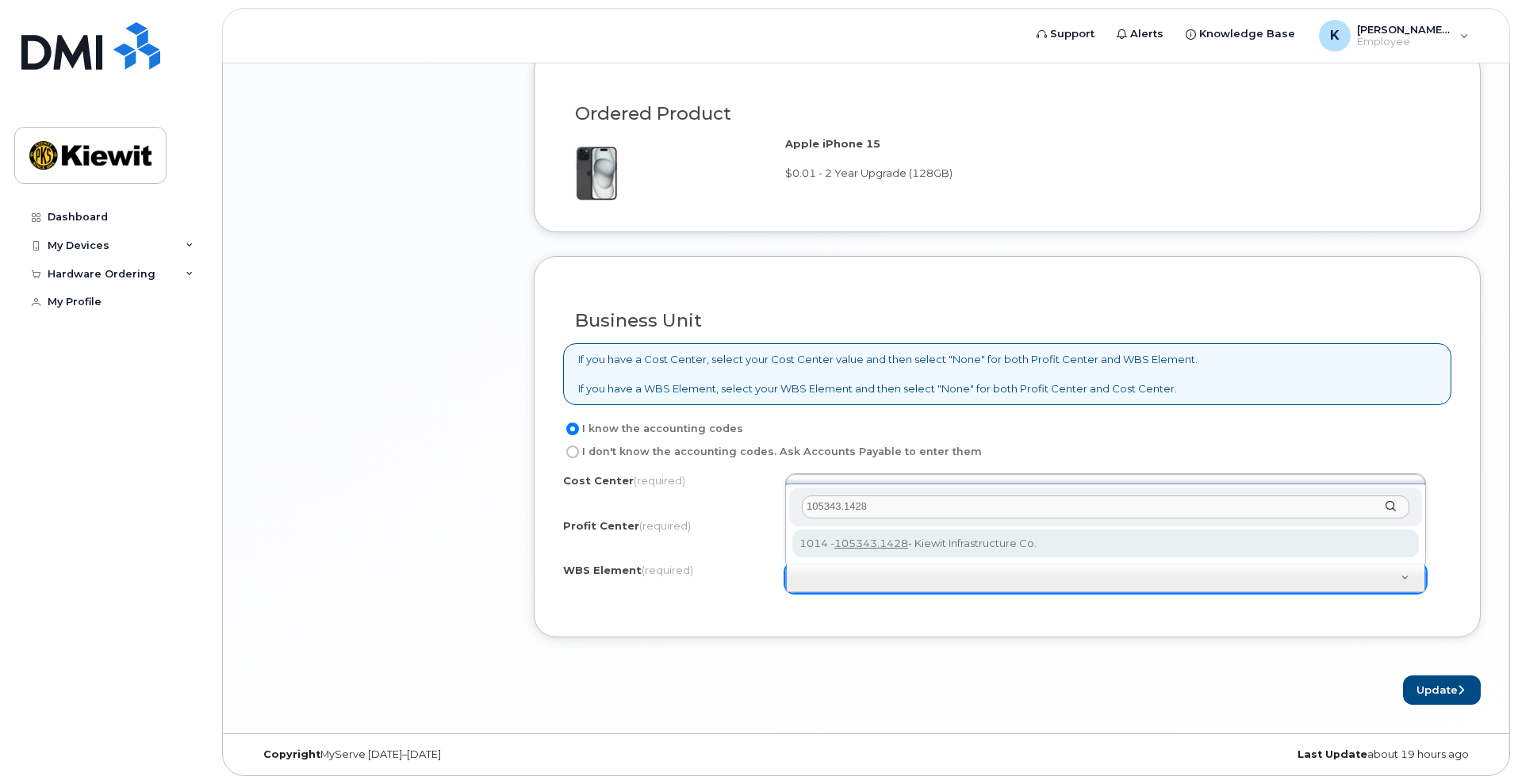
type input "105343.1428"
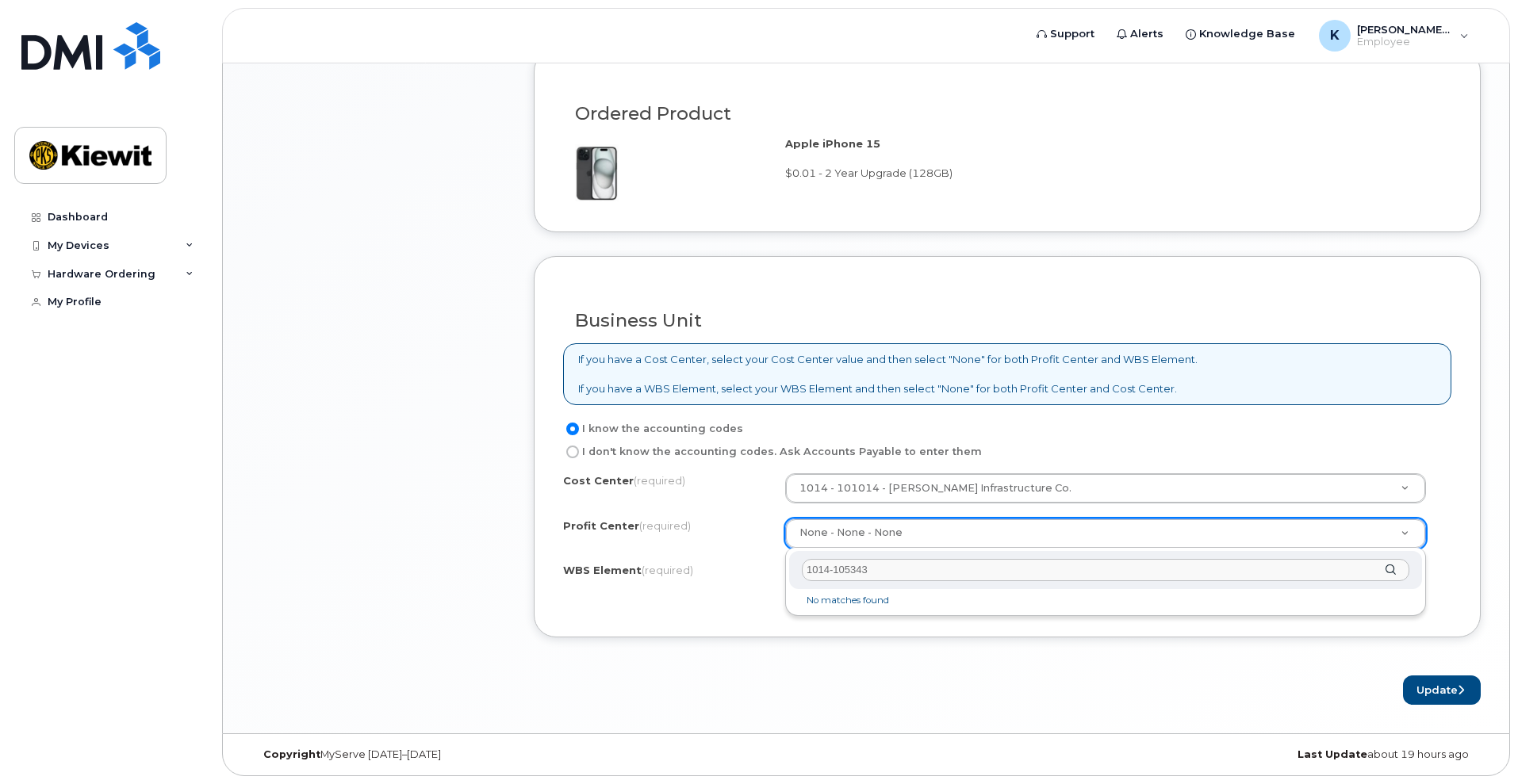
click at [888, 568] on input "1014-105343" at bounding box center [1106, 570] width 608 height 23
type input "1"
type input "a"
type input "h"
type input "j"
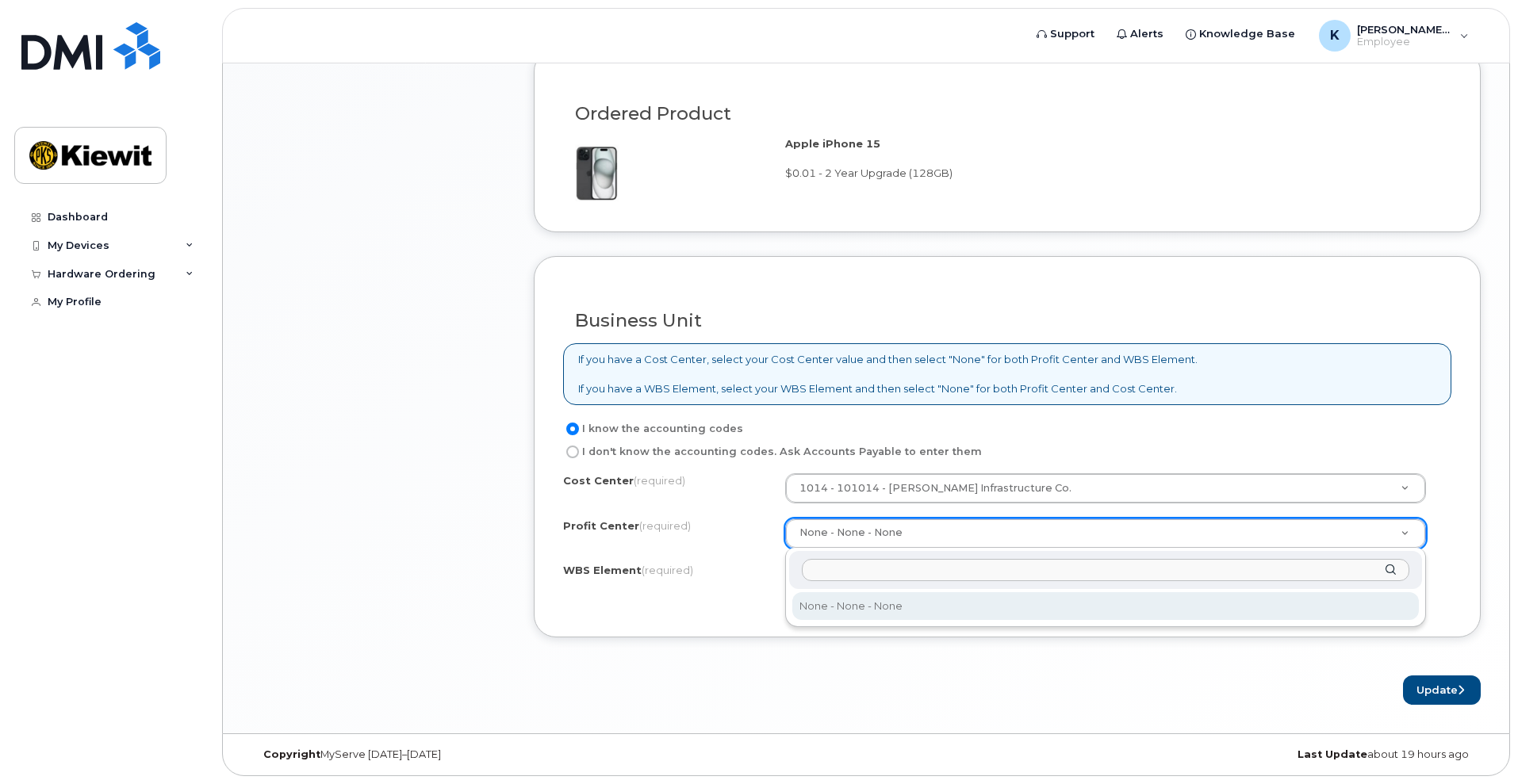
type input "k"
type input "1"
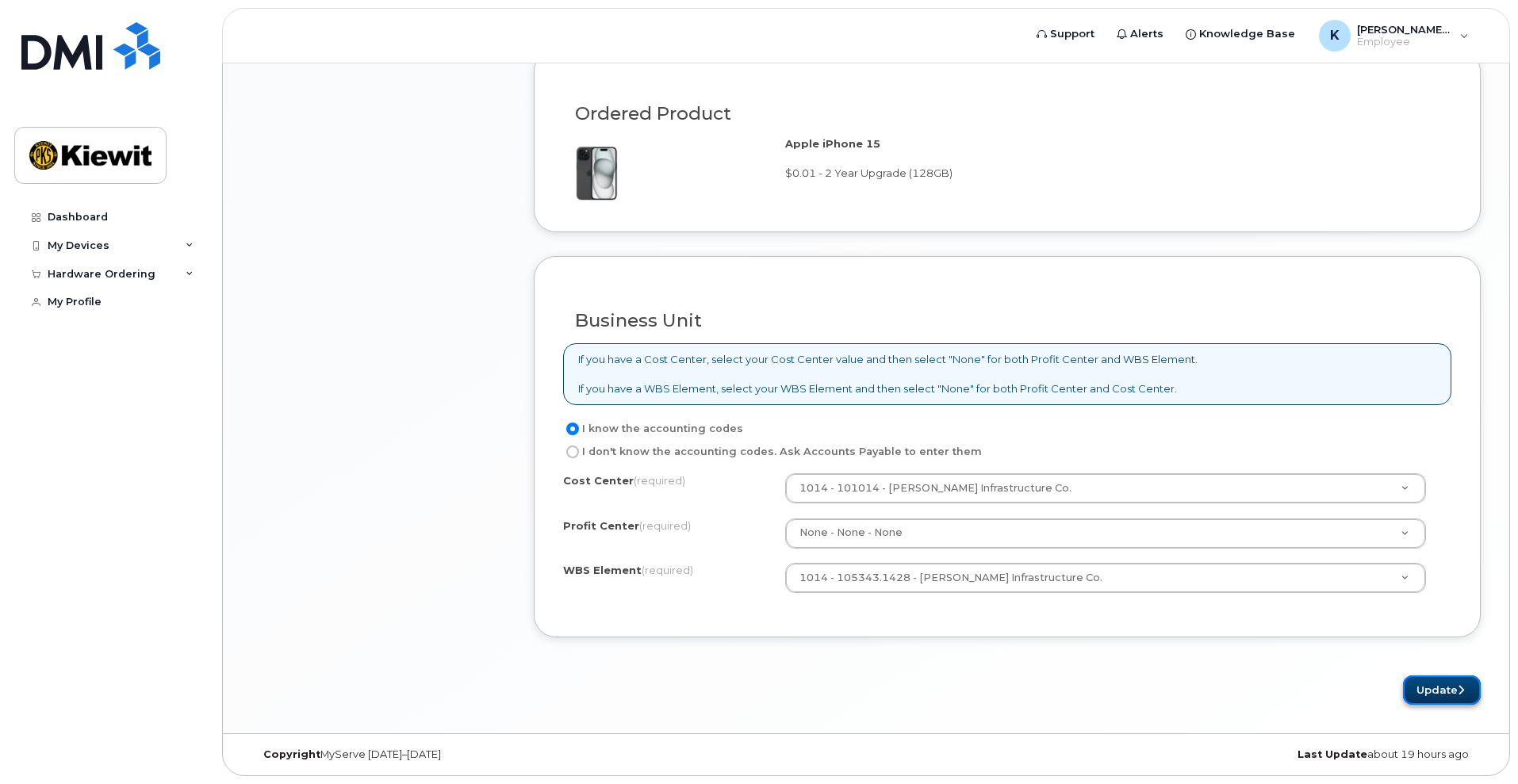
click at [1422, 684] on button "Update" at bounding box center [1442, 691] width 78 height 30
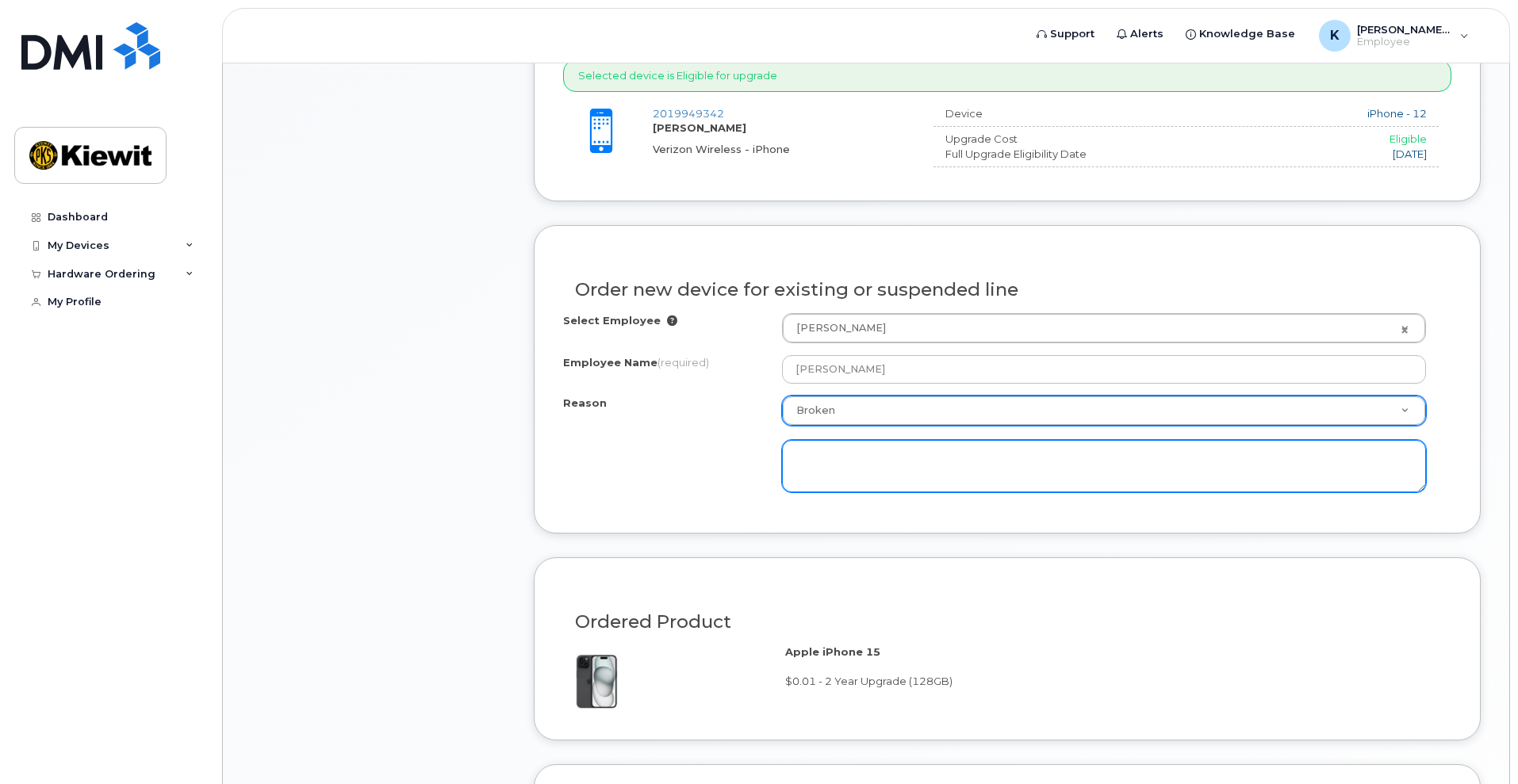
scroll to position [627, 0]
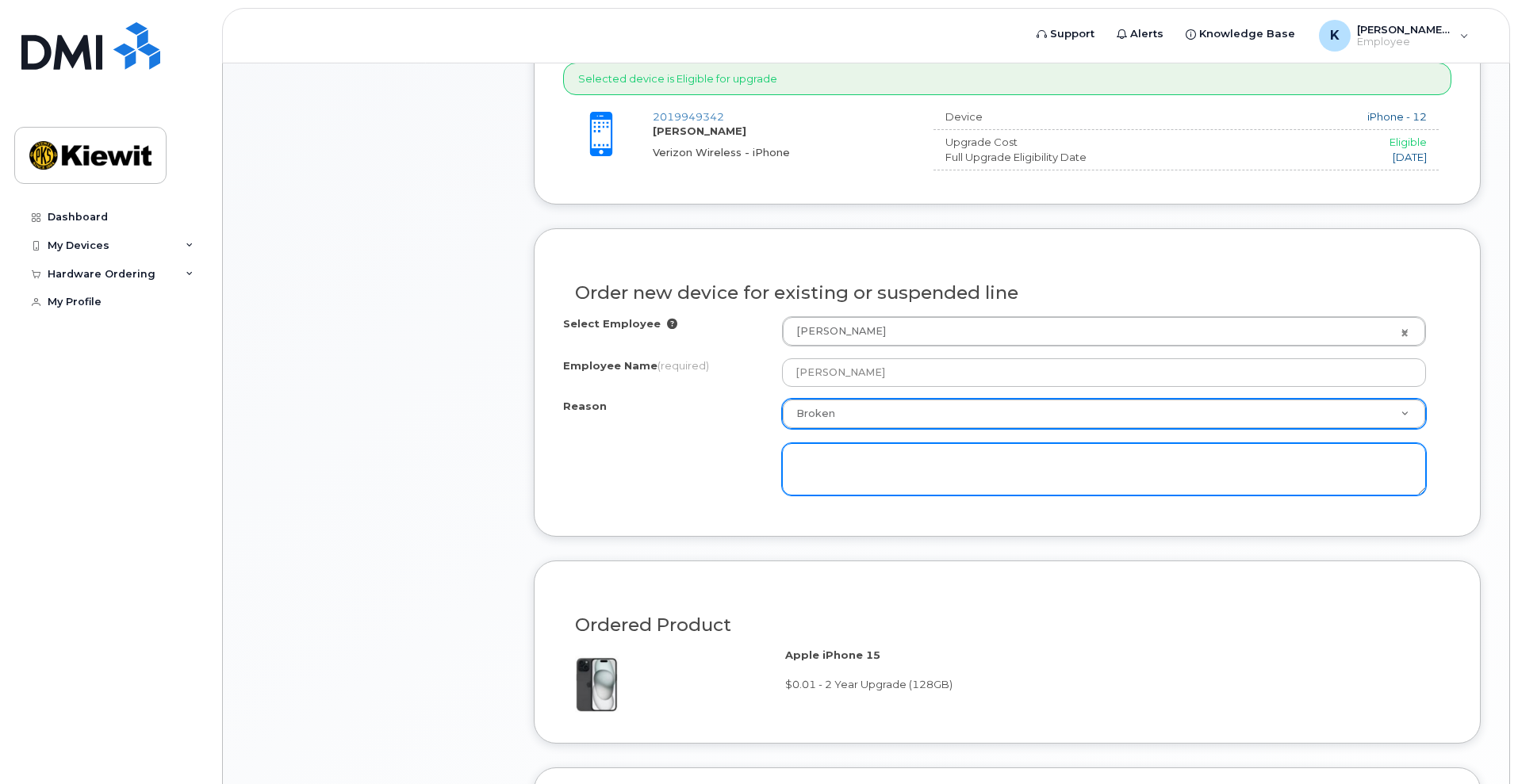
click at [920, 455] on textarea at bounding box center [1103, 469] width 644 height 53
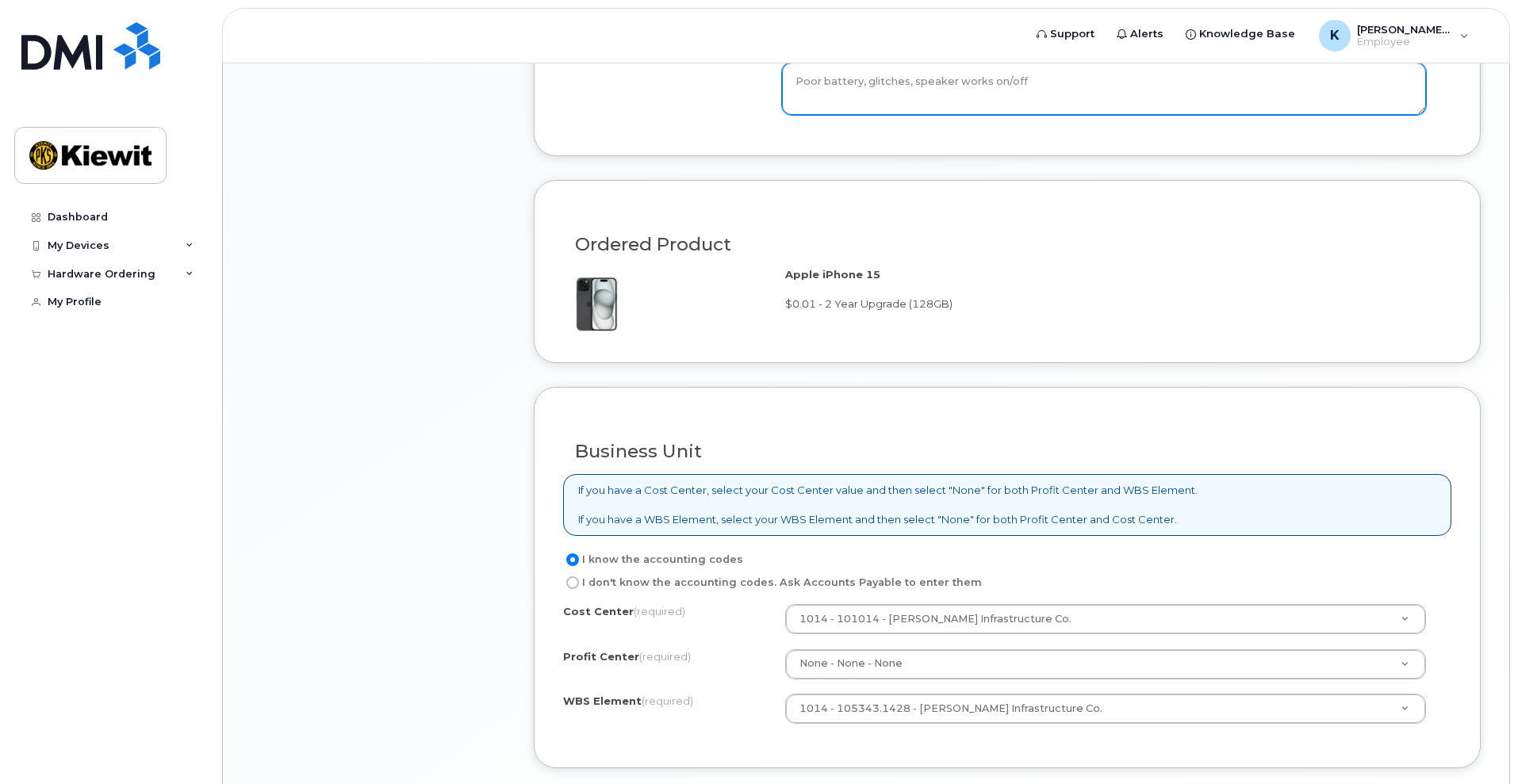
scroll to position [1138, 0]
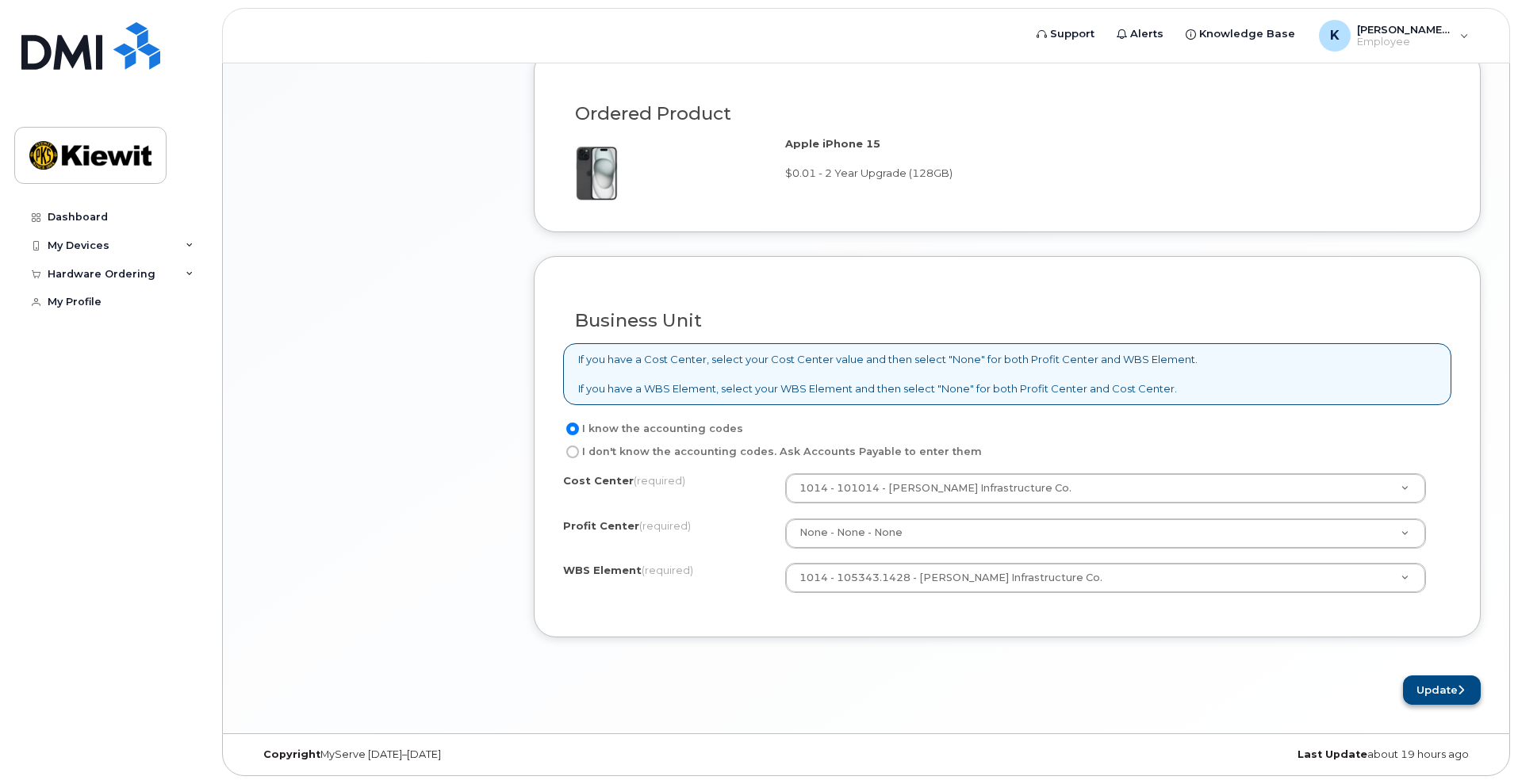
type textarea "Poor battery, glitches, speaker works on/off"
click at [1437, 689] on button "Update" at bounding box center [1442, 691] width 78 height 30
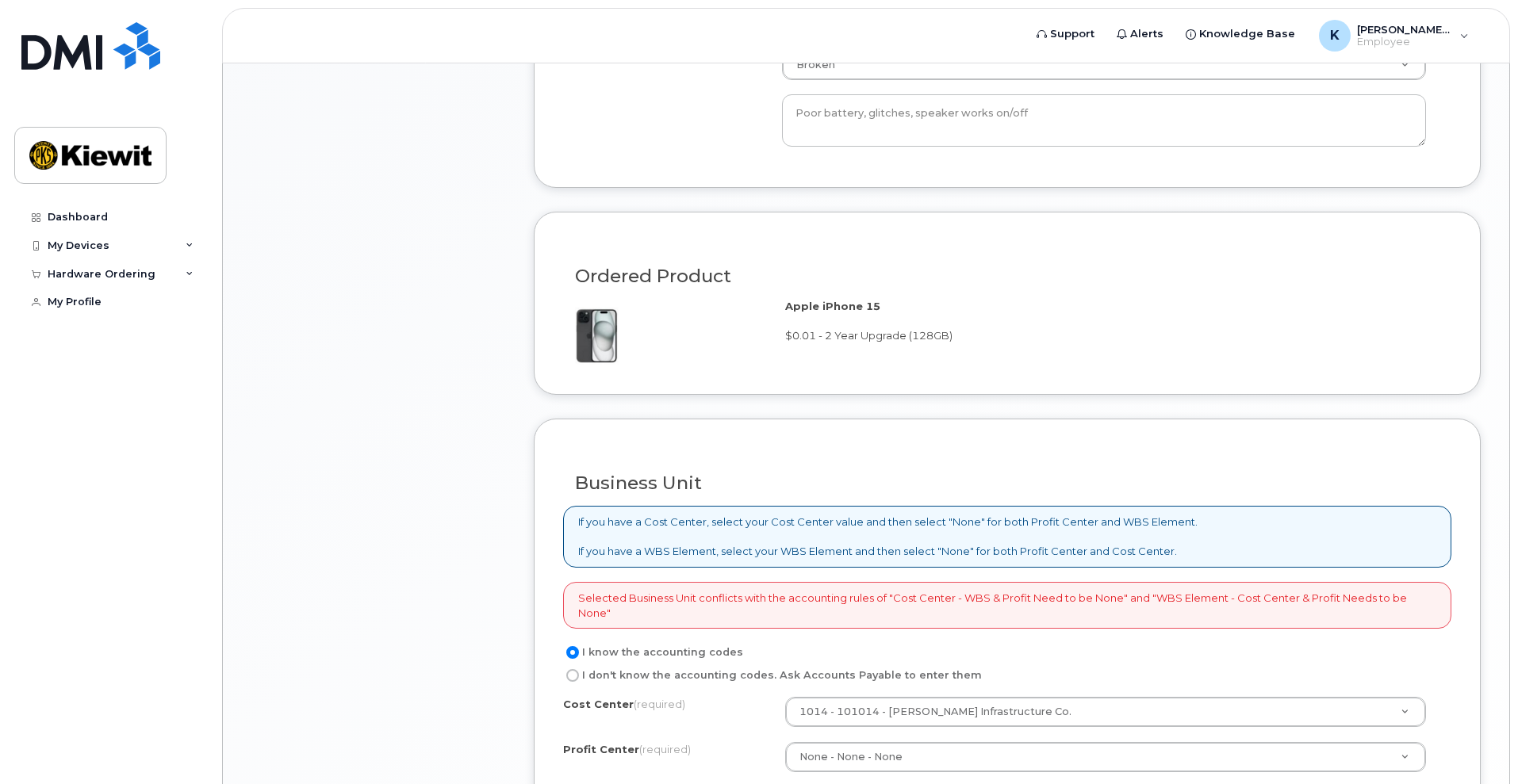
scroll to position [1199, 0]
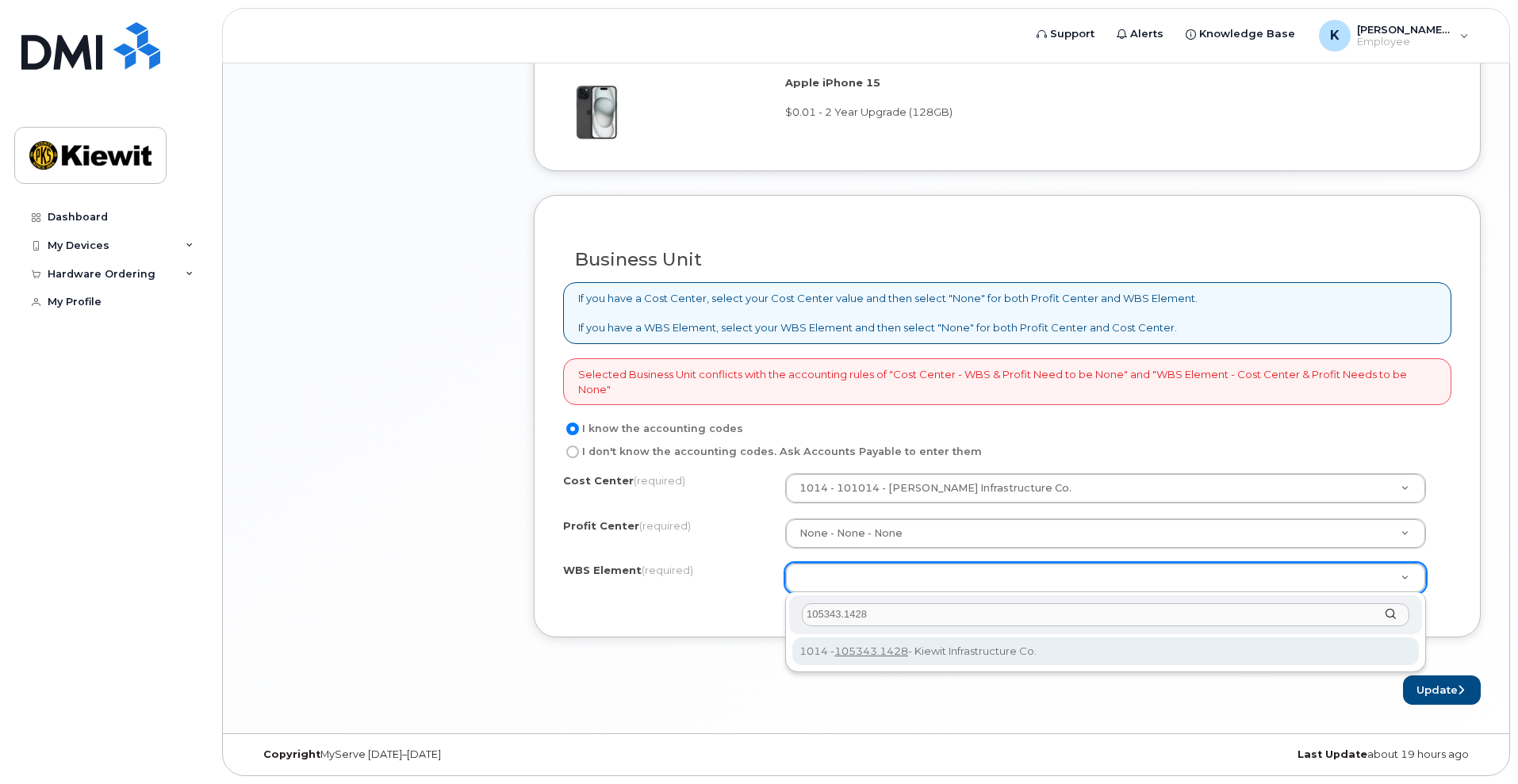
type input "105343.1428"
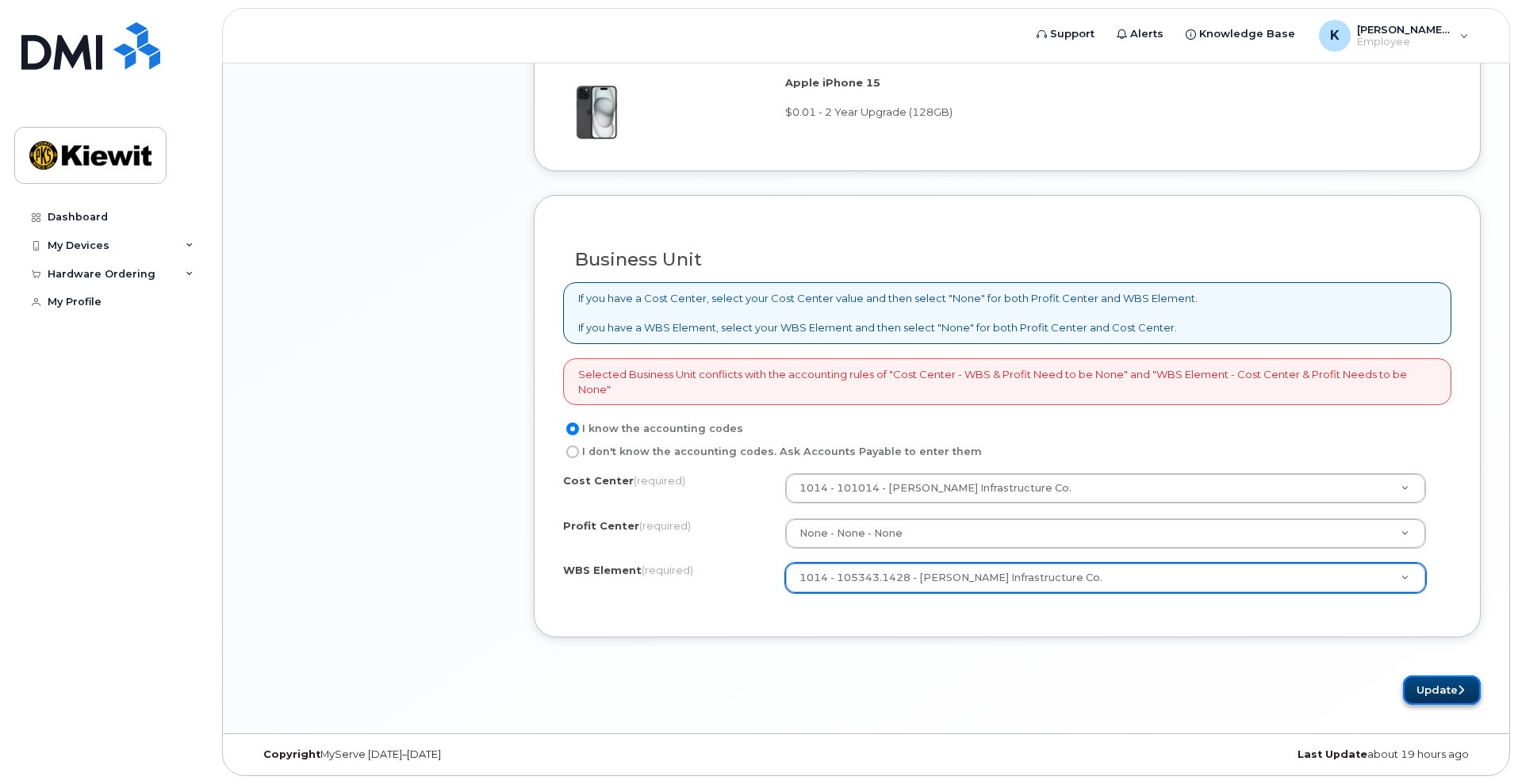
click at [1428, 698] on button "Update" at bounding box center [1442, 691] width 78 height 30
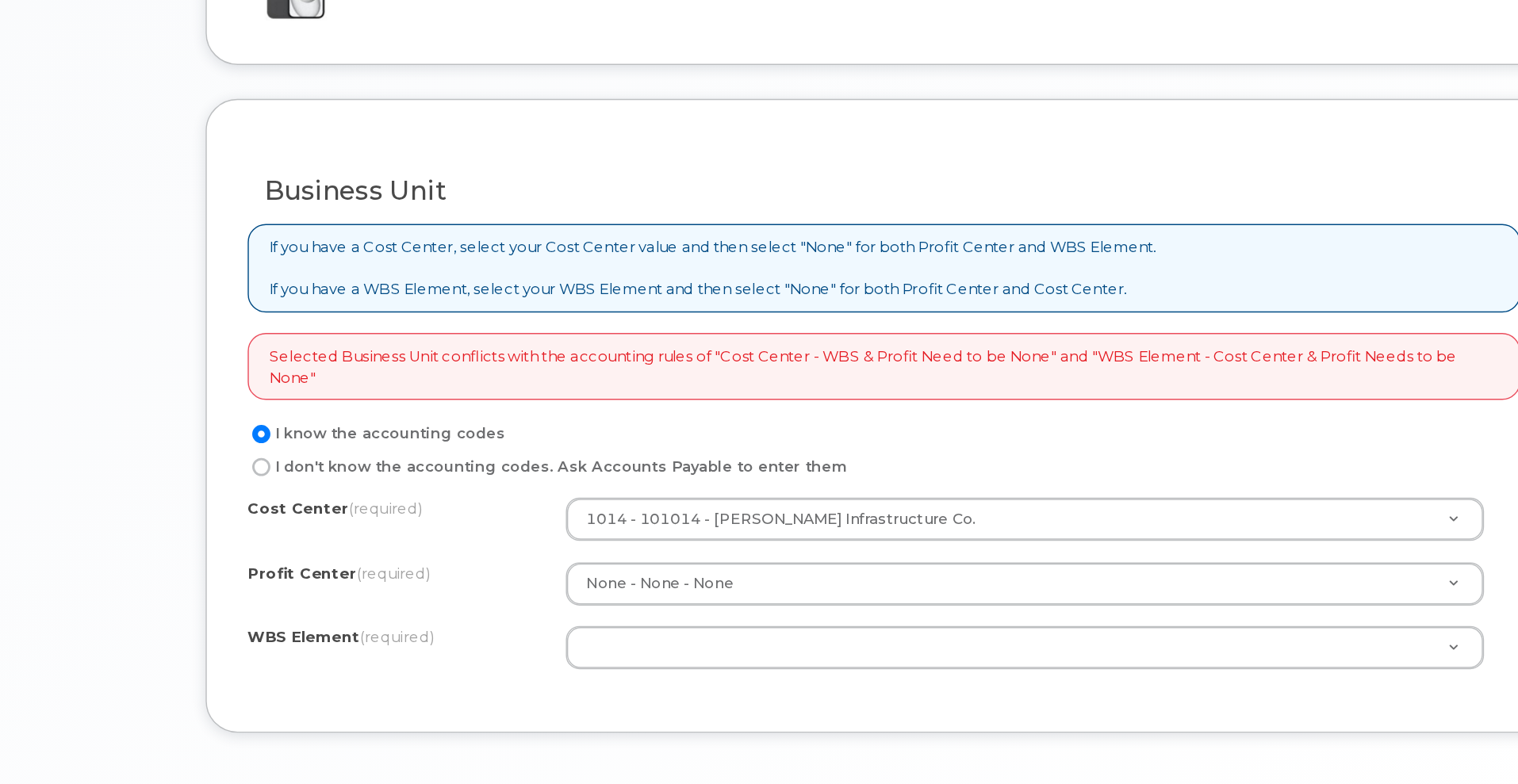
scroll to position [1186, 0]
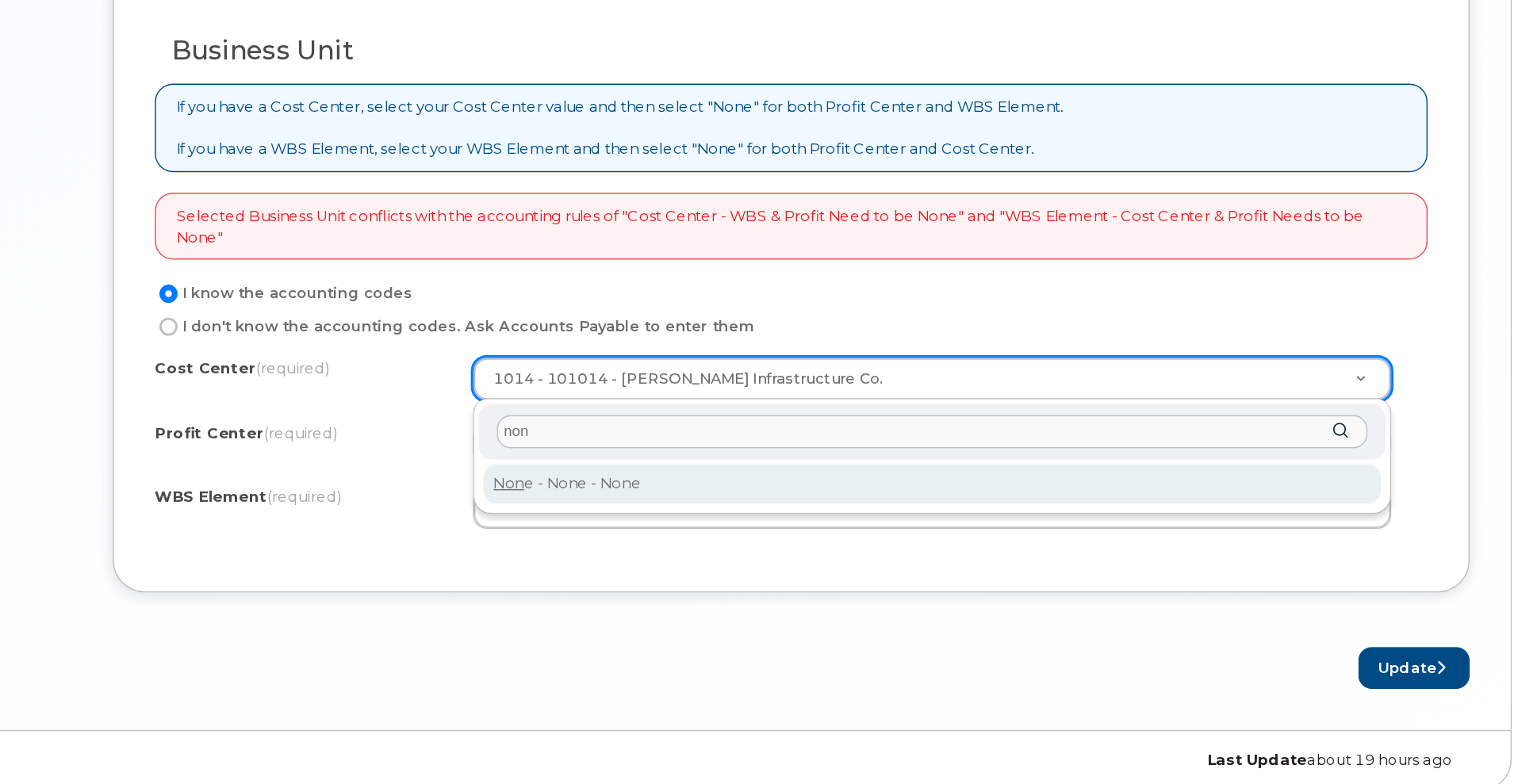
type input "non"
type input "None"
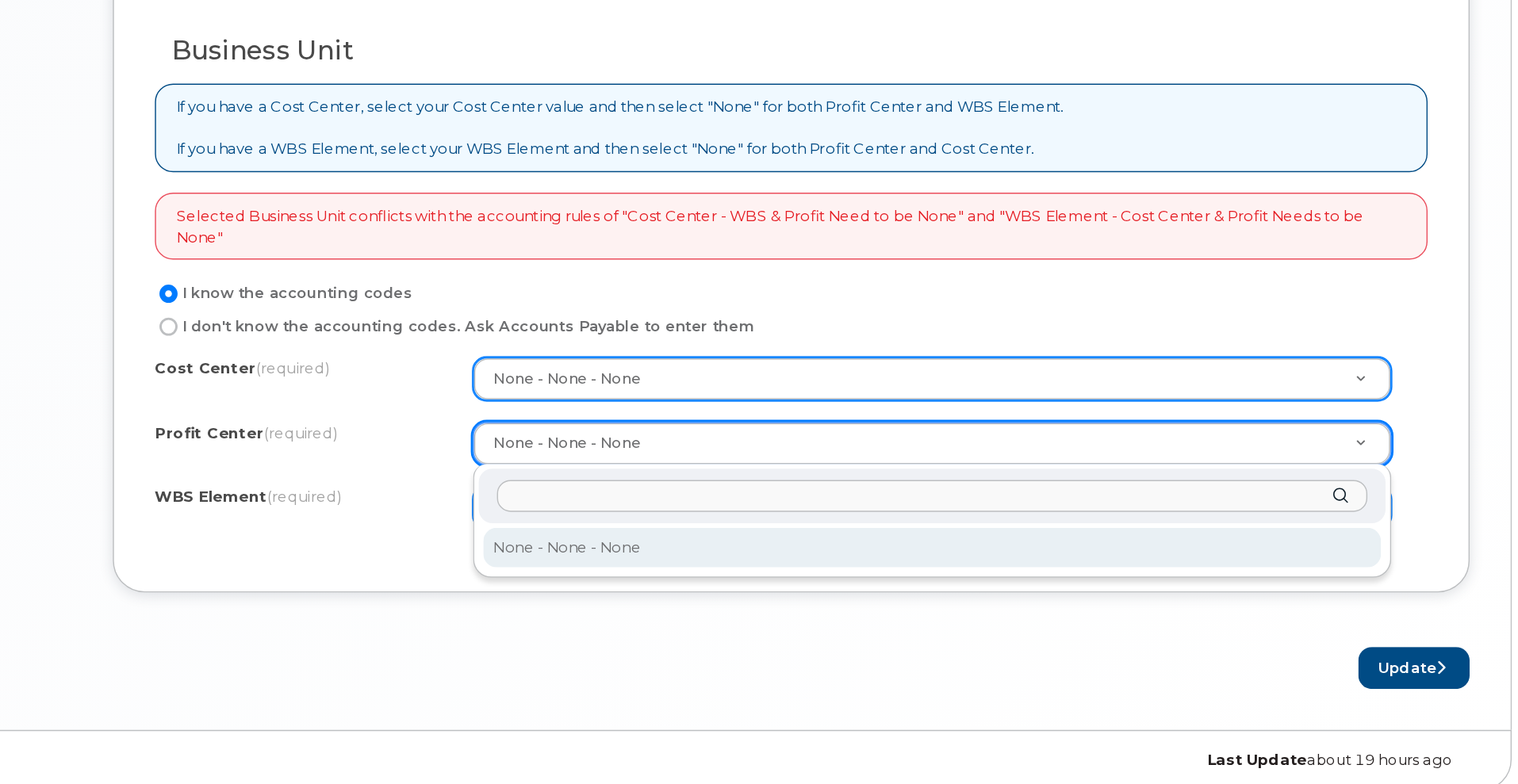
type input "1"
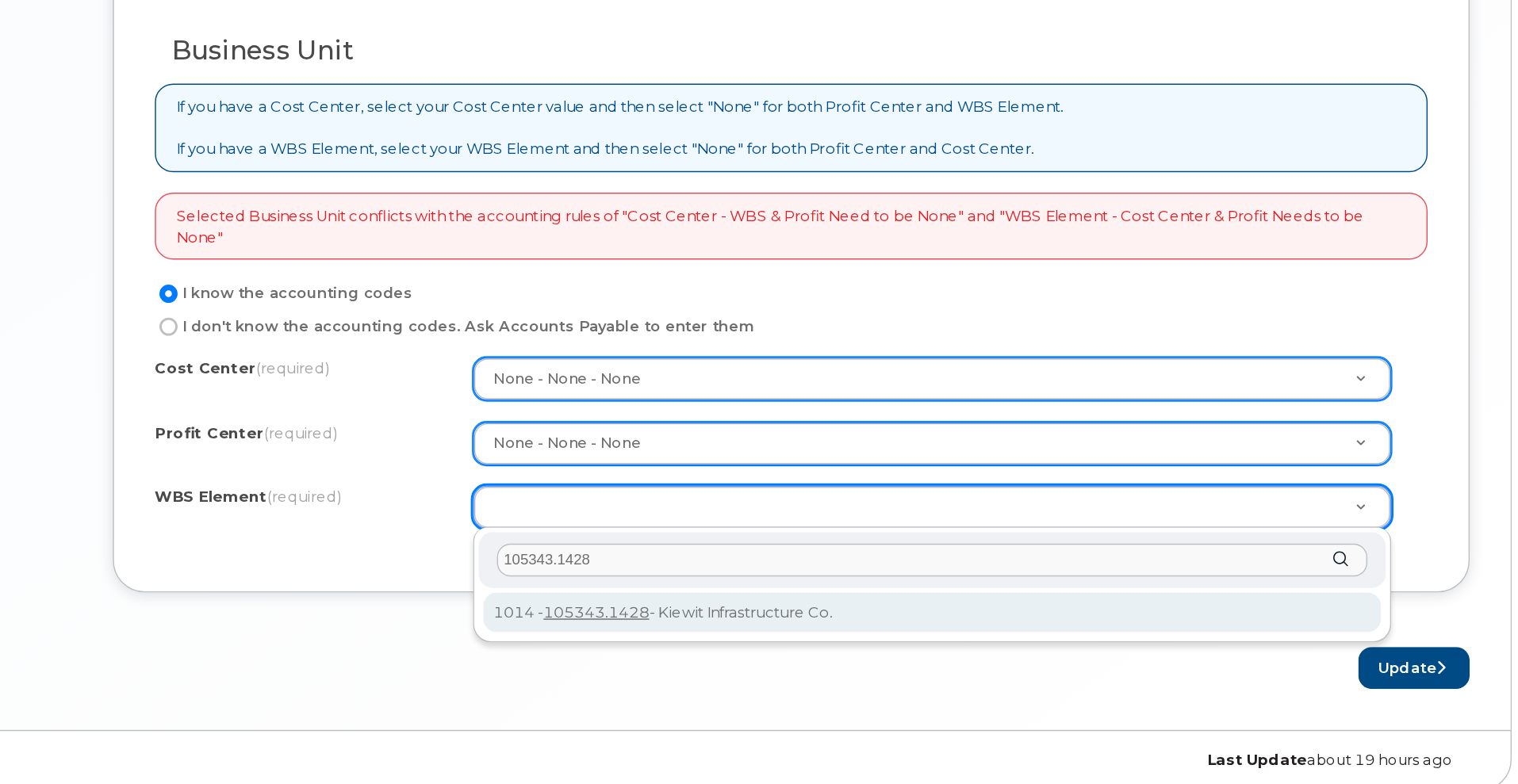
type input "105343.1428"
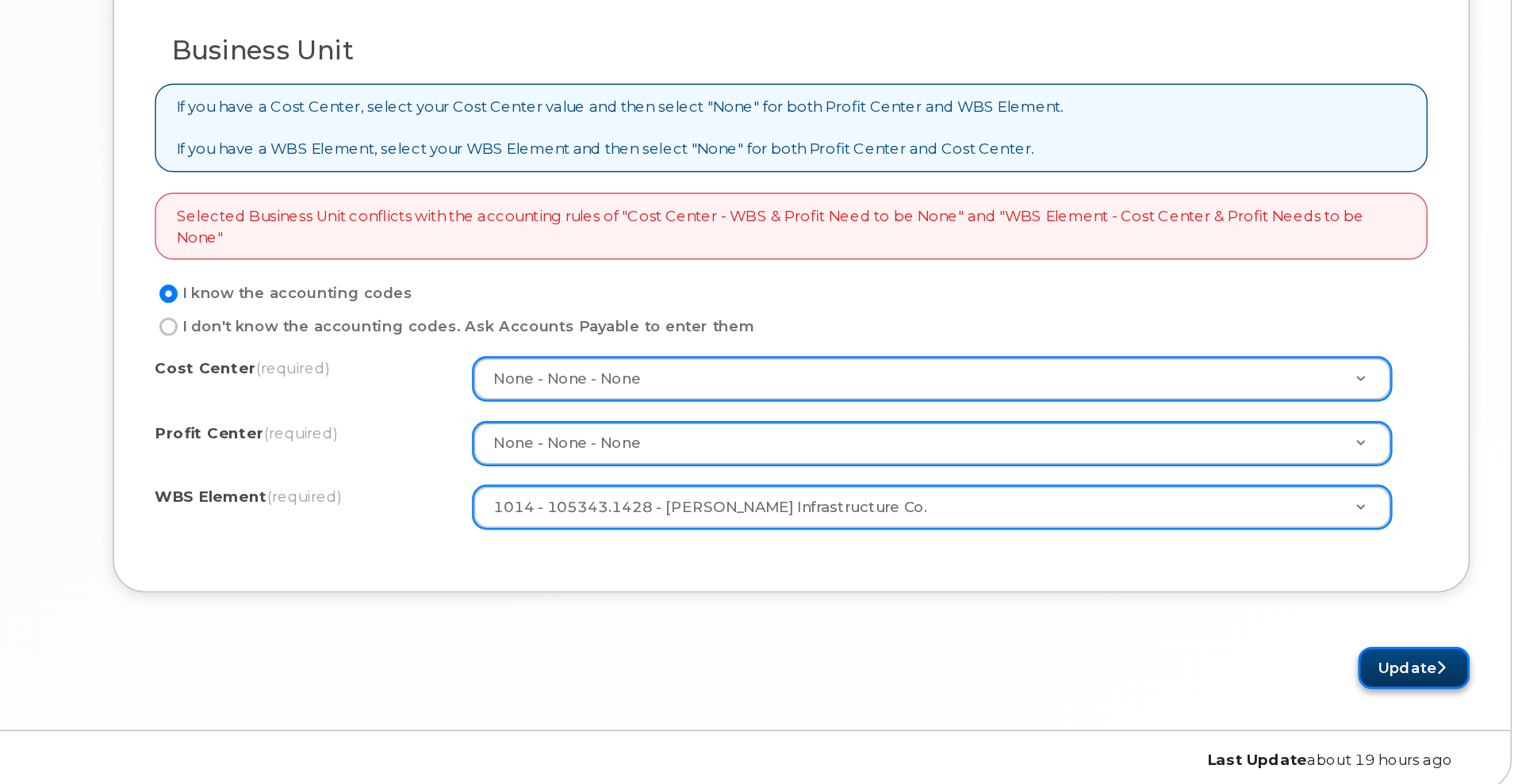
click at [1450, 705] on button "Update" at bounding box center [1442, 703] width 78 height 30
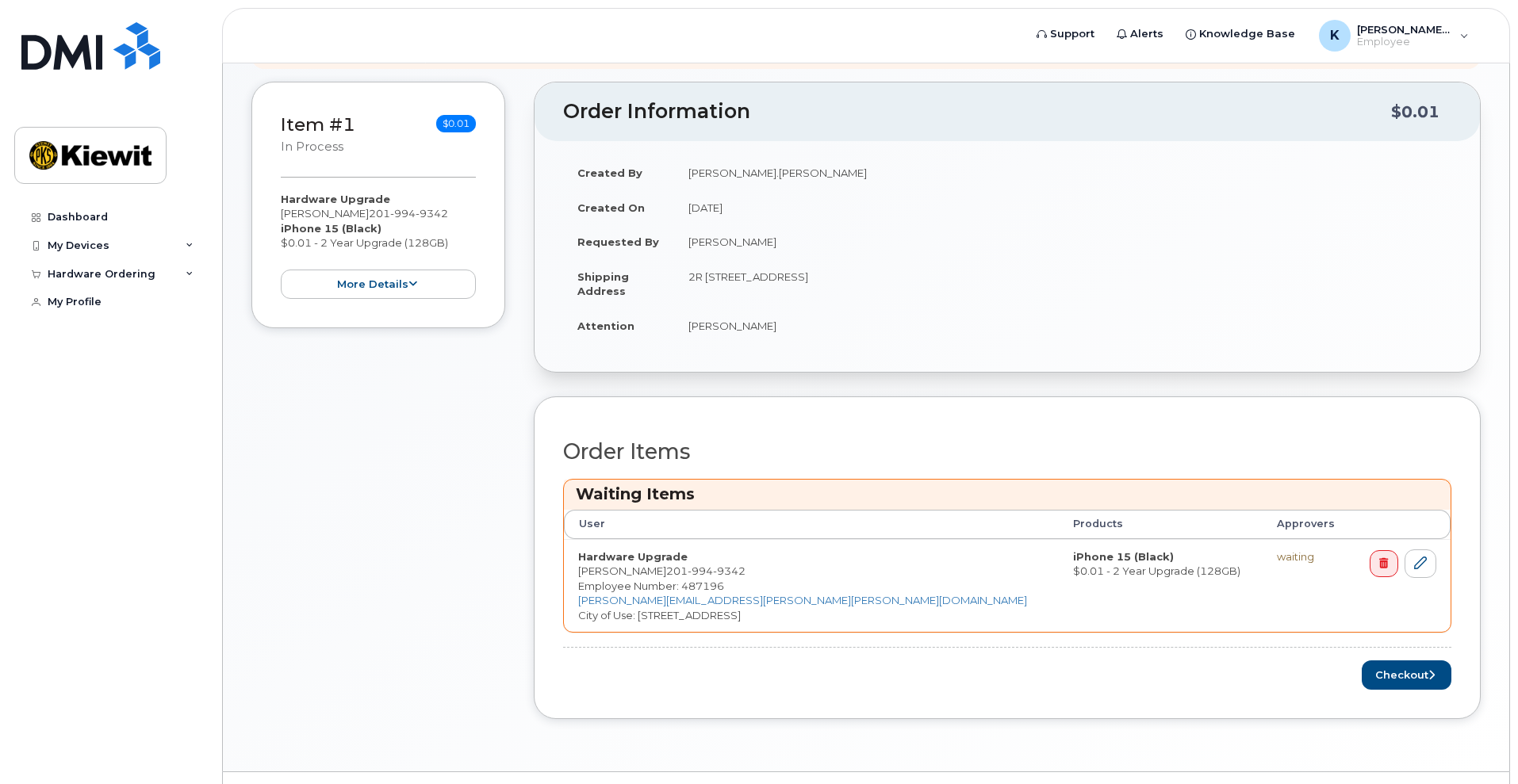
scroll to position [276, 0]
click at [1396, 668] on button "Checkout" at bounding box center [1407, 673] width 90 height 30
